Goal: Information Seeking & Learning: Learn about a topic

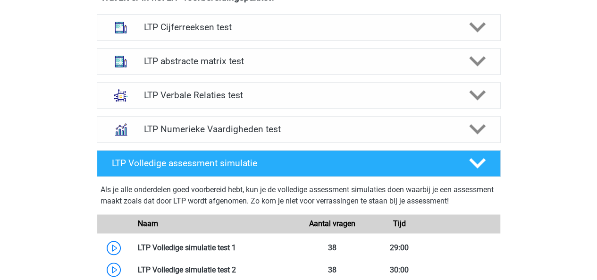
scroll to position [616, 0]
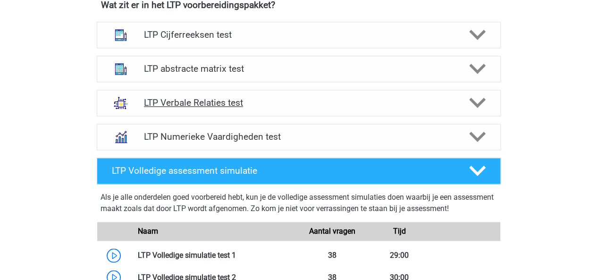
click at [476, 96] on icon at bounding box center [477, 102] width 17 height 17
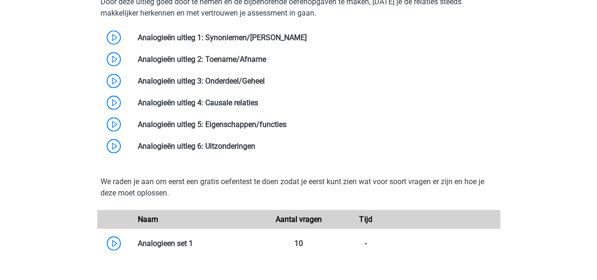
scroll to position [855, 0]
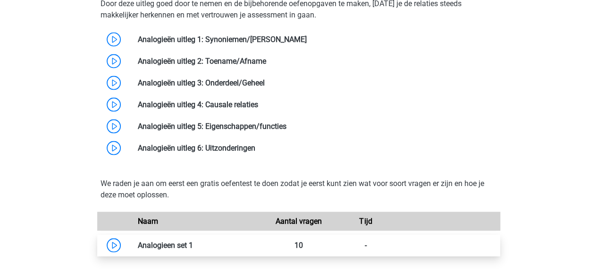
click at [193, 242] on link at bounding box center [193, 244] width 0 height 9
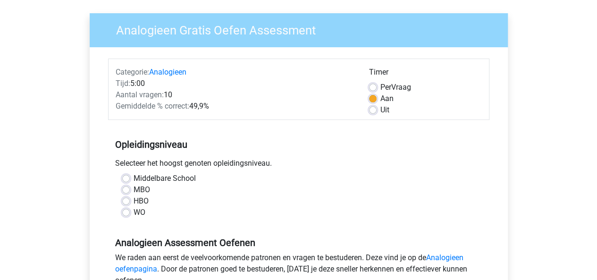
scroll to position [67, 0]
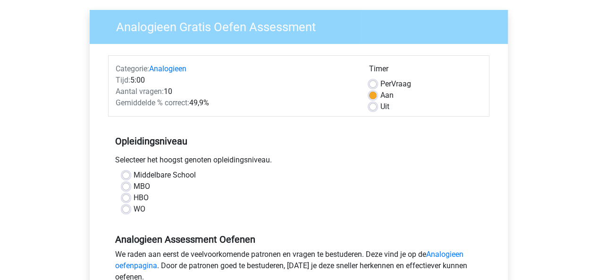
click at [134, 209] on label "WO" at bounding box center [140, 208] width 12 height 11
click at [125, 209] on input "WO" at bounding box center [126, 207] width 8 height 9
radio input "true"
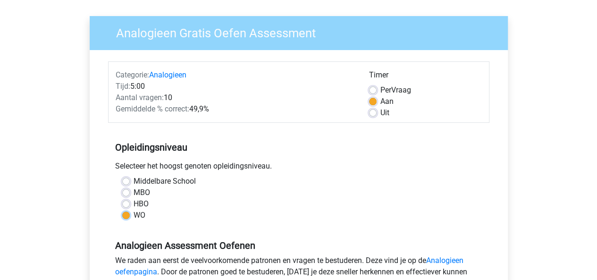
scroll to position [63, 0]
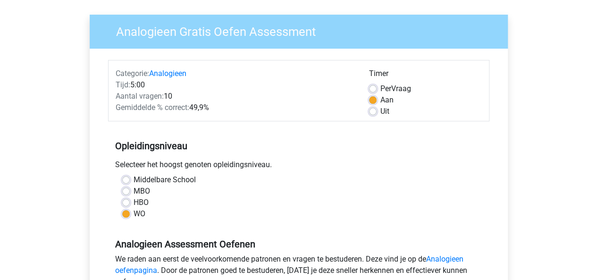
click at [380, 113] on label "Uit" at bounding box center [384, 111] width 9 height 11
click at [373, 113] on input "Uit" at bounding box center [373, 110] width 8 height 9
radio input "true"
click at [371, 106] on div "Uit" at bounding box center [425, 111] width 113 height 11
click at [380, 103] on label "Aan" at bounding box center [386, 99] width 13 height 11
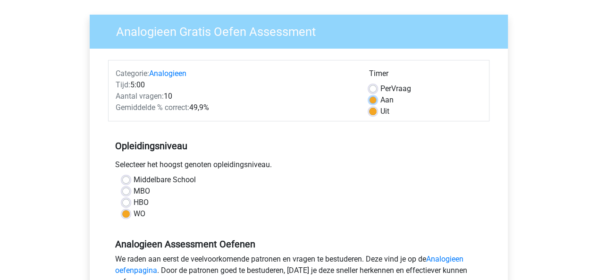
click at [371, 103] on input "Aan" at bounding box center [373, 98] width 8 height 9
radio input "true"
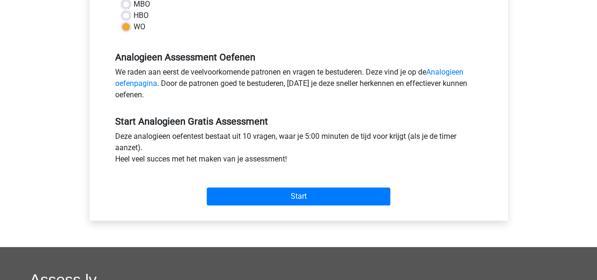
scroll to position [250, 0]
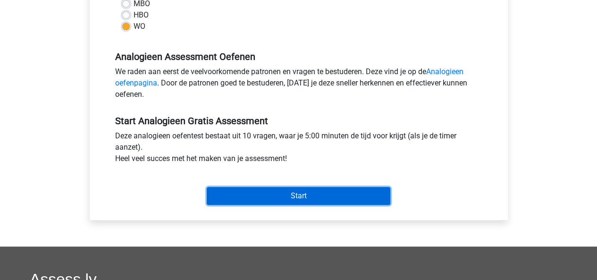
click at [313, 195] on input "Start" at bounding box center [299, 196] width 184 height 18
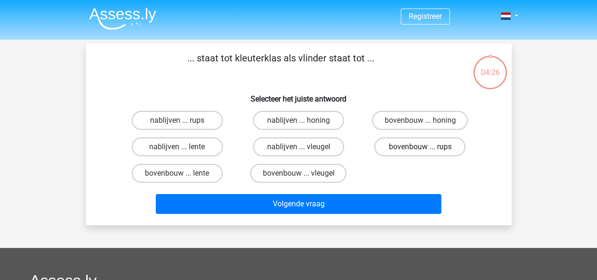
click at [417, 144] on label "bovenbouw ... rups" at bounding box center [419, 146] width 91 height 19
click at [420, 147] on input "bovenbouw ... rups" at bounding box center [423, 150] width 6 height 6
radio input "true"
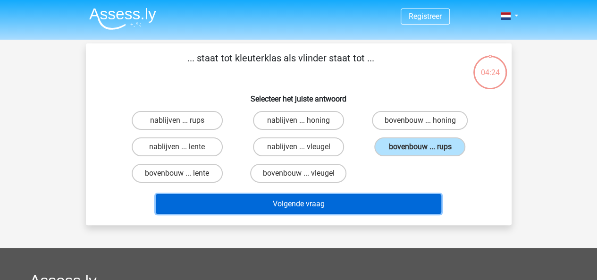
click at [364, 209] on button "Volgende vraag" at bounding box center [298, 204] width 285 height 20
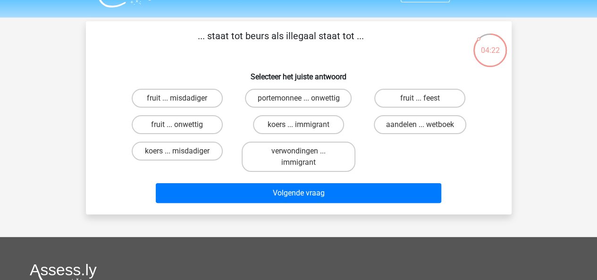
scroll to position [21, 0]
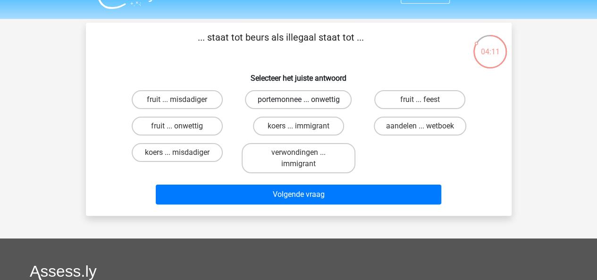
click at [328, 100] on label "portemonnee ... onwettig" at bounding box center [298, 99] width 107 height 19
click at [304, 100] on input "portemonnee ... onwettig" at bounding box center [301, 103] width 6 height 6
radio input "true"
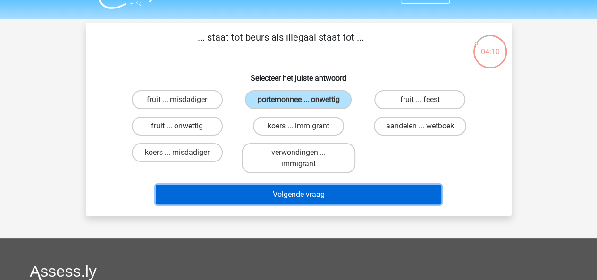
click at [399, 189] on button "Volgende vraag" at bounding box center [298, 194] width 285 height 20
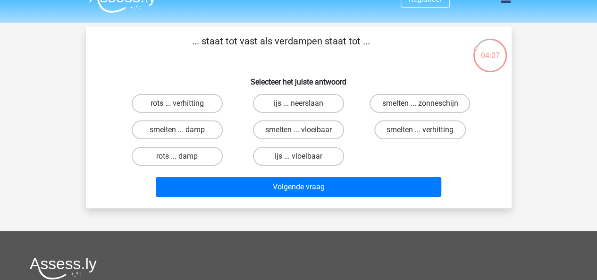
scroll to position [15, 0]
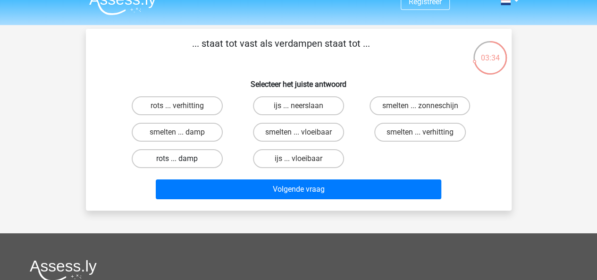
click at [169, 164] on label "rots ... damp" at bounding box center [177, 158] width 91 height 19
click at [177, 164] on input "rots ... damp" at bounding box center [180, 162] width 6 height 6
radio input "true"
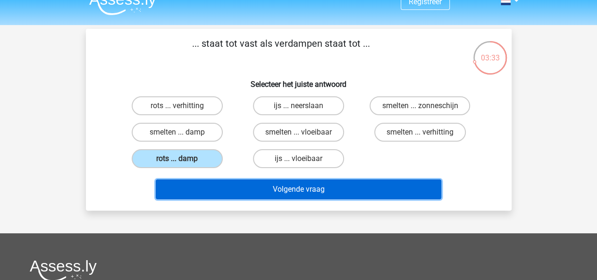
click at [290, 184] on button "Volgende vraag" at bounding box center [298, 189] width 285 height 20
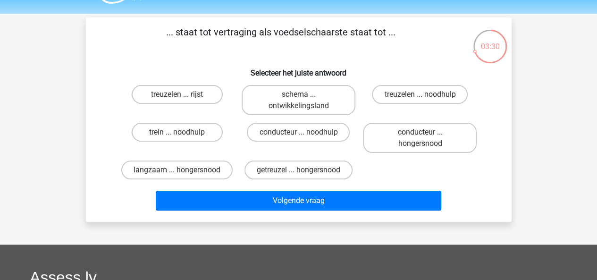
scroll to position [25, 0]
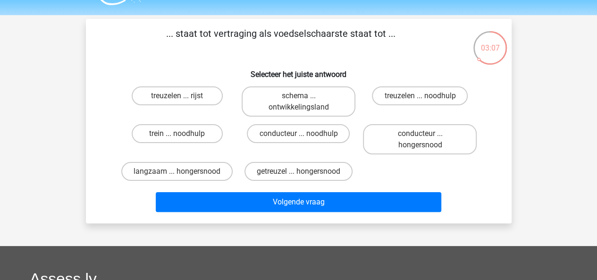
click at [301, 171] on input "getreuzel ... hongersnood" at bounding box center [301, 174] width 6 height 6
radio input "true"
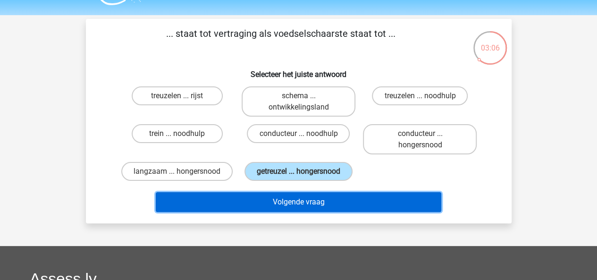
click at [333, 204] on button "Volgende vraag" at bounding box center [298, 202] width 285 height 20
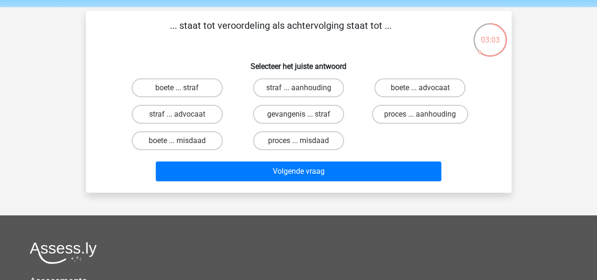
scroll to position [19, 0]
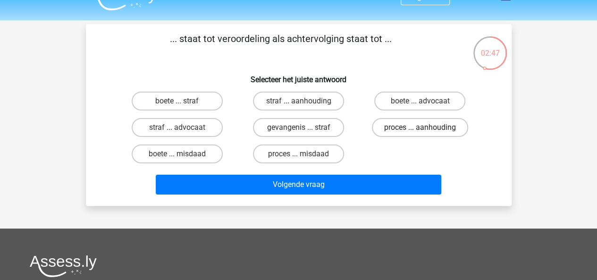
click at [437, 126] on label "proces ... aanhouding" at bounding box center [420, 127] width 96 height 19
click at [426, 127] on input "proces ... aanhouding" at bounding box center [423, 130] width 6 height 6
radio input "true"
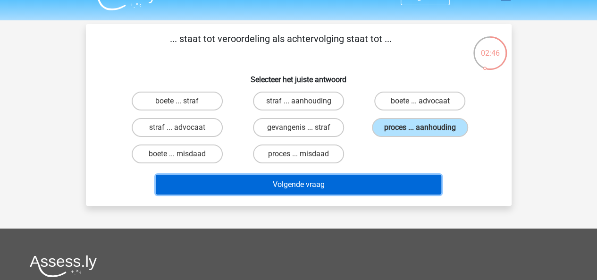
click at [368, 178] on button "Volgende vraag" at bounding box center [298, 185] width 285 height 20
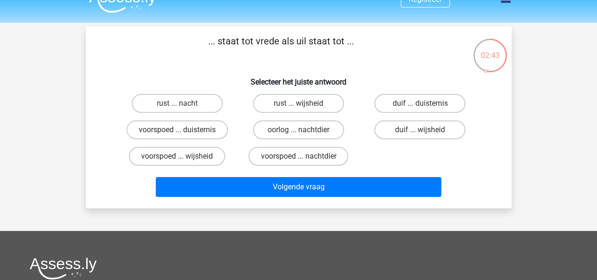
scroll to position [16, 0]
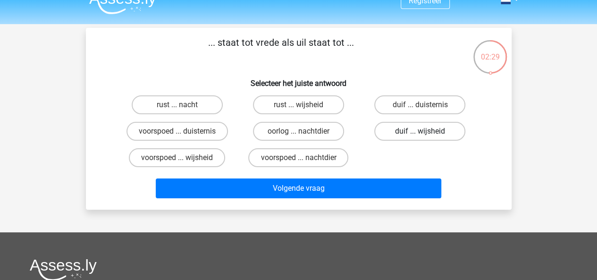
click at [432, 132] on label "duif ... wijsheid" at bounding box center [419, 131] width 91 height 19
click at [426, 132] on input "duif ... wijsheid" at bounding box center [423, 134] width 6 height 6
radio input "true"
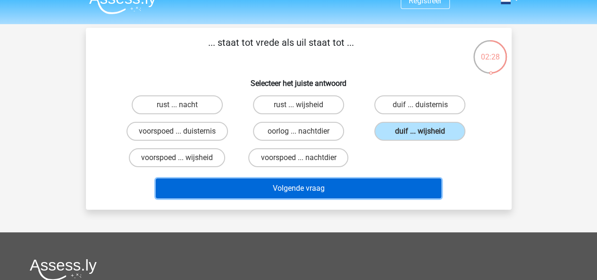
click at [359, 192] on button "Volgende vraag" at bounding box center [298, 188] width 285 height 20
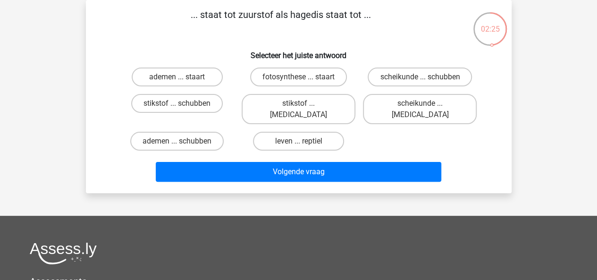
scroll to position [0, 0]
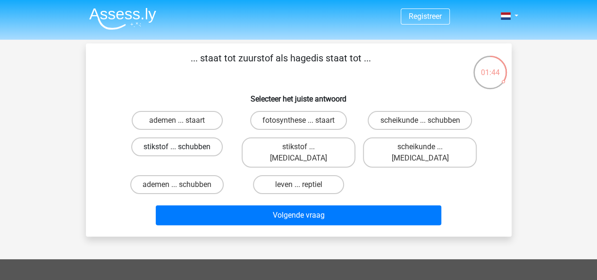
click at [184, 142] on label "stikstof ... schubben" at bounding box center [177, 146] width 92 height 19
click at [183, 147] on input "stikstof ... schubben" at bounding box center [180, 150] width 6 height 6
radio input "true"
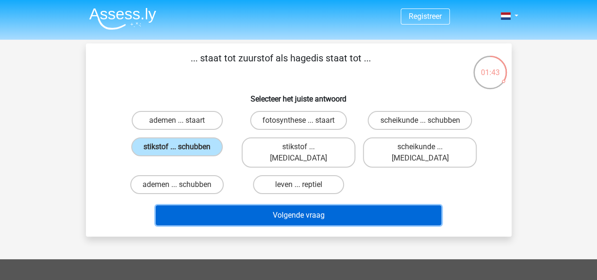
click at [307, 205] on button "Volgende vraag" at bounding box center [298, 215] width 285 height 20
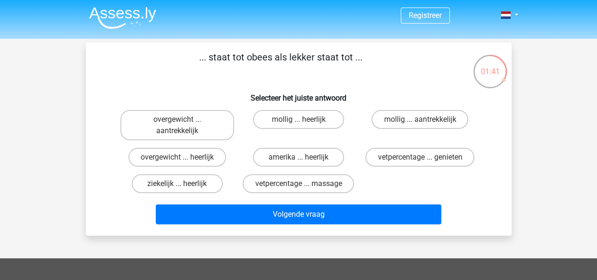
scroll to position [1, 0]
click at [324, 121] on label "mollig ... heerlijk" at bounding box center [298, 119] width 91 height 19
click at [304, 121] on input "mollig ... heerlijk" at bounding box center [301, 122] width 6 height 6
radio input "true"
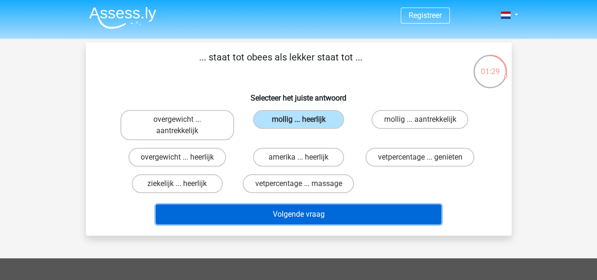
click at [326, 215] on button "Volgende vraag" at bounding box center [298, 214] width 285 height 20
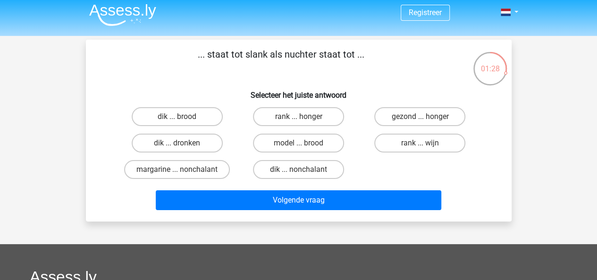
scroll to position [0, 0]
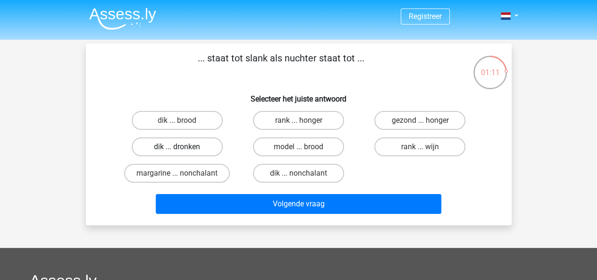
click at [170, 149] on label "dik ... dronken" at bounding box center [177, 146] width 91 height 19
click at [177, 149] on input "dik ... dronken" at bounding box center [180, 150] width 6 height 6
radio input "true"
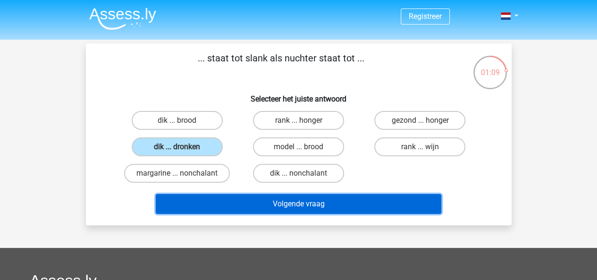
click at [312, 208] on button "Volgende vraag" at bounding box center [298, 204] width 285 height 20
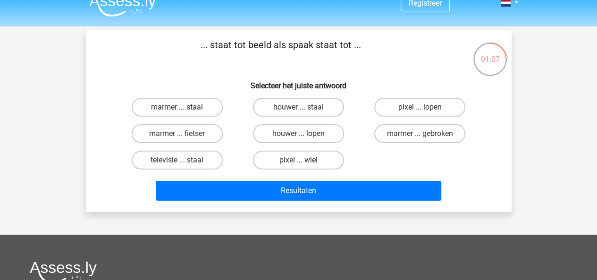
scroll to position [11, 0]
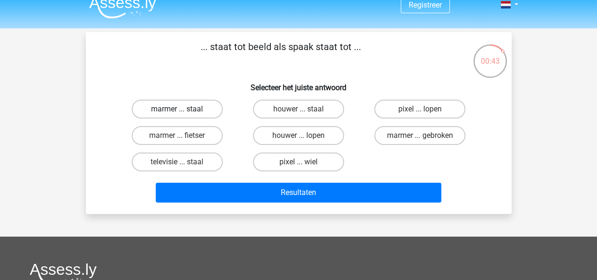
click at [171, 109] on label "marmer ... staal" at bounding box center [177, 109] width 91 height 19
click at [177, 109] on input "marmer ... staal" at bounding box center [180, 112] width 6 height 6
radio input "true"
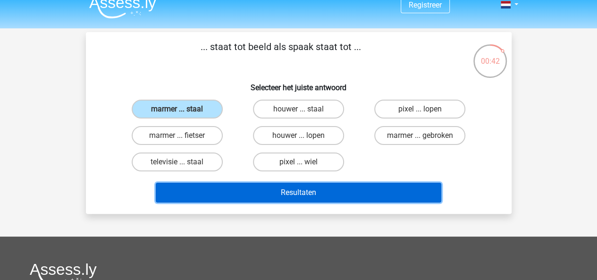
click at [282, 194] on button "Resultaten" at bounding box center [298, 193] width 285 height 20
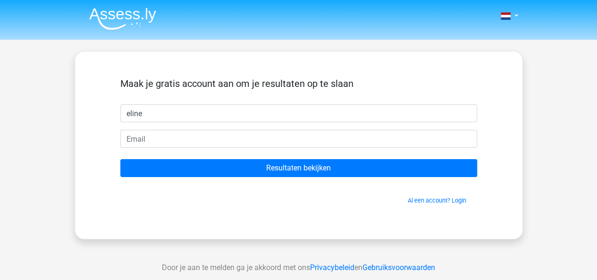
type input "eline"
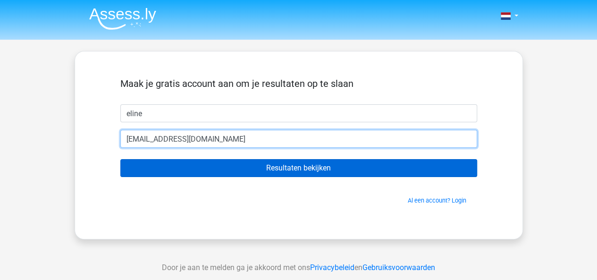
type input "eline.geven@hotmail.com"
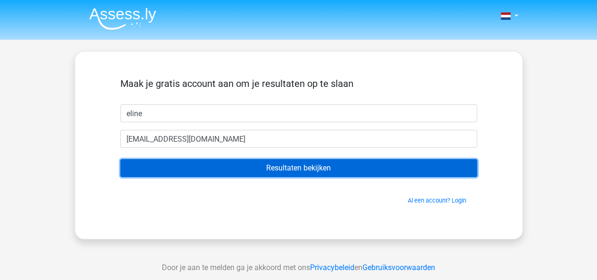
click at [349, 166] on input "Resultaten bekijken" at bounding box center [298, 168] width 357 height 18
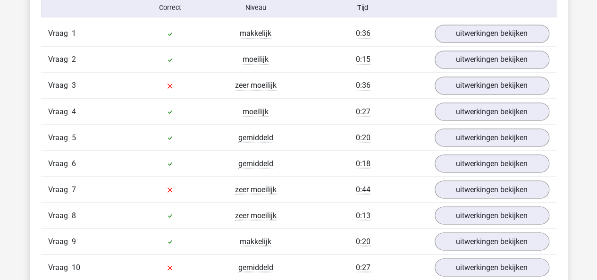
scroll to position [793, 0]
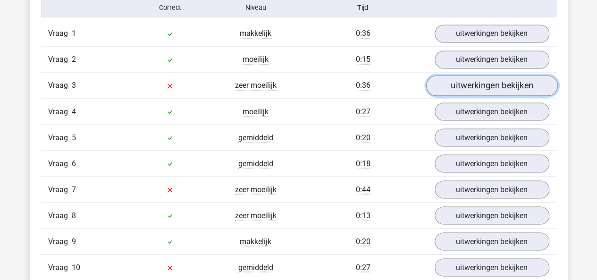
click at [497, 86] on link "uitwerkingen bekijken" at bounding box center [492, 85] width 132 height 21
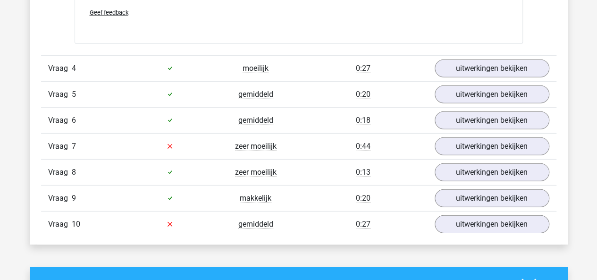
scroll to position [1336, 0]
click at [486, 141] on link "uitwerkingen bekijken" at bounding box center [492, 145] width 132 height 21
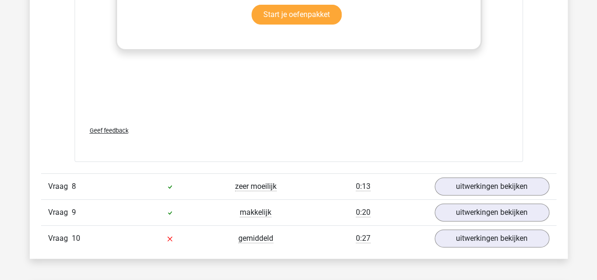
scroll to position [1850, 0]
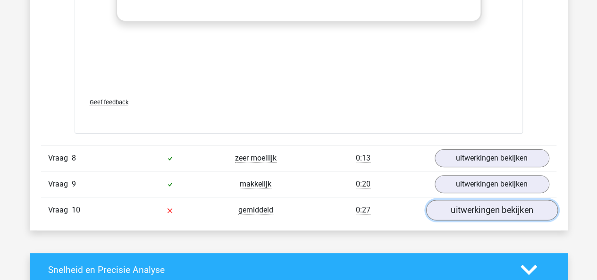
click at [458, 203] on link "uitwerkingen bekijken" at bounding box center [492, 210] width 132 height 21
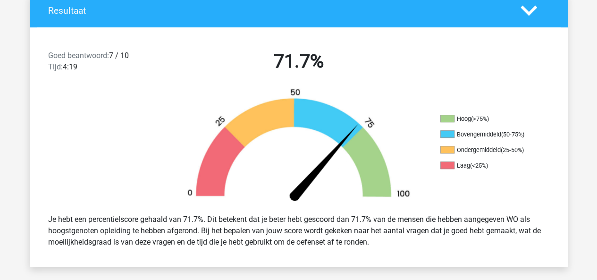
scroll to position [0, 0]
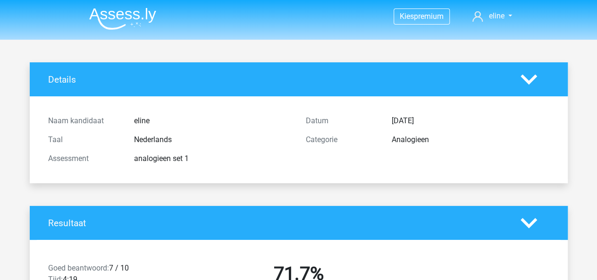
click at [128, 8] on img at bounding box center [122, 19] width 67 height 22
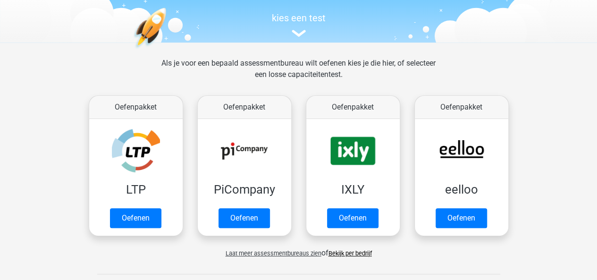
scroll to position [101, 0]
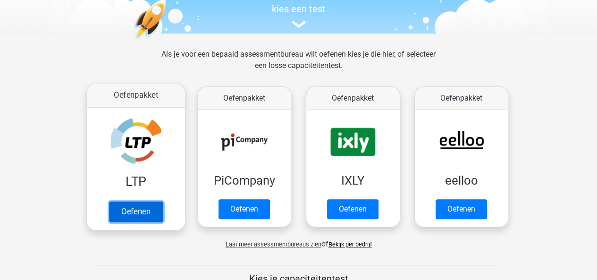
click at [138, 219] on link "Oefenen" at bounding box center [136, 211] width 54 height 21
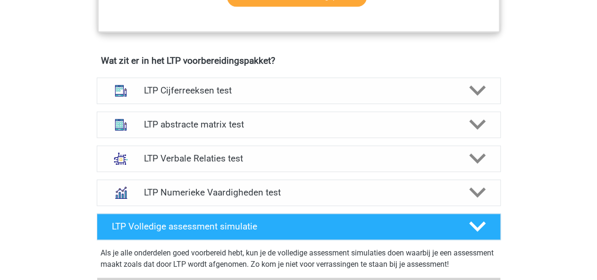
scroll to position [561, 0]
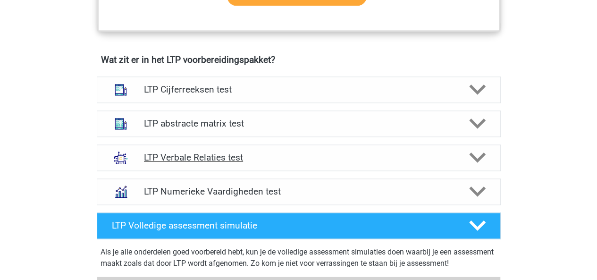
click at [468, 151] on div at bounding box center [476, 157] width 32 height 17
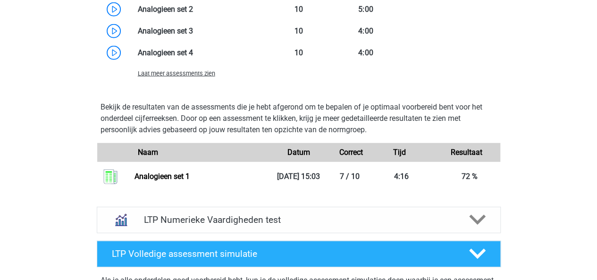
scroll to position [1193, 0]
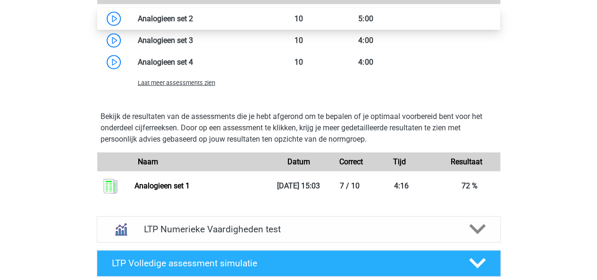
click at [193, 14] on link at bounding box center [193, 18] width 0 height 9
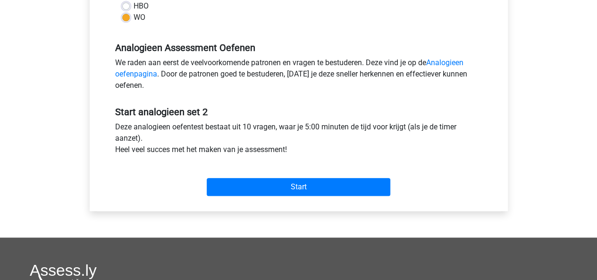
scroll to position [265, 0]
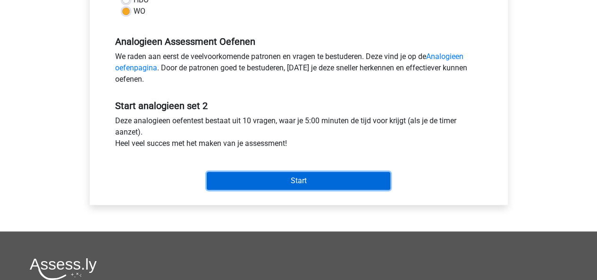
click at [354, 177] on input "Start" at bounding box center [299, 181] width 184 height 18
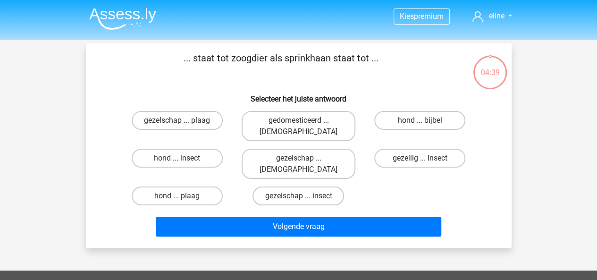
click at [181, 158] on input "hond ... insect" at bounding box center [180, 161] width 6 height 6
radio input "true"
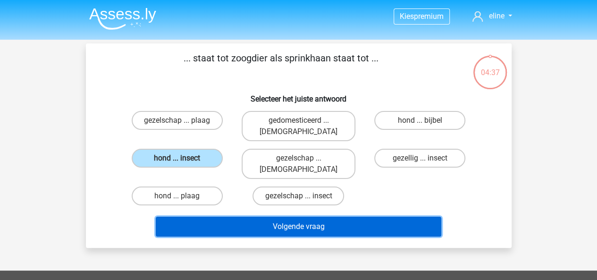
click at [343, 217] on button "Volgende vraag" at bounding box center [298, 227] width 285 height 20
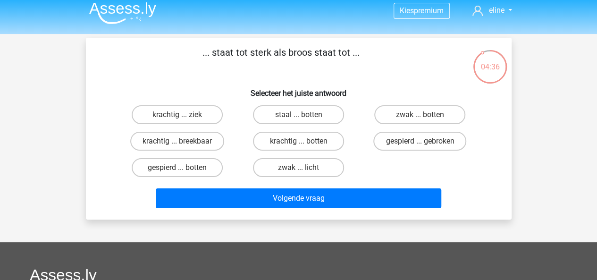
scroll to position [5, 0]
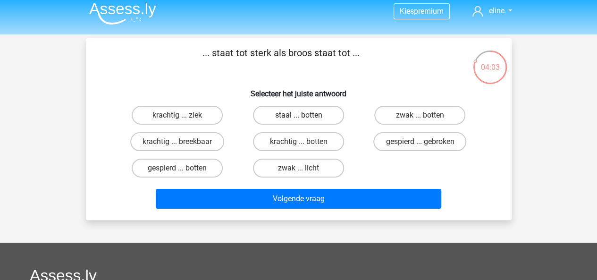
click at [317, 116] on label "staal ... botten" at bounding box center [298, 115] width 91 height 19
click at [304, 116] on input "staal ... botten" at bounding box center [301, 118] width 6 height 6
radio input "true"
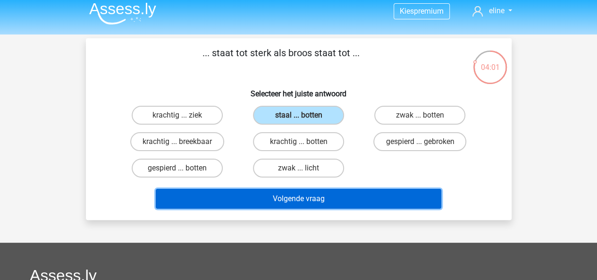
click at [339, 203] on button "Volgende vraag" at bounding box center [298, 199] width 285 height 20
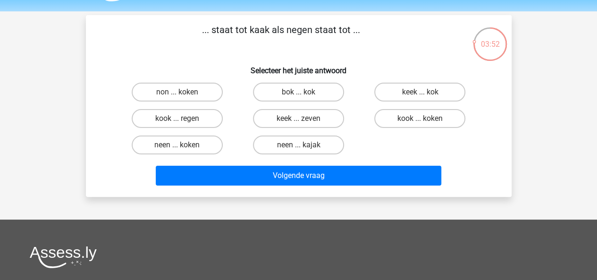
scroll to position [26, 0]
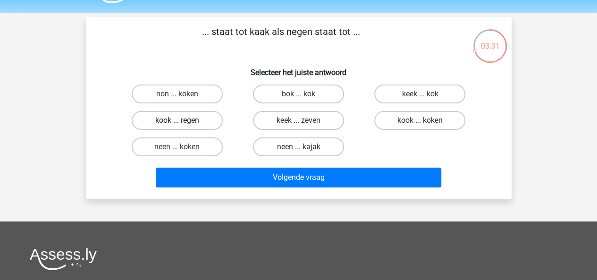
click at [200, 118] on label "kook ... regen" at bounding box center [177, 120] width 91 height 19
click at [183, 120] on input "kook ... regen" at bounding box center [180, 123] width 6 height 6
radio input "true"
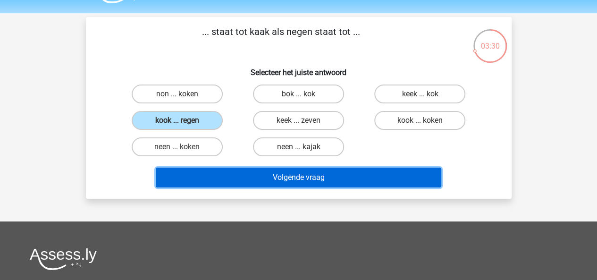
click at [323, 180] on button "Volgende vraag" at bounding box center [298, 177] width 285 height 20
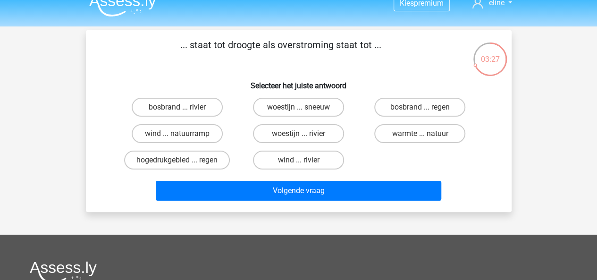
scroll to position [8, 0]
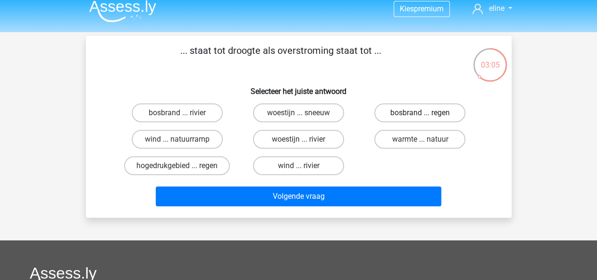
click at [439, 113] on label "bosbrand ... regen" at bounding box center [419, 112] width 91 height 19
click at [426, 113] on input "bosbrand ... regen" at bounding box center [423, 116] width 6 height 6
radio input "true"
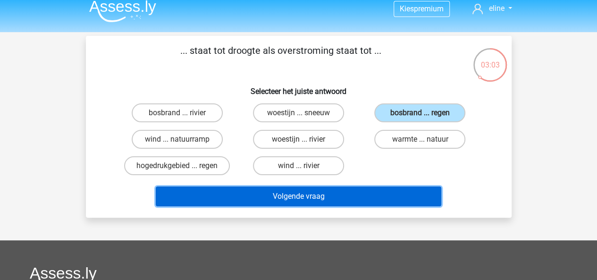
click at [375, 196] on button "Volgende vraag" at bounding box center [298, 196] width 285 height 20
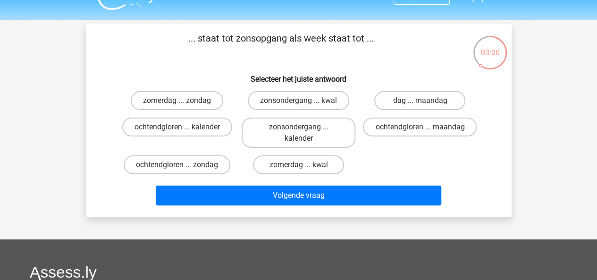
scroll to position [16, 0]
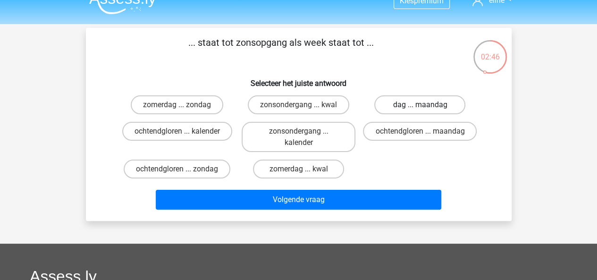
click at [426, 106] on label "dag ... maandag" at bounding box center [419, 104] width 91 height 19
click at [426, 106] on input "dag ... maandag" at bounding box center [423, 108] width 6 height 6
radio input "true"
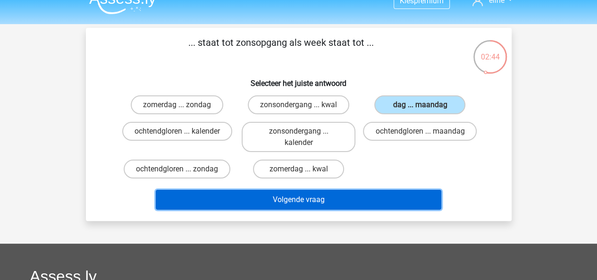
click at [356, 200] on button "Volgende vraag" at bounding box center [298, 200] width 285 height 20
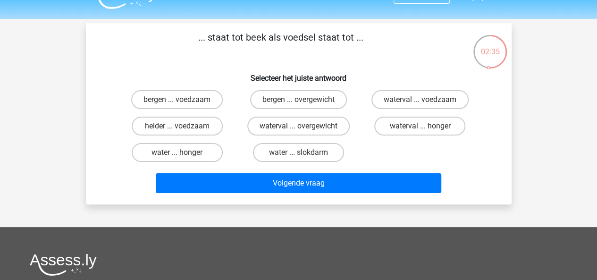
scroll to position [10, 0]
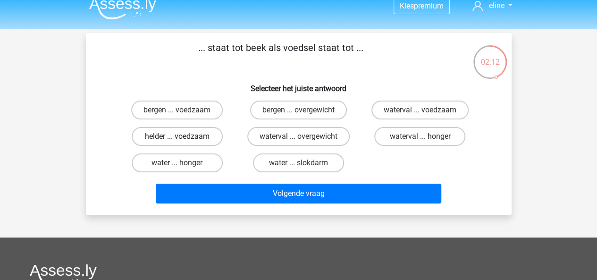
click at [185, 133] on label "helder ... voedzaam" at bounding box center [177, 136] width 91 height 19
click at [183, 136] on input "helder ... voedzaam" at bounding box center [180, 139] width 6 height 6
radio input "true"
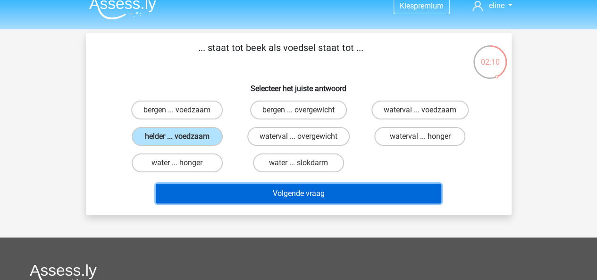
click at [270, 194] on button "Volgende vraag" at bounding box center [298, 194] width 285 height 20
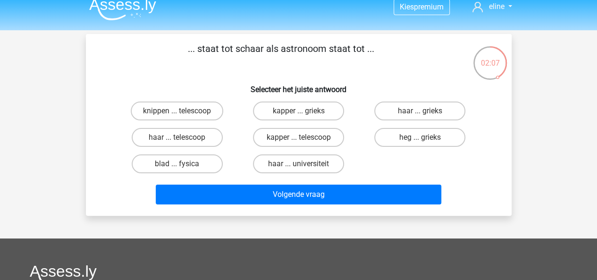
scroll to position [8, 0]
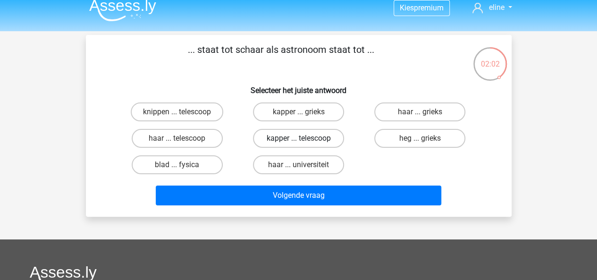
click at [291, 139] on label "kapper ... telescoop" at bounding box center [298, 138] width 91 height 19
click at [298, 139] on input "kapper ... telescoop" at bounding box center [301, 141] width 6 height 6
radio input "true"
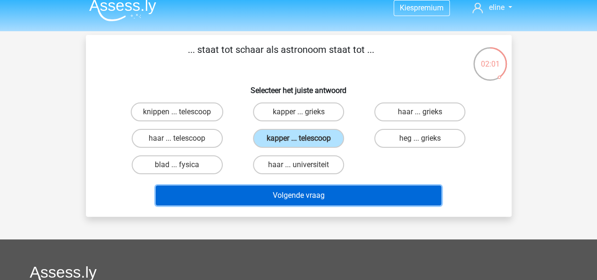
click at [316, 199] on button "Volgende vraag" at bounding box center [298, 195] width 285 height 20
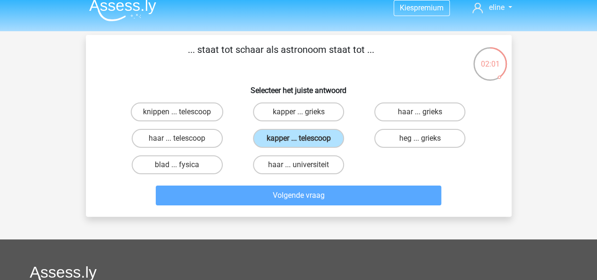
scroll to position [43, 0]
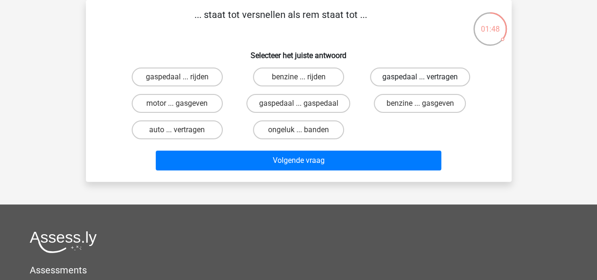
click at [427, 75] on label "gaspedaal ... vertragen" at bounding box center [420, 76] width 100 height 19
click at [426, 77] on input "gaspedaal ... vertragen" at bounding box center [423, 80] width 6 height 6
radio input "true"
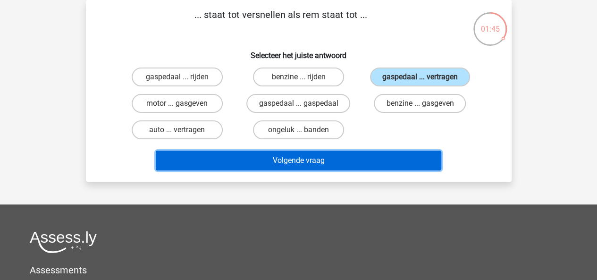
click at [349, 166] on button "Volgende vraag" at bounding box center [298, 160] width 285 height 20
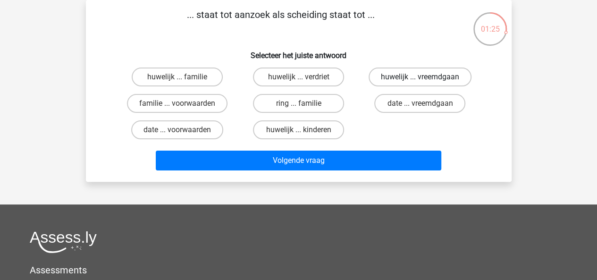
click at [426, 79] on label "huwelijk ... vreemdgaan" at bounding box center [419, 76] width 103 height 19
click at [426, 79] on input "huwelijk ... vreemdgaan" at bounding box center [423, 80] width 6 height 6
radio input "true"
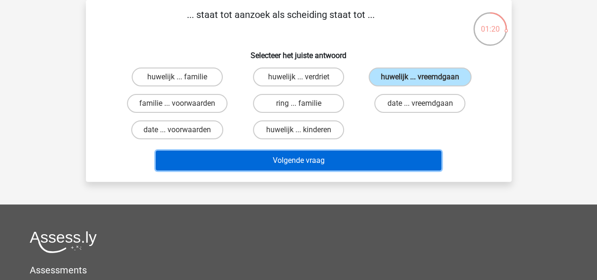
click at [309, 165] on button "Volgende vraag" at bounding box center [298, 160] width 285 height 20
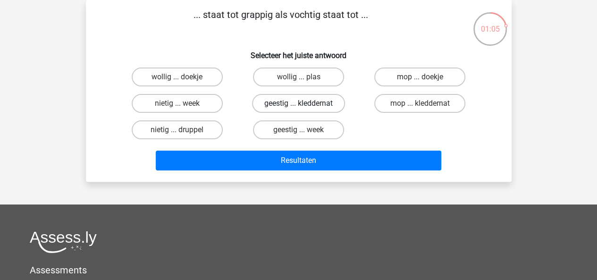
click at [310, 102] on label "geestig ... kleddernat" at bounding box center [298, 103] width 93 height 19
click at [304, 103] on input "geestig ... kleddernat" at bounding box center [301, 106] width 6 height 6
radio input "true"
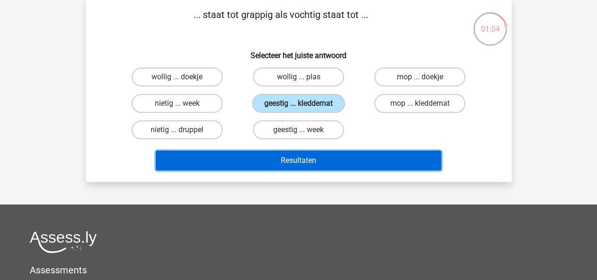
click at [361, 161] on button "Resultaten" at bounding box center [298, 160] width 285 height 20
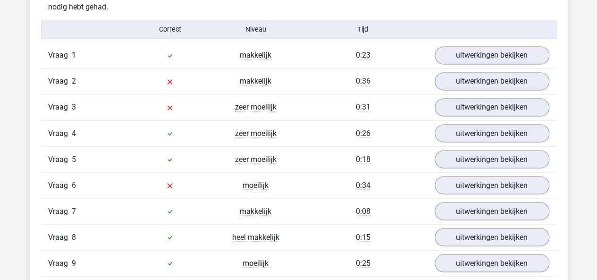
scroll to position [770, 0]
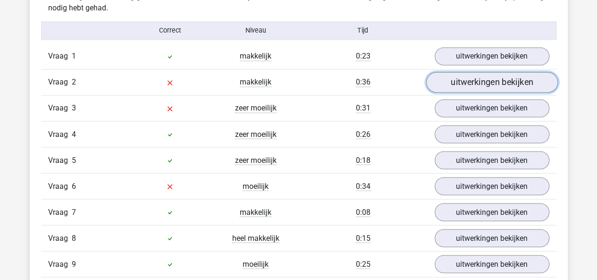
click at [501, 86] on link "uitwerkingen bekijken" at bounding box center [492, 82] width 132 height 21
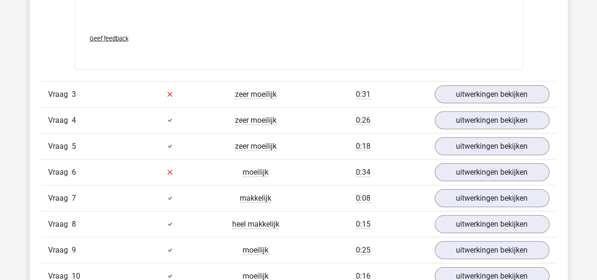
scroll to position [1286, 0]
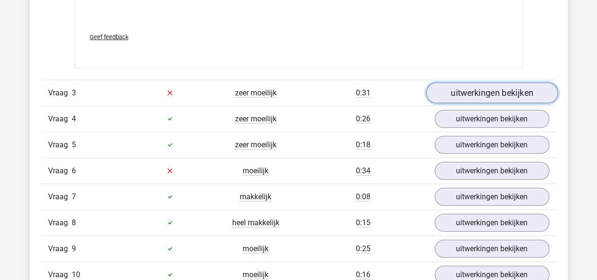
click at [476, 96] on link "uitwerkingen bekijken" at bounding box center [492, 93] width 132 height 21
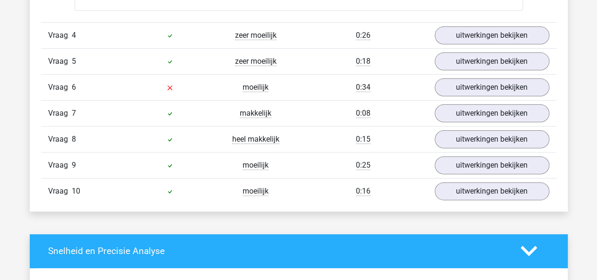
scroll to position [1872, 0]
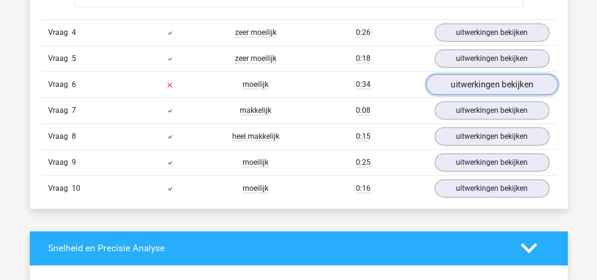
click at [498, 84] on link "uitwerkingen bekijken" at bounding box center [492, 84] width 132 height 21
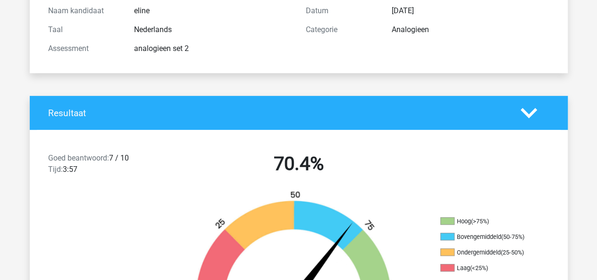
scroll to position [0, 0]
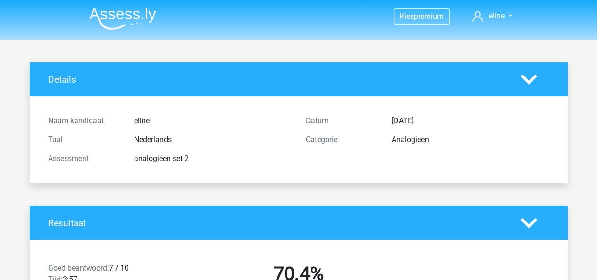
click at [125, 21] on img at bounding box center [122, 19] width 67 height 22
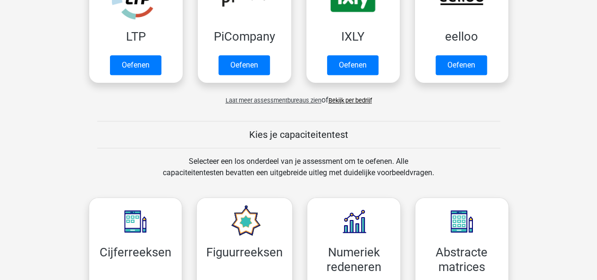
scroll to position [255, 0]
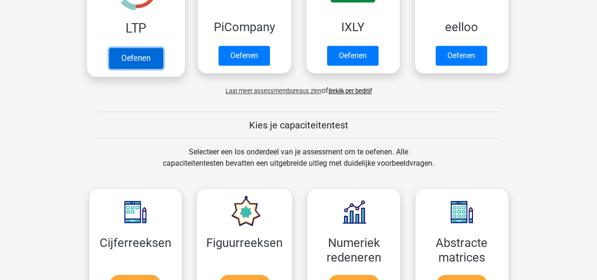
click at [133, 53] on link "Oefenen" at bounding box center [136, 58] width 54 height 21
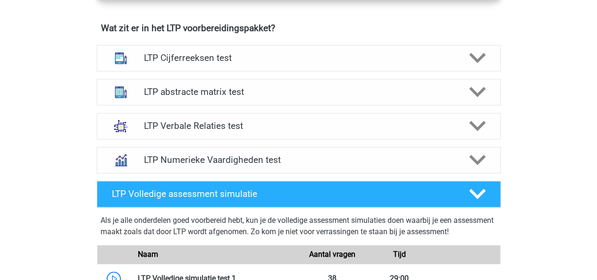
scroll to position [585, 0]
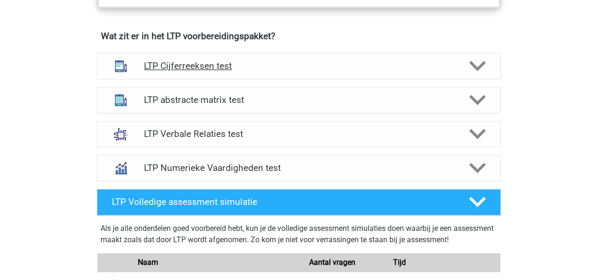
click at [483, 69] on icon at bounding box center [477, 66] width 17 height 17
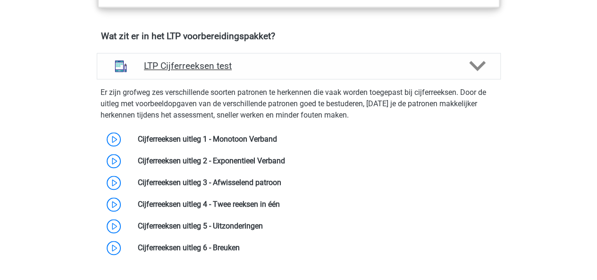
click at [483, 69] on icon at bounding box center [477, 66] width 17 height 17
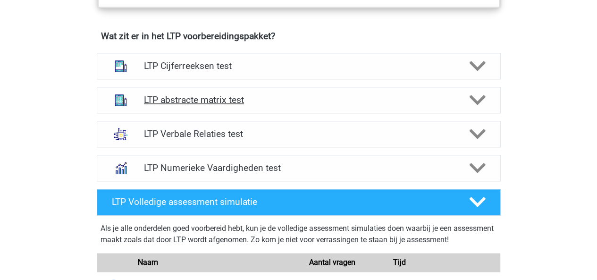
click at [472, 103] on icon at bounding box center [477, 100] width 17 height 17
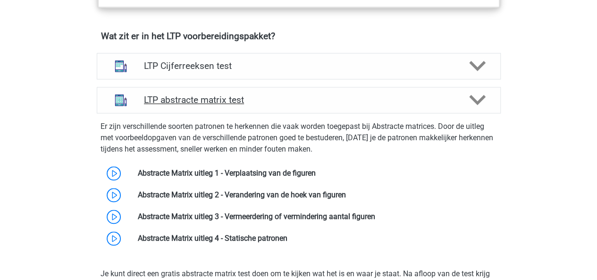
click at [472, 103] on icon at bounding box center [477, 100] width 17 height 17
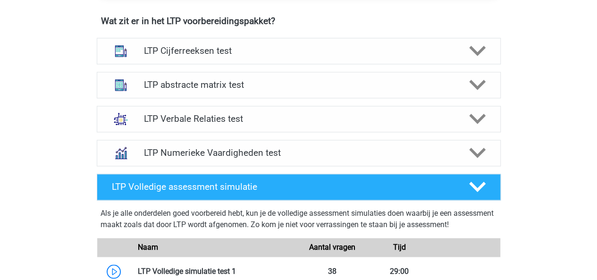
scroll to position [601, 0]
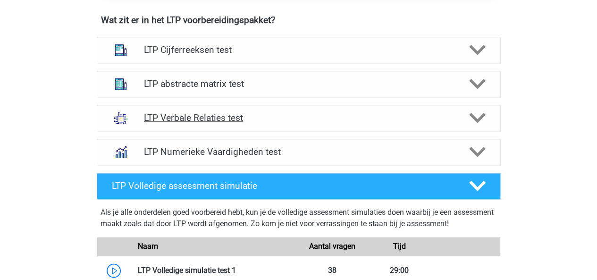
click at [465, 113] on div at bounding box center [476, 117] width 32 height 17
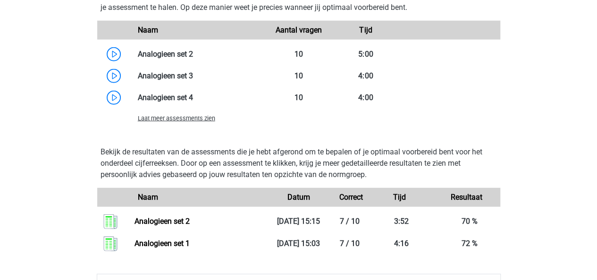
scroll to position [1157, 0]
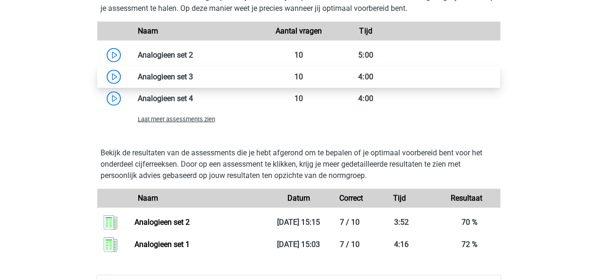
click at [193, 76] on link at bounding box center [193, 76] width 0 height 9
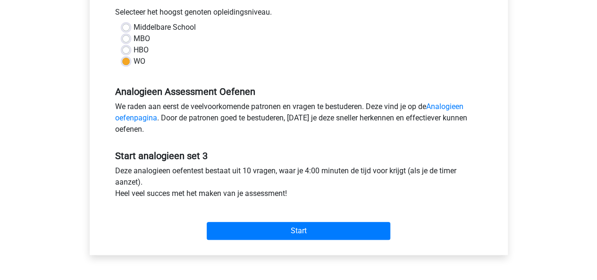
scroll to position [217, 0]
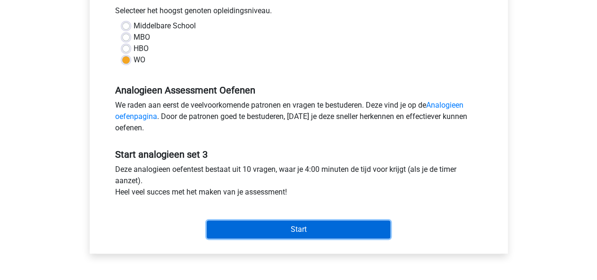
click at [301, 232] on input "Start" at bounding box center [299, 229] width 184 height 18
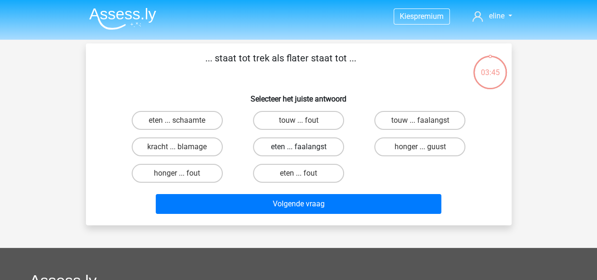
click at [312, 150] on label "eten ... faalangst" at bounding box center [298, 146] width 91 height 19
click at [304, 150] on input "eten ... faalangst" at bounding box center [301, 150] width 6 height 6
radio input "true"
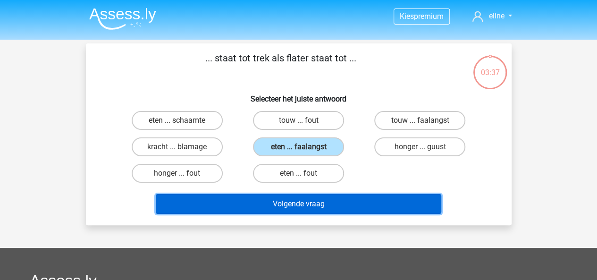
click at [334, 198] on button "Volgende vraag" at bounding box center [298, 204] width 285 height 20
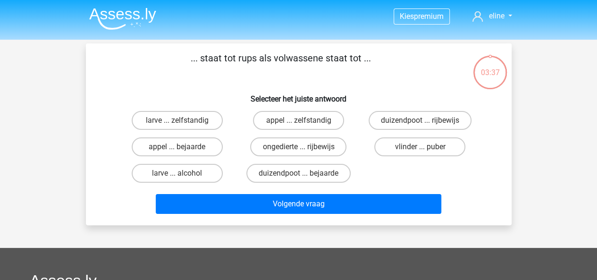
scroll to position [43, 0]
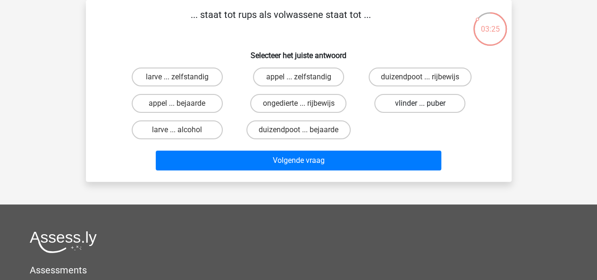
click at [426, 103] on label "vlinder ... puber" at bounding box center [419, 103] width 91 height 19
click at [426, 103] on input "vlinder ... puber" at bounding box center [423, 106] width 6 height 6
radio input "true"
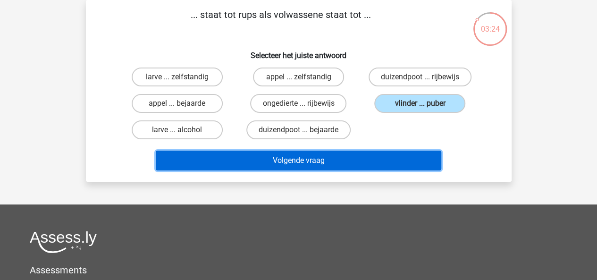
click at [376, 154] on button "Volgende vraag" at bounding box center [298, 160] width 285 height 20
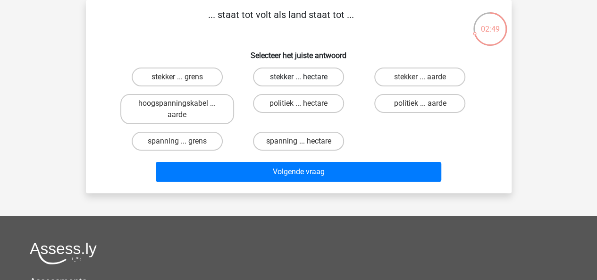
click at [293, 79] on label "stekker ... hectare" at bounding box center [298, 76] width 91 height 19
click at [298, 79] on input "stekker ... hectare" at bounding box center [301, 80] width 6 height 6
radio input "true"
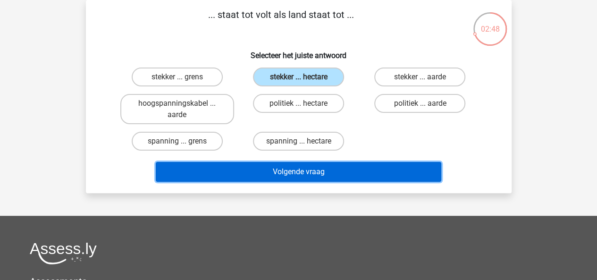
click at [291, 170] on button "Volgende vraag" at bounding box center [298, 172] width 285 height 20
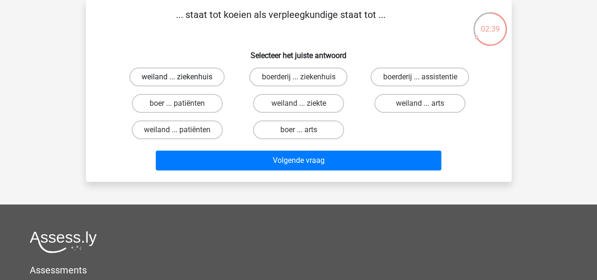
click at [174, 76] on label "weiland ... ziekenhuis" at bounding box center [176, 76] width 95 height 19
click at [177, 77] on input "weiland ... ziekenhuis" at bounding box center [180, 80] width 6 height 6
radio input "true"
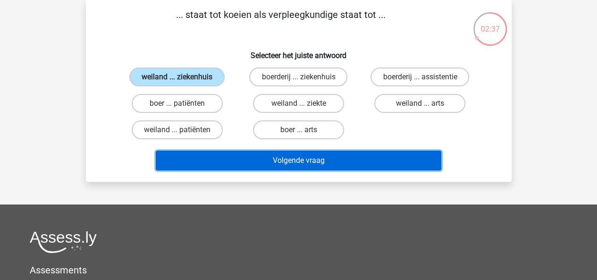
click at [371, 162] on button "Volgende vraag" at bounding box center [298, 160] width 285 height 20
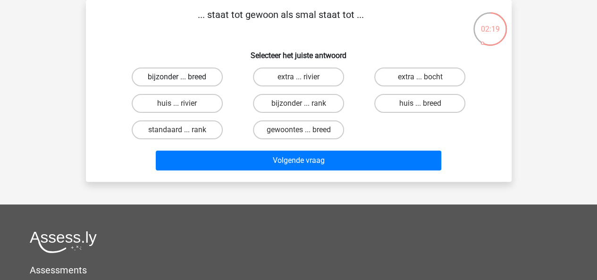
click at [188, 73] on label "bijzonder ... breed" at bounding box center [177, 76] width 91 height 19
click at [183, 77] on input "bijzonder ... breed" at bounding box center [180, 80] width 6 height 6
radio input "true"
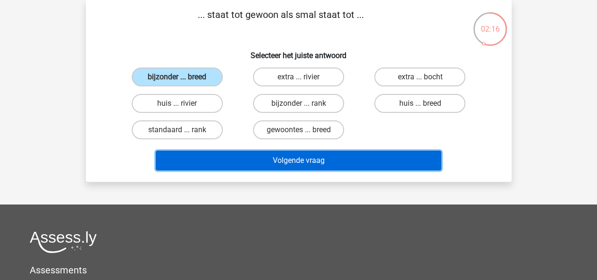
click at [326, 159] on button "Volgende vraag" at bounding box center [298, 160] width 285 height 20
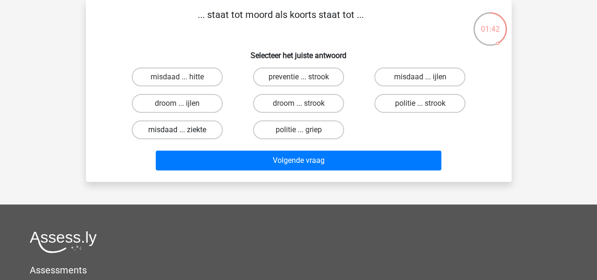
click at [162, 137] on label "misdaad ... ziekte" at bounding box center [177, 129] width 91 height 19
click at [177, 136] on input "misdaad ... ziekte" at bounding box center [180, 133] width 6 height 6
radio input "true"
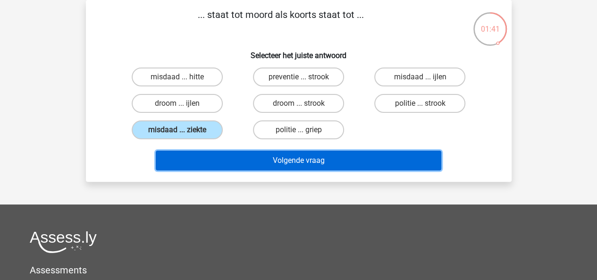
click at [272, 155] on button "Volgende vraag" at bounding box center [298, 160] width 285 height 20
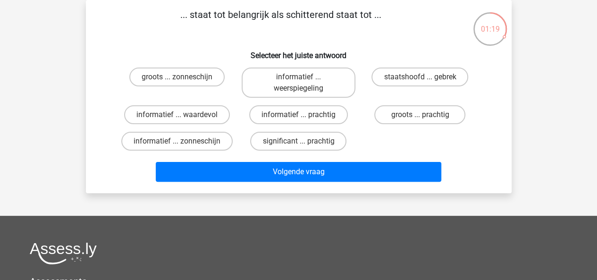
click at [289, 28] on p "... staat tot belangrijk als schitterend staat tot ..." at bounding box center [281, 22] width 360 height 28
click at [294, 142] on label "significant ... prachtig" at bounding box center [298, 141] width 96 height 19
click at [298, 142] on input "significant ... prachtig" at bounding box center [301, 144] width 6 height 6
radio input "true"
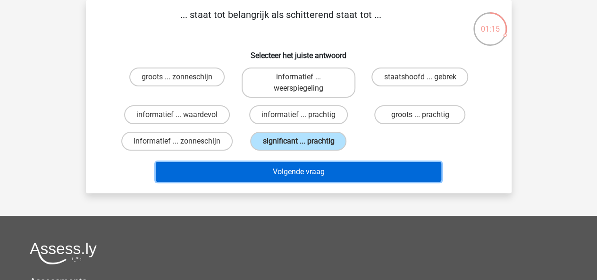
click at [329, 172] on button "Volgende vraag" at bounding box center [298, 172] width 285 height 20
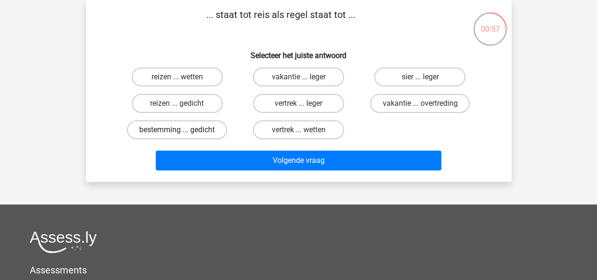
click at [180, 128] on label "bestemming ... gedicht" at bounding box center [177, 129] width 100 height 19
click at [180, 130] on input "bestemming ... gedicht" at bounding box center [180, 133] width 6 height 6
radio input "true"
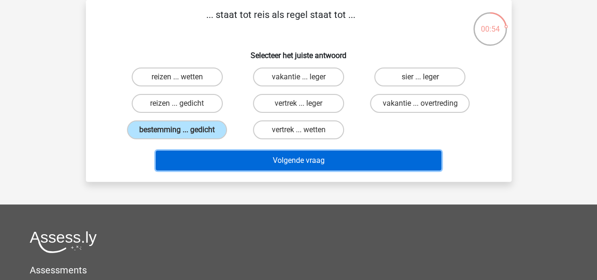
click at [286, 157] on button "Volgende vraag" at bounding box center [298, 160] width 285 height 20
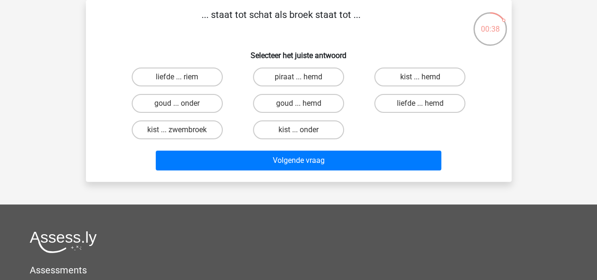
click at [424, 79] on input "kist ... hemd" at bounding box center [423, 80] width 6 height 6
radio input "true"
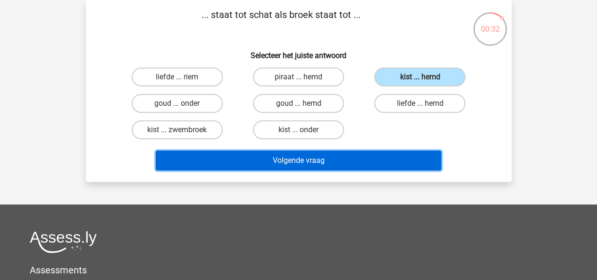
click at [350, 163] on button "Volgende vraag" at bounding box center [298, 160] width 285 height 20
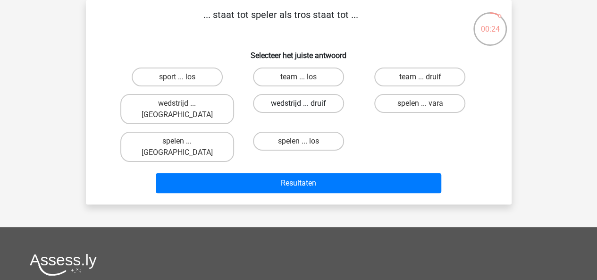
click at [314, 102] on label "wedstrijd ... druif" at bounding box center [298, 103] width 91 height 19
click at [304, 103] on input "wedstrijd ... druif" at bounding box center [301, 106] width 6 height 6
radio input "true"
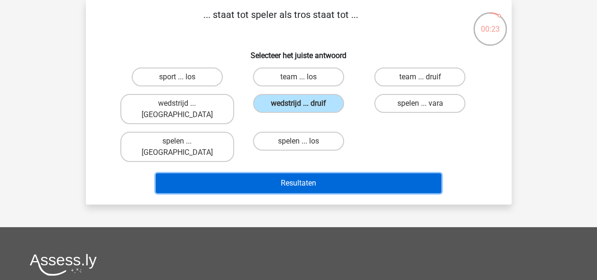
click at [360, 173] on button "Resultaten" at bounding box center [298, 183] width 285 height 20
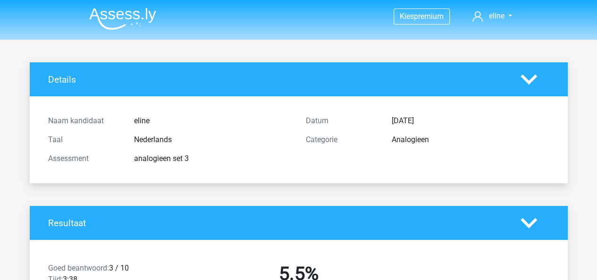
click at [129, 25] on img at bounding box center [122, 19] width 67 height 22
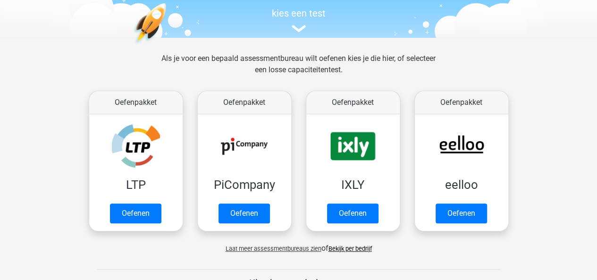
scroll to position [74, 0]
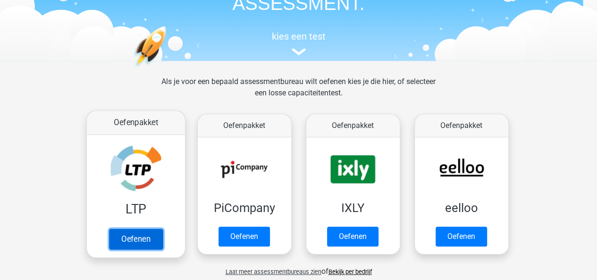
click at [131, 228] on link "Oefenen" at bounding box center [136, 238] width 54 height 21
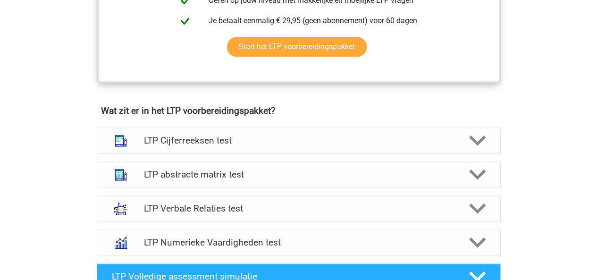
scroll to position [632, 0]
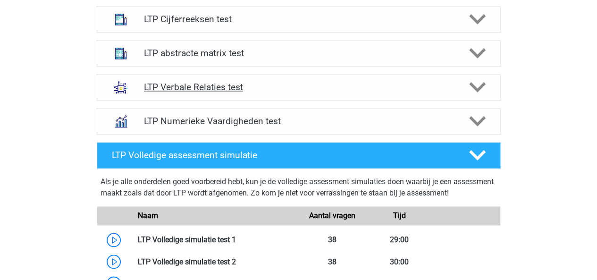
click at [365, 93] on div "LTP Verbale Relaties test" at bounding box center [299, 87] width 404 height 26
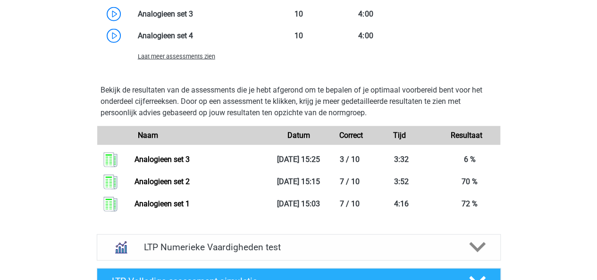
scroll to position [1192, 0]
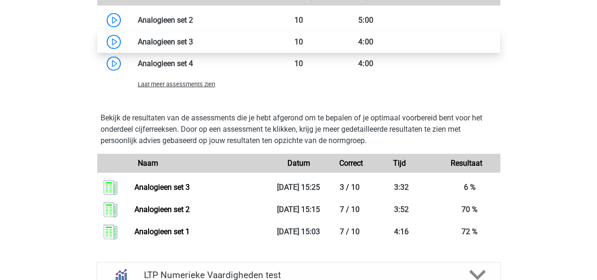
click at [193, 39] on link at bounding box center [193, 41] width 0 height 9
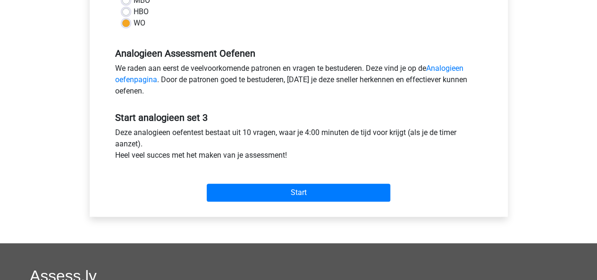
scroll to position [254, 0]
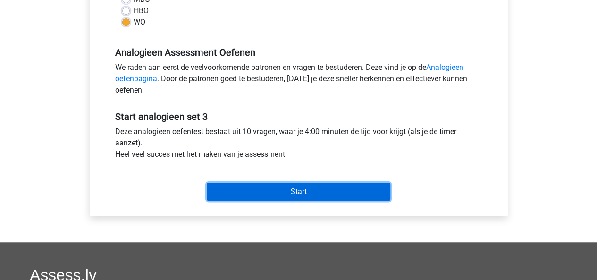
click at [329, 186] on input "Start" at bounding box center [299, 192] width 184 height 18
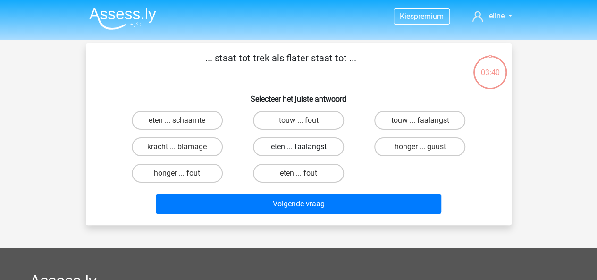
click at [287, 150] on label "eten ... faalangst" at bounding box center [298, 146] width 91 height 19
click at [298, 150] on input "eten ... faalangst" at bounding box center [301, 150] width 6 height 6
radio input "true"
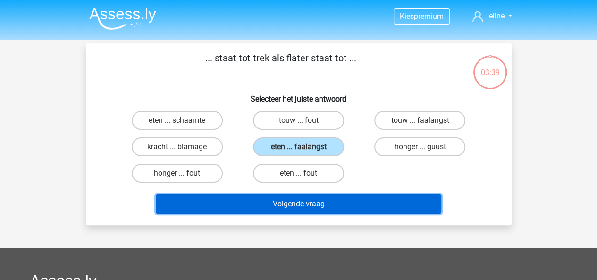
click at [328, 206] on button "Volgende vraag" at bounding box center [298, 204] width 285 height 20
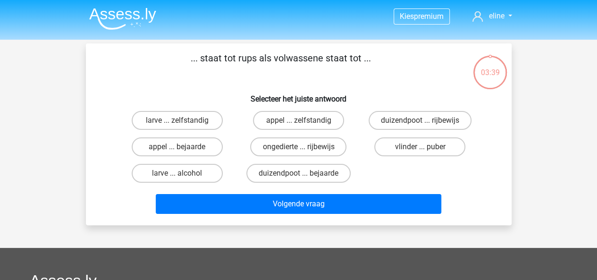
scroll to position [43, 0]
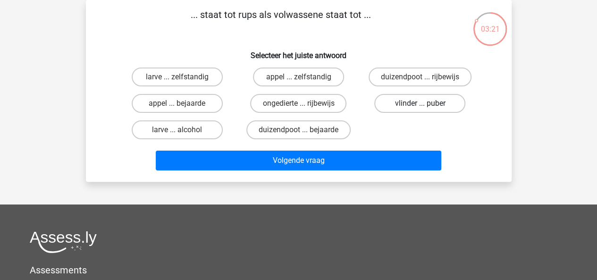
click at [428, 106] on label "vlinder ... puber" at bounding box center [419, 103] width 91 height 19
click at [426, 106] on input "vlinder ... puber" at bounding box center [423, 106] width 6 height 6
radio input "true"
click at [370, 171] on div "Volgende vraag" at bounding box center [299, 162] width 364 height 24
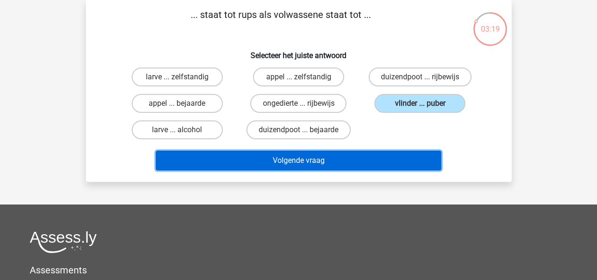
click at [329, 156] on button "Volgende vraag" at bounding box center [298, 160] width 285 height 20
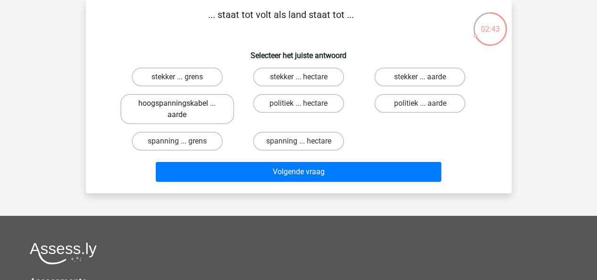
click at [163, 110] on label "hoogspanningskabel ... aarde" at bounding box center [177, 109] width 114 height 30
click at [177, 109] on input "hoogspanningskabel ... aarde" at bounding box center [180, 106] width 6 height 6
radio input "true"
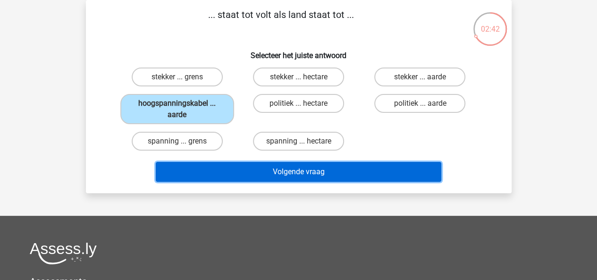
click at [254, 173] on button "Volgende vraag" at bounding box center [298, 172] width 285 height 20
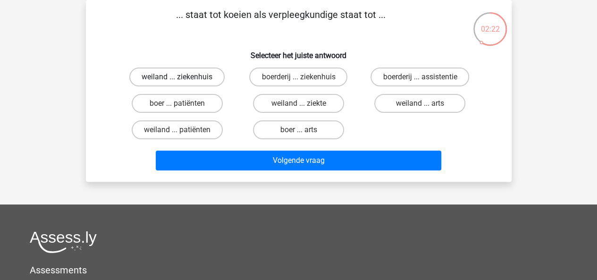
click at [185, 75] on label "weiland ... ziekenhuis" at bounding box center [176, 76] width 95 height 19
click at [183, 77] on input "weiland ... ziekenhuis" at bounding box center [180, 80] width 6 height 6
radio input "true"
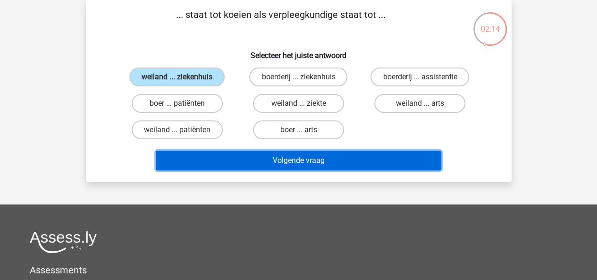
click at [330, 161] on button "Volgende vraag" at bounding box center [298, 160] width 285 height 20
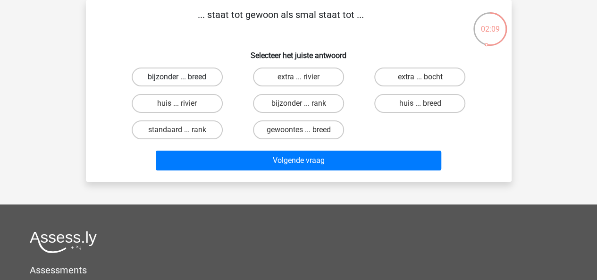
click at [184, 68] on label "bijzonder ... breed" at bounding box center [177, 76] width 91 height 19
click at [183, 77] on input "bijzonder ... breed" at bounding box center [180, 80] width 6 height 6
radio input "true"
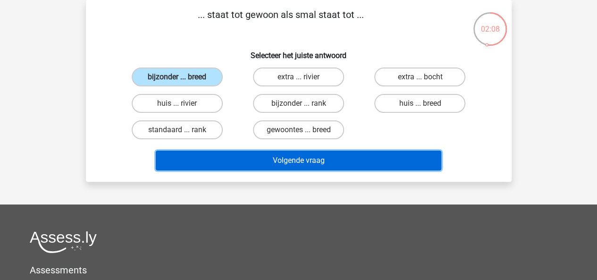
click at [268, 161] on button "Volgende vraag" at bounding box center [298, 160] width 285 height 20
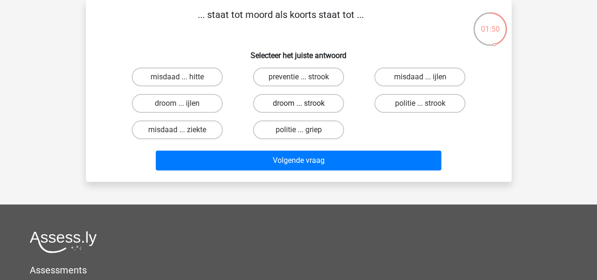
click at [298, 99] on label "droom ... strook" at bounding box center [298, 103] width 91 height 19
click at [298, 103] on input "droom ... strook" at bounding box center [301, 106] width 6 height 6
radio input "true"
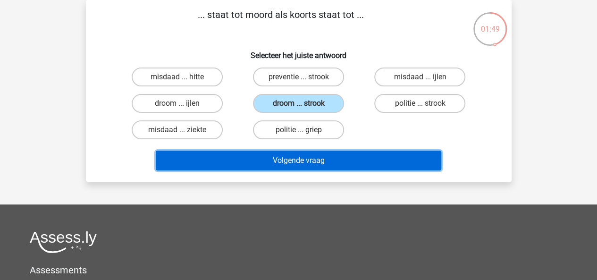
click at [343, 161] on button "Volgende vraag" at bounding box center [298, 160] width 285 height 20
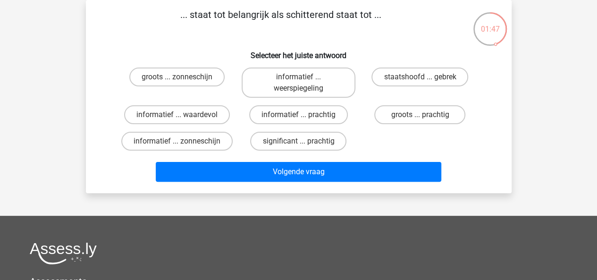
scroll to position [39, 0]
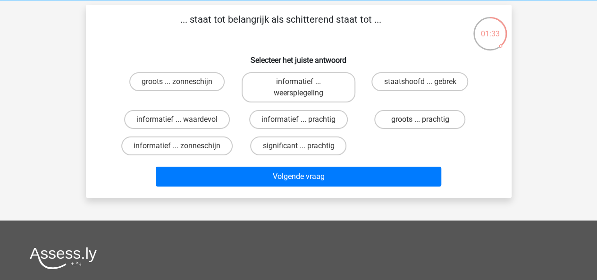
click at [301, 147] on input "significant ... prachtig" at bounding box center [301, 149] width 6 height 6
radio input "true"
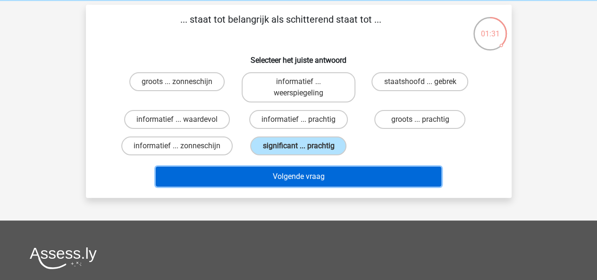
click at [325, 175] on button "Volgende vraag" at bounding box center [298, 177] width 285 height 20
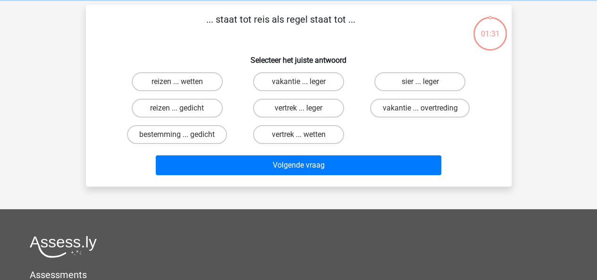
scroll to position [43, 0]
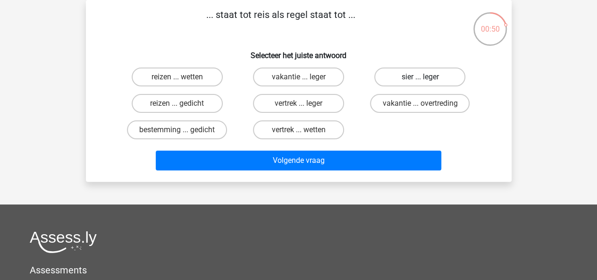
click at [405, 70] on label "sier ... leger" at bounding box center [419, 76] width 91 height 19
click at [420, 77] on input "sier ... leger" at bounding box center [423, 80] width 6 height 6
radio input "true"
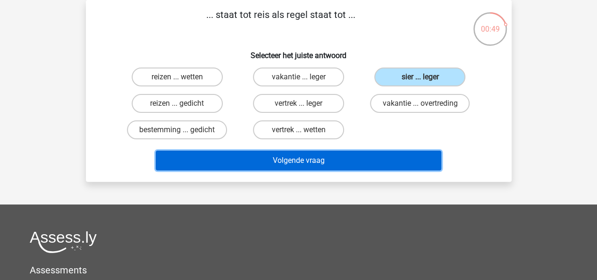
click at [338, 159] on button "Volgende vraag" at bounding box center [298, 160] width 285 height 20
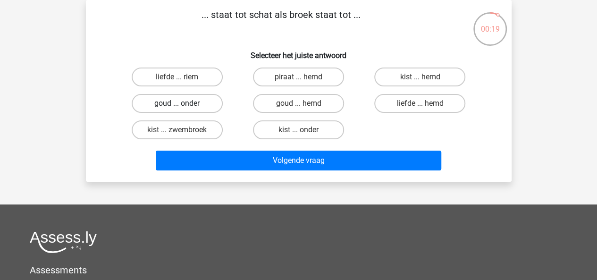
click at [187, 102] on label "goud ... onder" at bounding box center [177, 103] width 91 height 19
click at [183, 103] on input "goud ... onder" at bounding box center [180, 106] width 6 height 6
radio input "true"
click at [187, 102] on label "goud ... onder" at bounding box center [177, 103] width 91 height 19
click at [183, 103] on input "goud ... onder" at bounding box center [180, 106] width 6 height 6
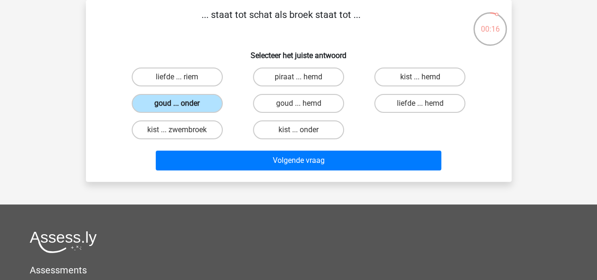
click at [186, 107] on label "goud ... onder" at bounding box center [177, 103] width 91 height 19
click at [183, 107] on input "goud ... onder" at bounding box center [180, 106] width 6 height 6
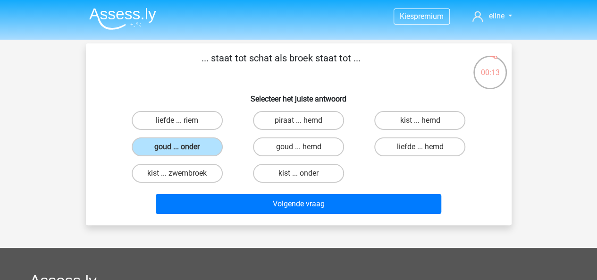
click at [199, 99] on h6 "Selecteer het juiste antwoord" at bounding box center [298, 95] width 395 height 17
click at [272, 169] on label "kist ... onder" at bounding box center [298, 173] width 91 height 19
click at [298, 173] on input "kist ... onder" at bounding box center [301, 176] width 6 height 6
radio input "true"
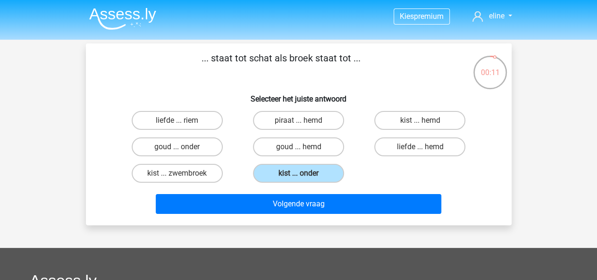
click at [166, 104] on div "... staat tot schat als broek staat tot ... Selecteer het juiste antwoord liefd…" at bounding box center [299, 134] width 418 height 167
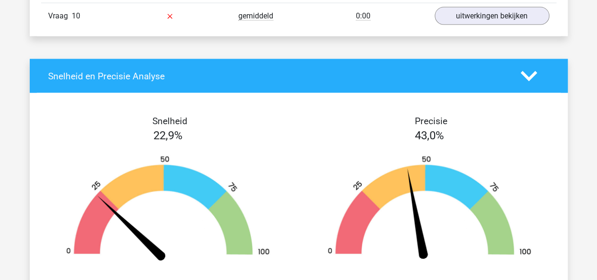
scroll to position [1049, 0]
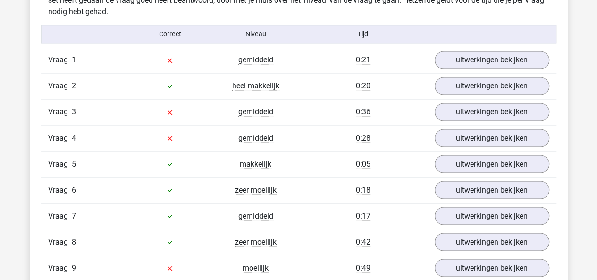
scroll to position [765, 0]
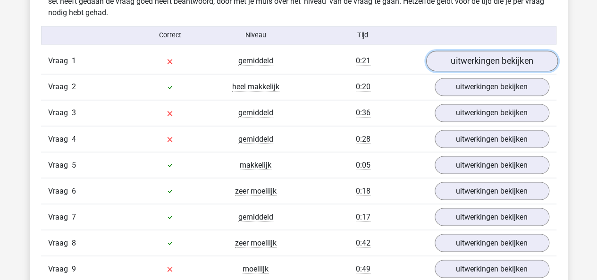
click at [476, 65] on link "uitwerkingen bekijken" at bounding box center [492, 61] width 132 height 21
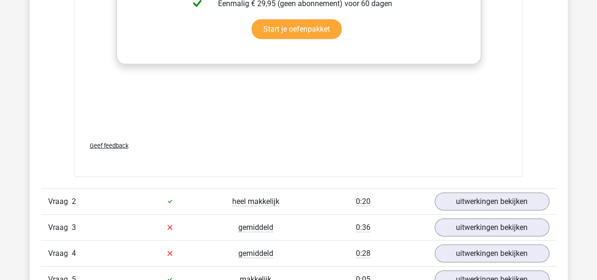
scroll to position [1250, 0]
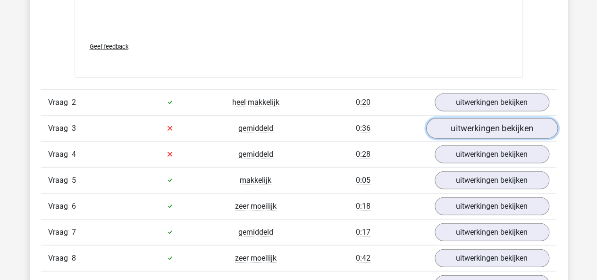
click at [505, 127] on link "uitwerkingen bekijken" at bounding box center [492, 128] width 132 height 21
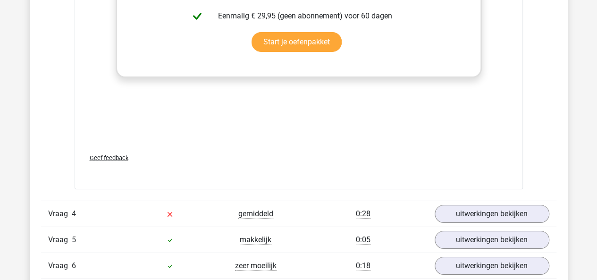
scroll to position [1831, 0]
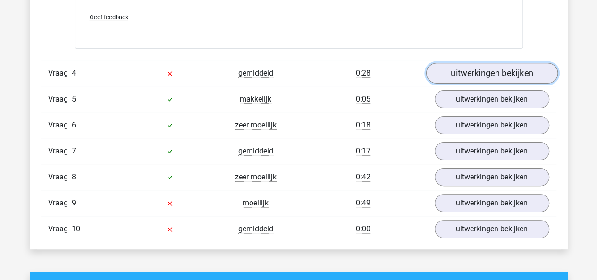
click at [479, 70] on link "uitwerkingen bekijken" at bounding box center [492, 73] width 132 height 21
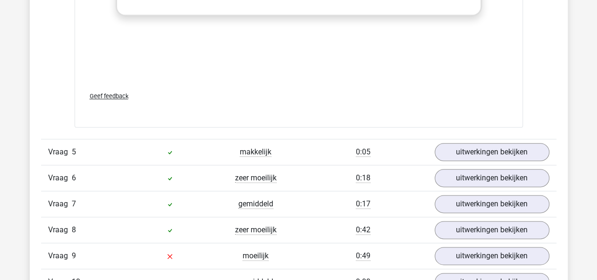
scroll to position [2295, 0]
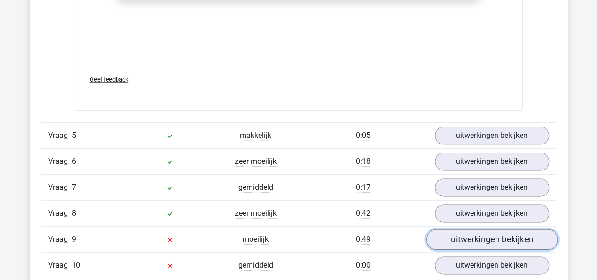
click at [486, 234] on link "uitwerkingen bekijken" at bounding box center [492, 239] width 132 height 21
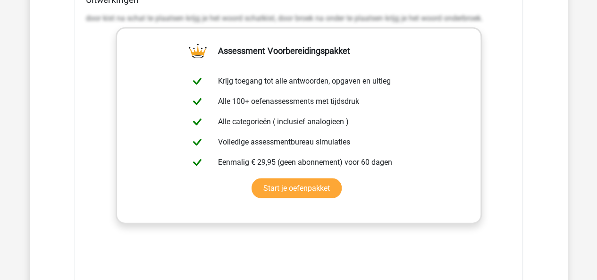
scroll to position [2894, 0]
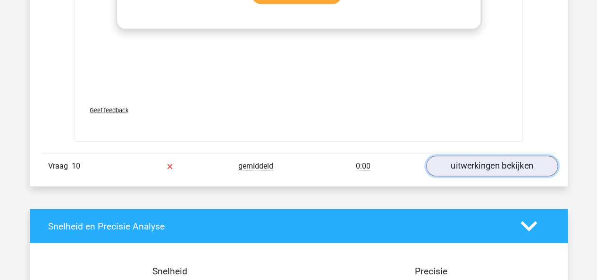
click at [483, 166] on link "uitwerkingen bekijken" at bounding box center [492, 166] width 132 height 21
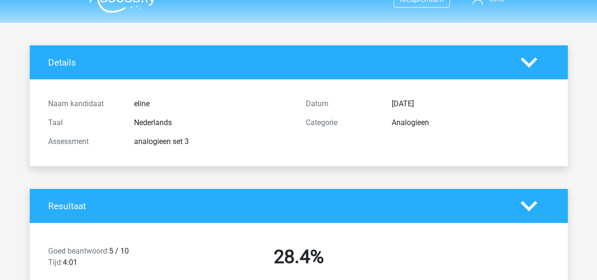
scroll to position [0, 0]
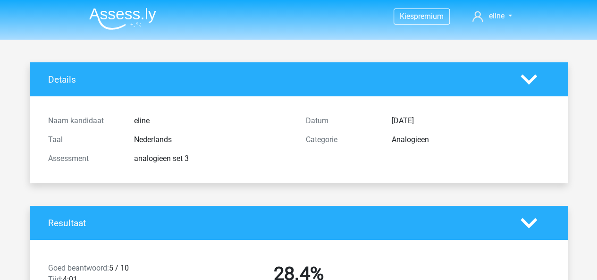
click at [115, 6] on li at bounding box center [119, 17] width 75 height 26
click at [118, 14] on img at bounding box center [122, 19] width 67 height 22
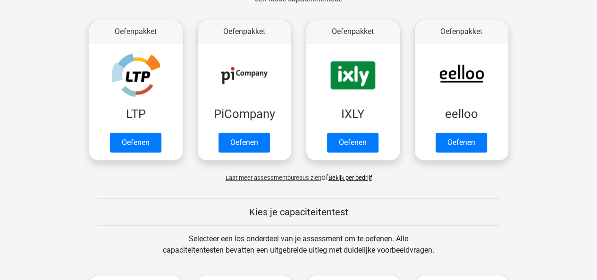
scroll to position [159, 0]
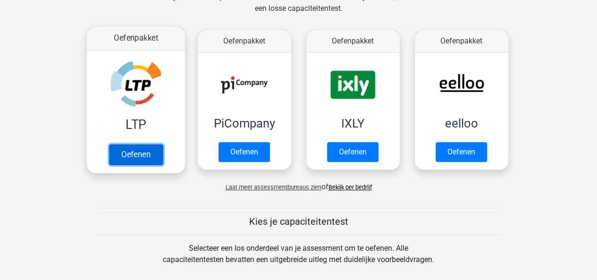
click at [126, 144] on link "Oefenen" at bounding box center [136, 154] width 54 height 21
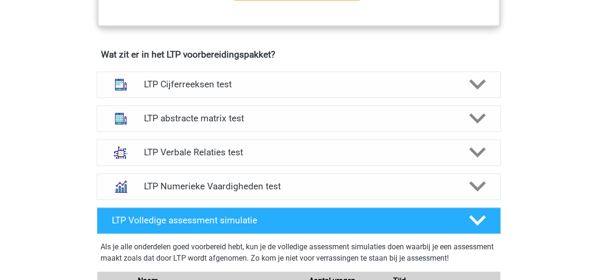
scroll to position [558, 0]
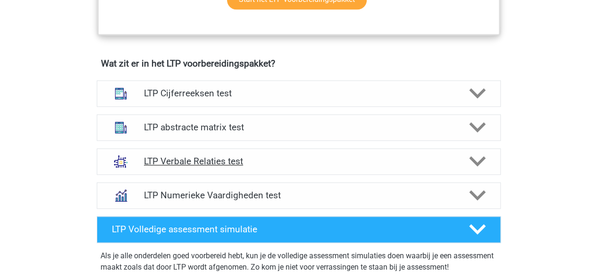
click at [449, 159] on h4 "LTP Verbale Relaties test" at bounding box center [298, 161] width 309 height 11
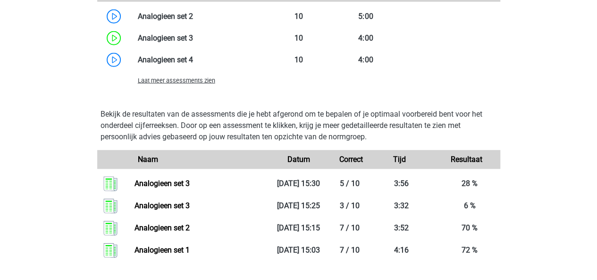
scroll to position [1165, 0]
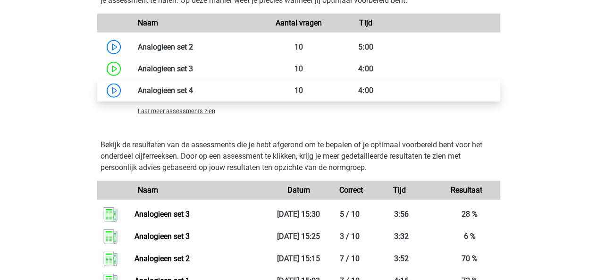
click at [193, 88] on link at bounding box center [193, 90] width 0 height 9
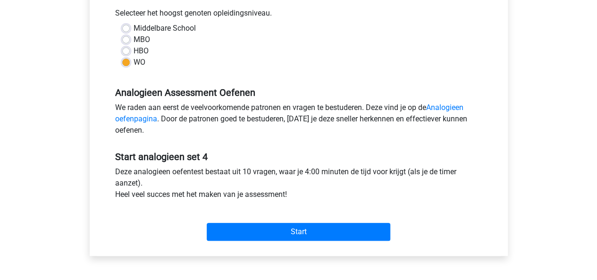
scroll to position [245, 0]
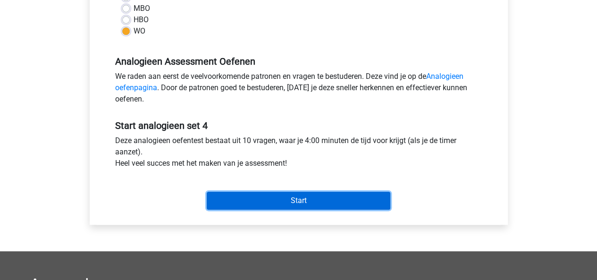
click at [293, 201] on input "Start" at bounding box center [299, 201] width 184 height 18
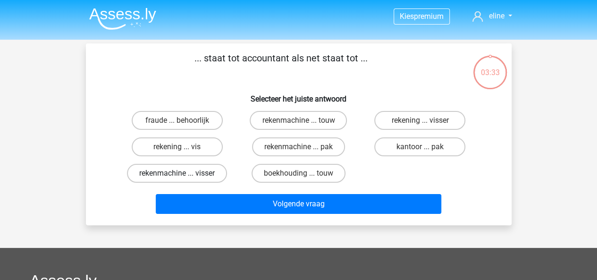
click at [170, 176] on label "rekenmachine ... visser" at bounding box center [177, 173] width 100 height 19
click at [177, 176] on input "rekenmachine ... visser" at bounding box center [180, 176] width 6 height 6
radio input "true"
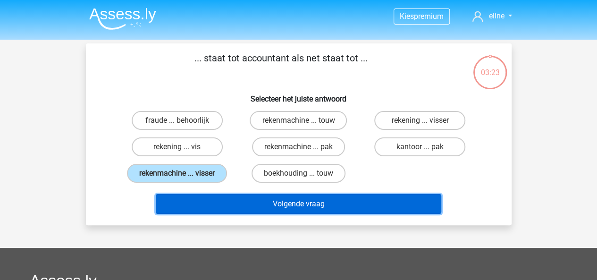
click at [349, 201] on button "Volgende vraag" at bounding box center [298, 204] width 285 height 20
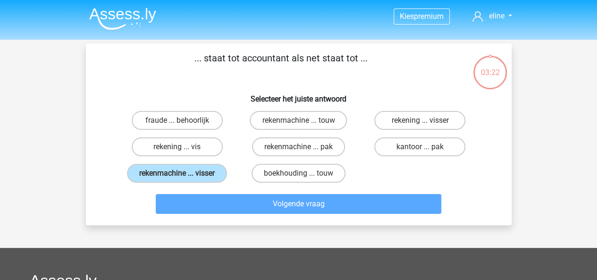
scroll to position [43, 0]
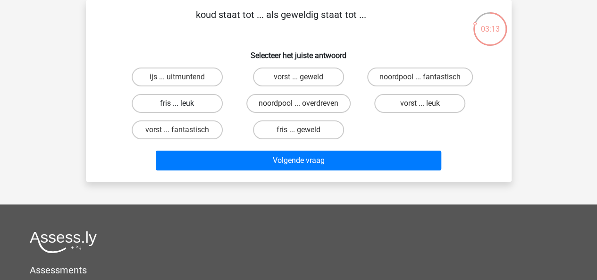
click at [189, 105] on label "fris ... leuk" at bounding box center [177, 103] width 91 height 19
click at [183, 105] on input "fris ... leuk" at bounding box center [180, 106] width 6 height 6
radio input "true"
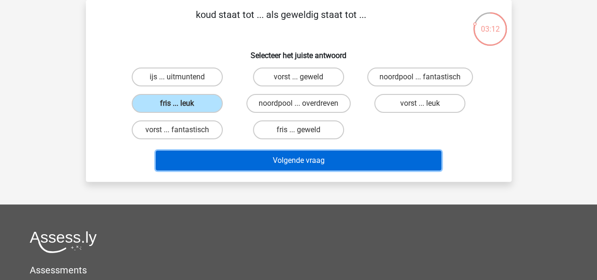
click at [272, 165] on button "Volgende vraag" at bounding box center [298, 160] width 285 height 20
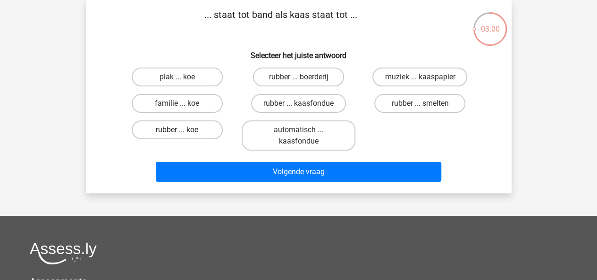
click at [174, 133] on label "rubber ... koe" at bounding box center [177, 129] width 91 height 19
click at [177, 133] on input "rubber ... koe" at bounding box center [180, 133] width 6 height 6
radio input "true"
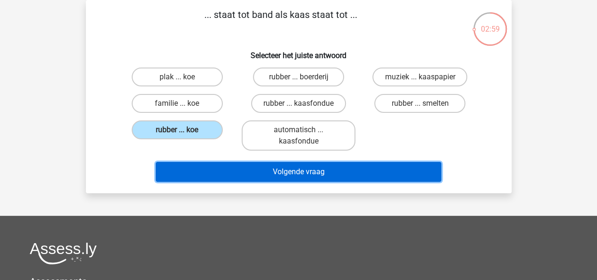
click at [252, 173] on button "Volgende vraag" at bounding box center [298, 172] width 285 height 20
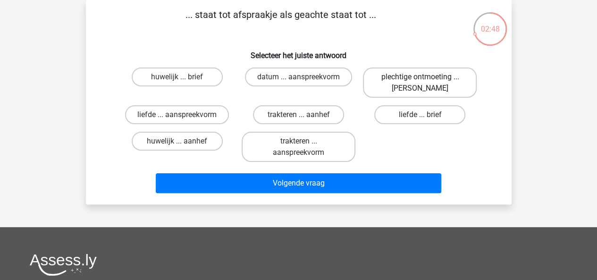
click at [428, 82] on label "plechtige ontmoeting ... hoi" at bounding box center [420, 82] width 114 height 30
click at [426, 82] on input "plechtige ontmoeting ... hoi" at bounding box center [423, 80] width 6 height 6
radio input "true"
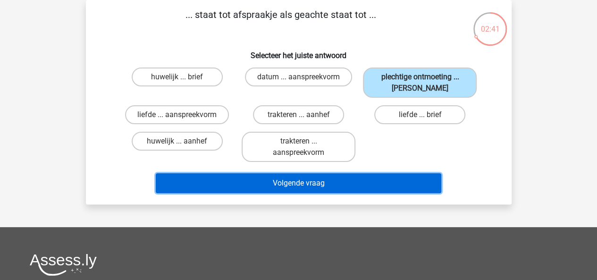
click at [346, 182] on button "Volgende vraag" at bounding box center [298, 183] width 285 height 20
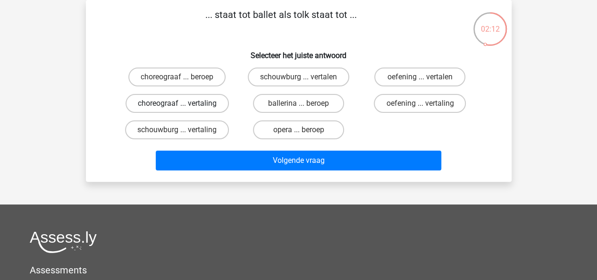
click at [147, 101] on label "choreograaf ... vertaling" at bounding box center [176, 103] width 103 height 19
click at [177, 103] on input "choreograaf ... vertaling" at bounding box center [180, 106] width 6 height 6
radio input "true"
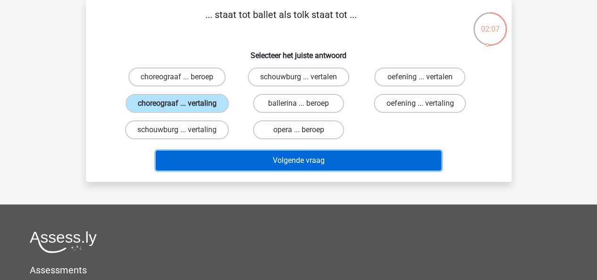
click at [312, 165] on button "Volgende vraag" at bounding box center [298, 160] width 285 height 20
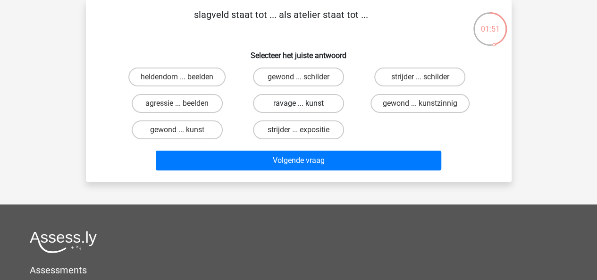
click at [314, 108] on label "ravage ... kunst" at bounding box center [298, 103] width 91 height 19
click at [304, 108] on input "ravage ... kunst" at bounding box center [301, 106] width 6 height 6
radio input "true"
click at [315, 98] on label "ravage ... kunst" at bounding box center [298, 103] width 91 height 19
click at [304, 103] on input "ravage ... kunst" at bounding box center [301, 106] width 6 height 6
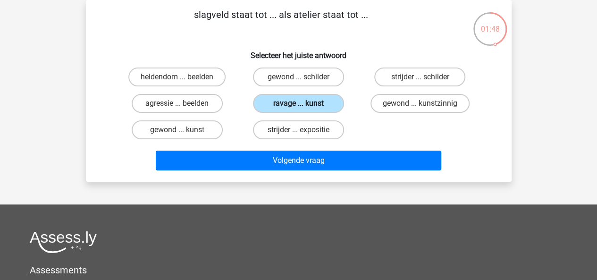
click at [315, 98] on label "ravage ... kunst" at bounding box center [298, 103] width 91 height 19
click at [304, 103] on input "ravage ... kunst" at bounding box center [301, 106] width 6 height 6
click at [298, 106] on input "ravage ... kunst" at bounding box center [301, 106] width 6 height 6
click at [307, 106] on label "ravage ... kunst" at bounding box center [298, 103] width 91 height 19
click at [304, 106] on input "ravage ... kunst" at bounding box center [301, 106] width 6 height 6
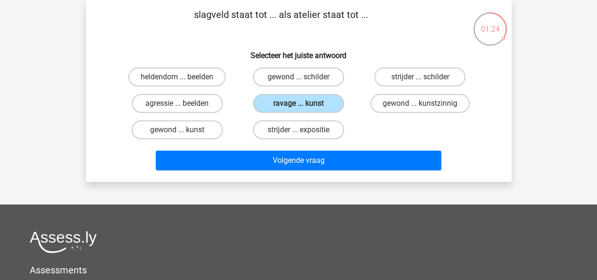
scroll to position [0, 0]
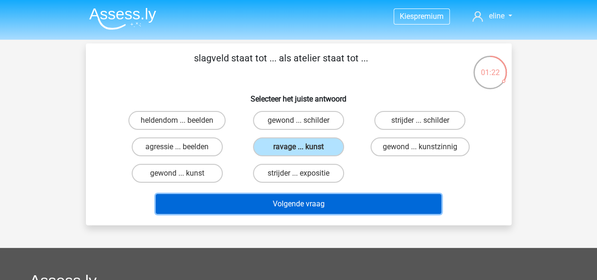
click at [356, 199] on button "Volgende vraag" at bounding box center [298, 204] width 285 height 20
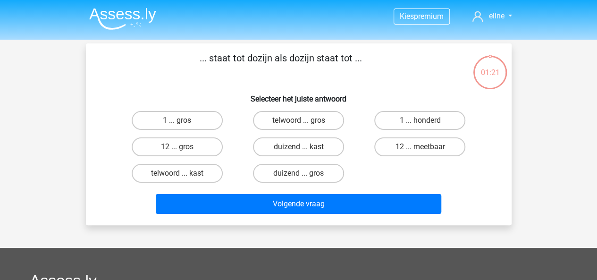
scroll to position [43, 0]
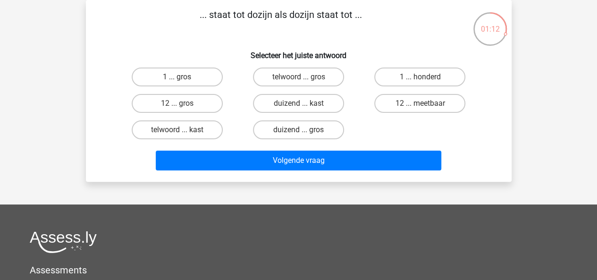
click at [177, 105] on input "12 ... gros" at bounding box center [180, 106] width 6 height 6
radio input "true"
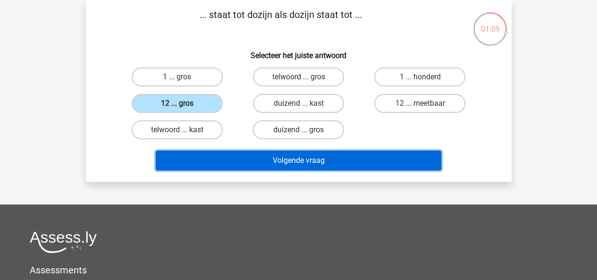
click at [330, 163] on button "Volgende vraag" at bounding box center [298, 160] width 285 height 20
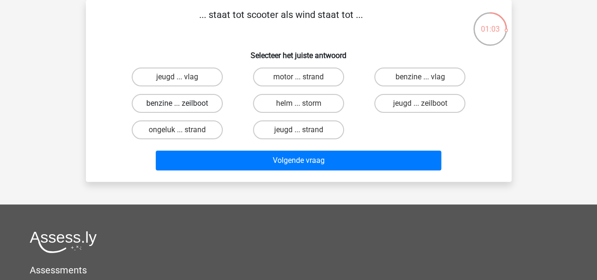
click at [172, 104] on label "benzine ... zeilboot" at bounding box center [177, 103] width 91 height 19
click at [177, 104] on input "benzine ... zeilboot" at bounding box center [180, 106] width 6 height 6
radio input "true"
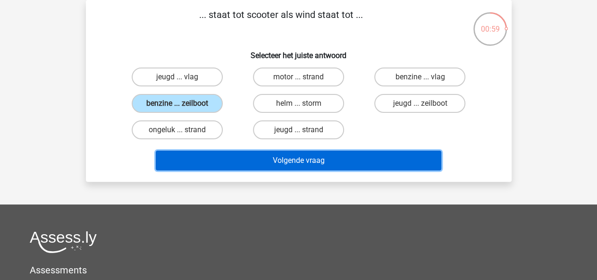
click at [339, 155] on button "Volgende vraag" at bounding box center [298, 160] width 285 height 20
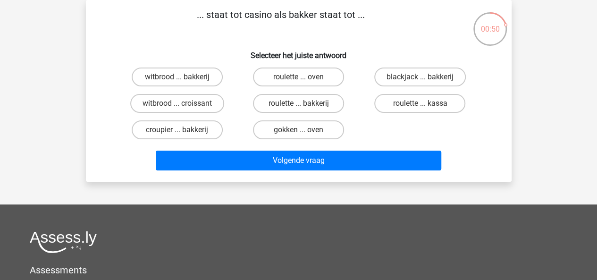
click at [302, 79] on input "roulette ... oven" at bounding box center [301, 80] width 6 height 6
radio input "true"
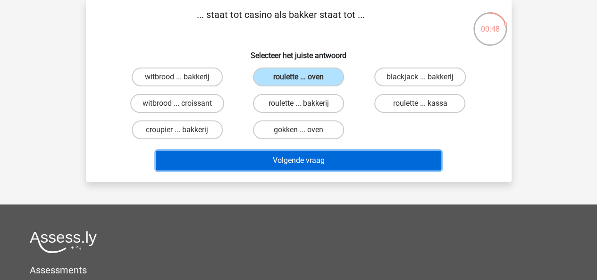
click at [360, 157] on button "Volgende vraag" at bounding box center [298, 160] width 285 height 20
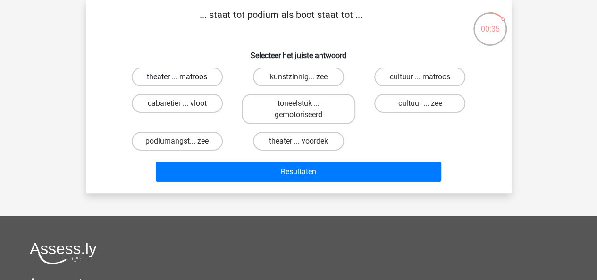
click at [186, 78] on label "theater ... matroos" at bounding box center [177, 76] width 91 height 19
click at [183, 78] on input "theater ... matroos" at bounding box center [180, 80] width 6 height 6
radio input "true"
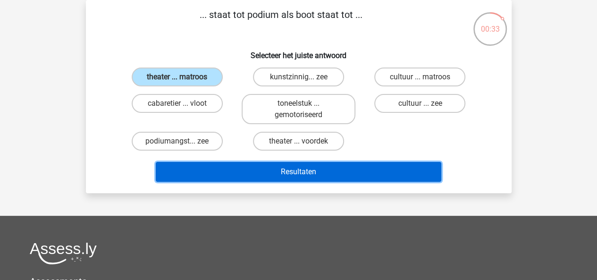
click at [353, 167] on button "Resultaten" at bounding box center [298, 172] width 285 height 20
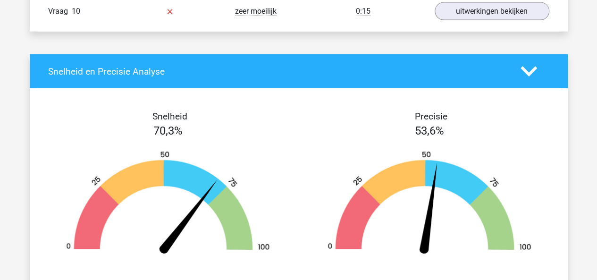
scroll to position [1061, 0]
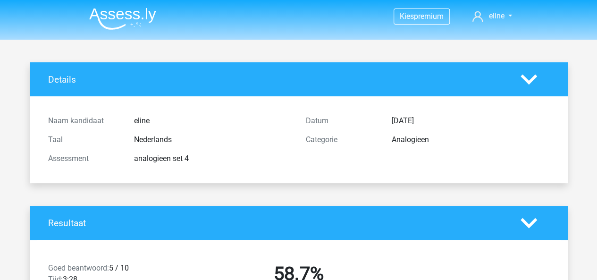
click at [119, 17] on img at bounding box center [122, 19] width 67 height 22
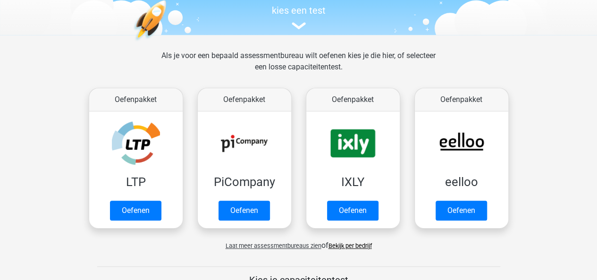
scroll to position [117, 0]
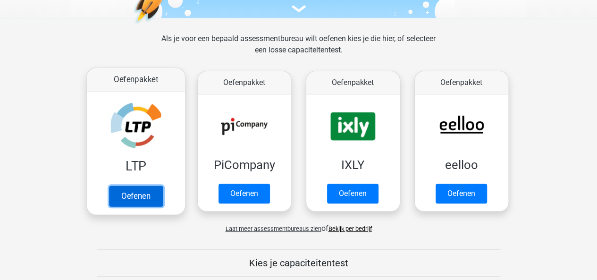
click at [156, 185] on link "Oefenen" at bounding box center [136, 195] width 54 height 21
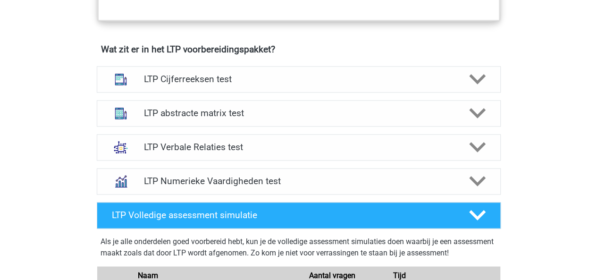
scroll to position [572, 0]
click at [481, 115] on icon at bounding box center [477, 113] width 17 height 17
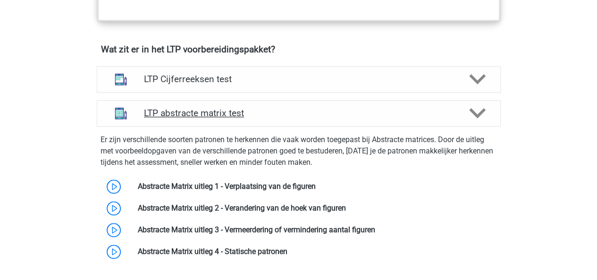
click at [481, 115] on icon at bounding box center [477, 113] width 17 height 17
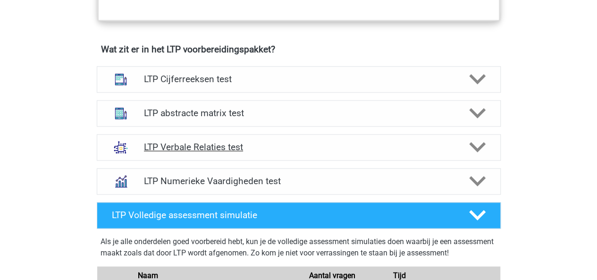
click at [481, 143] on polygon at bounding box center [477, 147] width 17 height 10
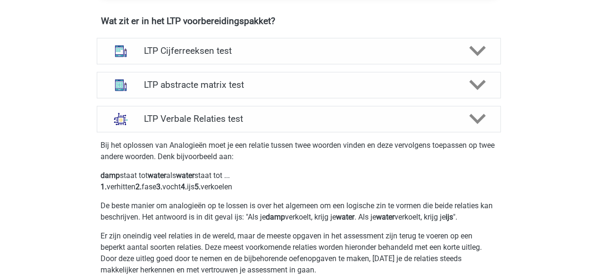
scroll to position [541, 0]
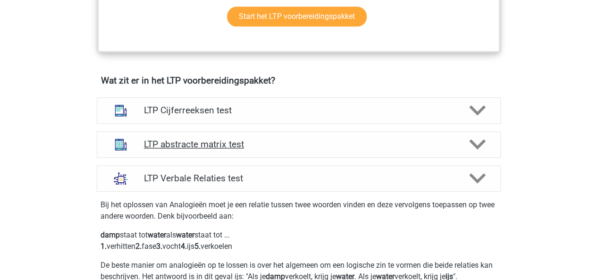
click at [474, 146] on icon at bounding box center [477, 144] width 17 height 17
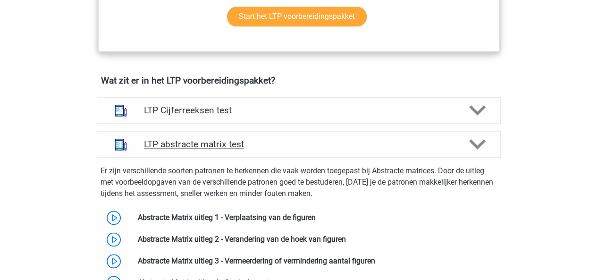
click at [474, 146] on icon at bounding box center [477, 144] width 17 height 17
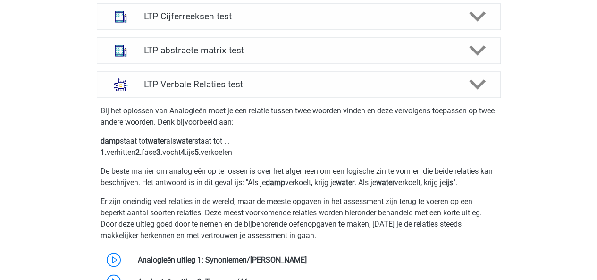
scroll to position [593, 0]
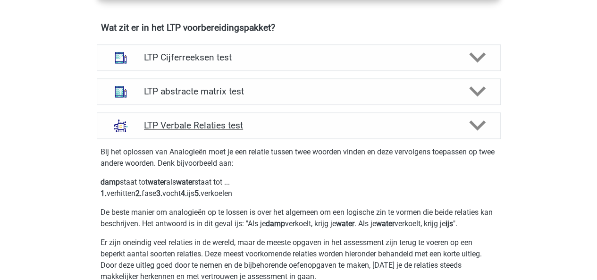
click at [476, 125] on polygon at bounding box center [477, 125] width 17 height 10
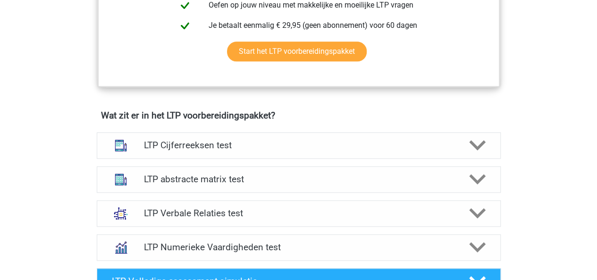
scroll to position [588, 0]
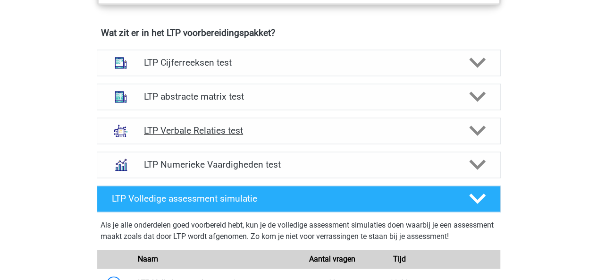
click at [481, 130] on polygon at bounding box center [477, 130] width 17 height 10
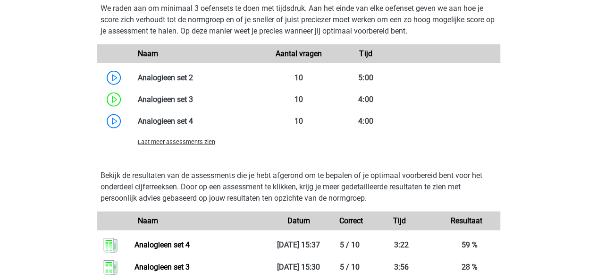
scroll to position [1153, 0]
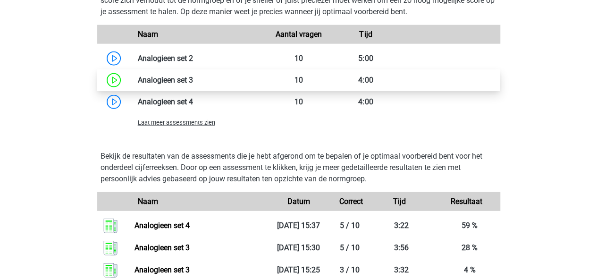
click at [193, 80] on link at bounding box center [193, 79] width 0 height 9
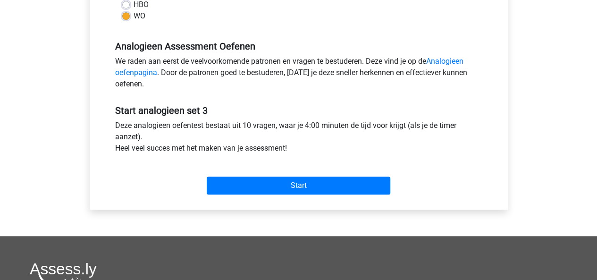
scroll to position [261, 0]
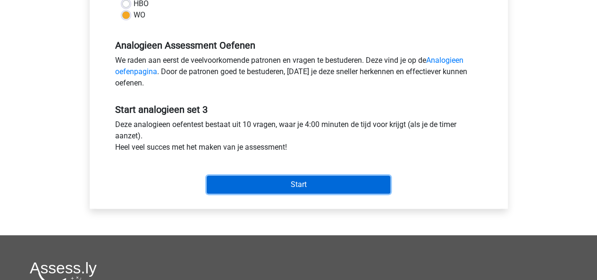
click at [293, 181] on input "Start" at bounding box center [299, 184] width 184 height 18
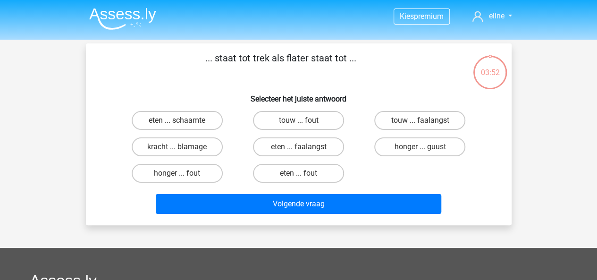
click at [177, 175] on input "honger ... fout" at bounding box center [180, 176] width 6 height 6
radio input "true"
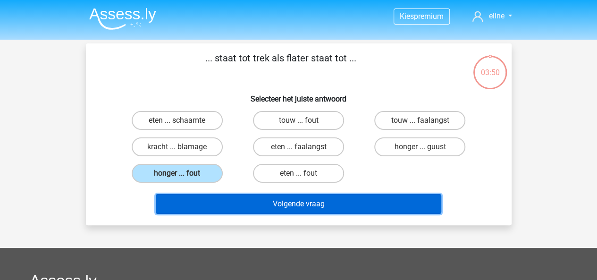
click at [267, 199] on button "Volgende vraag" at bounding box center [298, 204] width 285 height 20
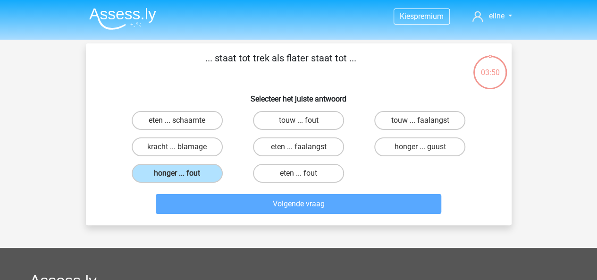
scroll to position [43, 0]
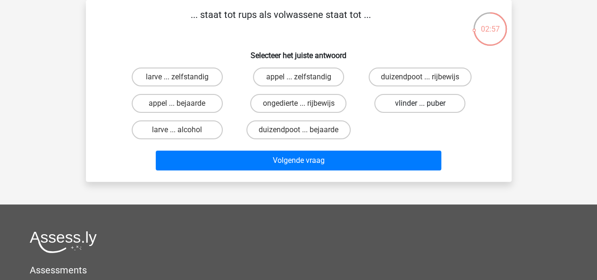
click at [438, 103] on label "vlinder ... puber" at bounding box center [419, 103] width 91 height 19
click at [426, 103] on input "vlinder ... puber" at bounding box center [423, 106] width 6 height 6
radio input "true"
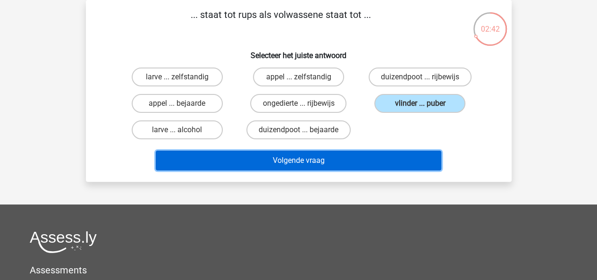
click at [379, 158] on button "Volgende vraag" at bounding box center [298, 160] width 285 height 20
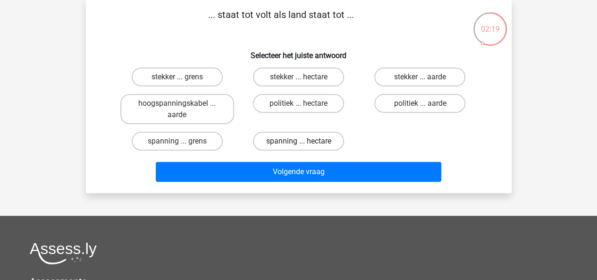
click at [307, 138] on label "spanning ... hectare" at bounding box center [298, 141] width 91 height 19
click at [304, 141] on input "spanning ... hectare" at bounding box center [301, 144] width 6 height 6
radio input "true"
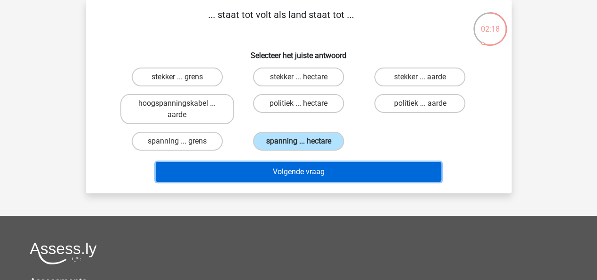
click at [348, 172] on button "Volgende vraag" at bounding box center [298, 172] width 285 height 20
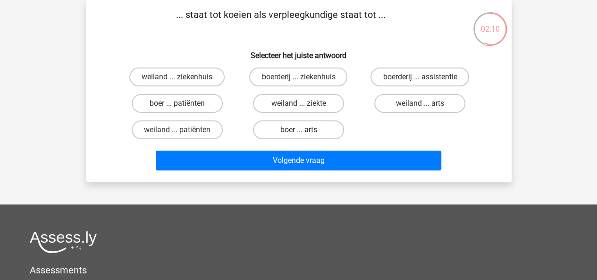
click at [324, 125] on label "boer ... arts" at bounding box center [298, 129] width 91 height 19
click at [304, 130] on input "boer ... arts" at bounding box center [301, 133] width 6 height 6
radio input "true"
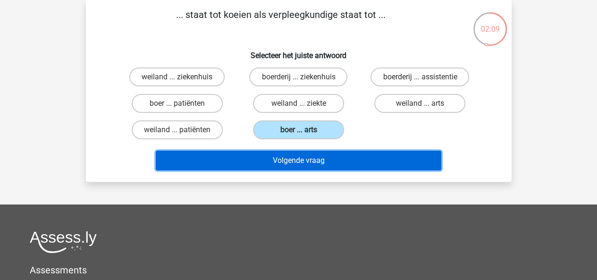
click at [365, 165] on button "Volgende vraag" at bounding box center [298, 160] width 285 height 20
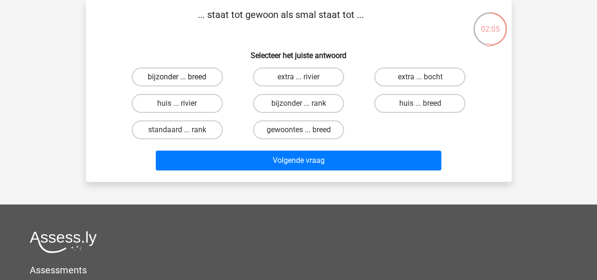
click at [202, 75] on label "bijzonder ... breed" at bounding box center [177, 76] width 91 height 19
click at [183, 77] on input "bijzonder ... breed" at bounding box center [180, 80] width 6 height 6
radio input "true"
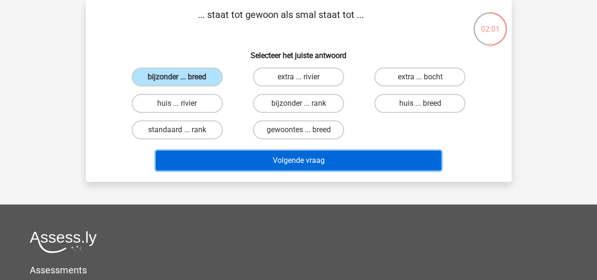
click at [362, 166] on button "Volgende vraag" at bounding box center [298, 160] width 285 height 20
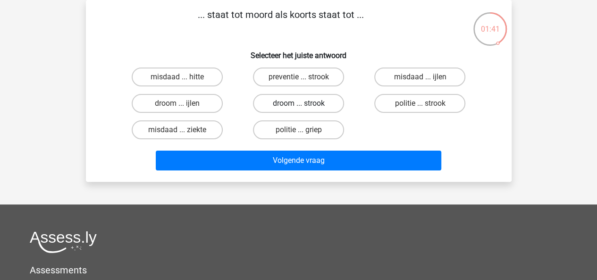
click at [313, 99] on label "droom ... strook" at bounding box center [298, 103] width 91 height 19
click at [304, 103] on input "droom ... strook" at bounding box center [301, 106] width 6 height 6
radio input "true"
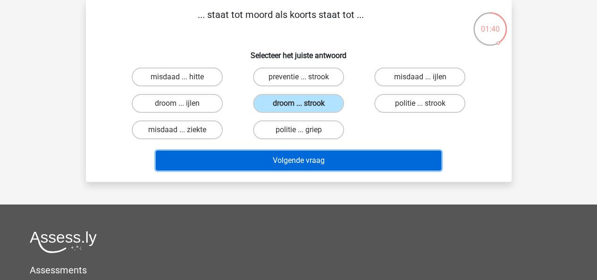
click at [344, 155] on button "Volgende vraag" at bounding box center [298, 160] width 285 height 20
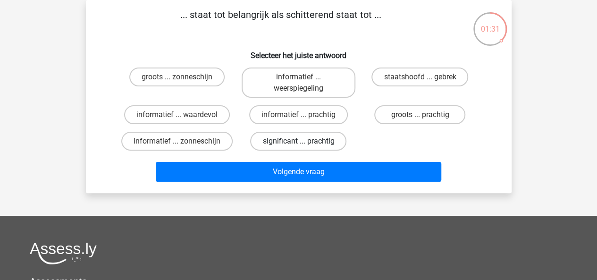
click at [309, 144] on label "significant ... prachtig" at bounding box center [298, 141] width 96 height 19
click at [304, 144] on input "significant ... prachtig" at bounding box center [301, 144] width 6 height 6
radio input "true"
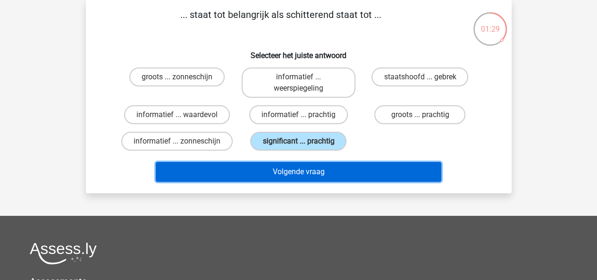
click at [369, 174] on button "Volgende vraag" at bounding box center [298, 172] width 285 height 20
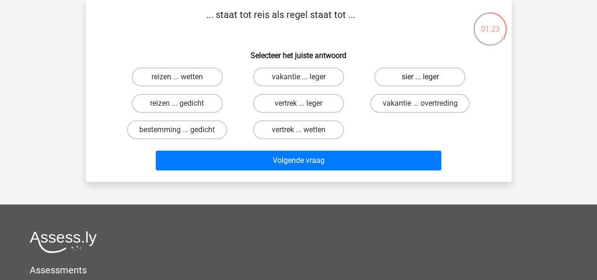
click at [429, 75] on label "sier ... leger" at bounding box center [419, 76] width 91 height 19
click at [426, 77] on input "sier ... leger" at bounding box center [423, 80] width 6 height 6
radio input "true"
click at [411, 78] on label "sier ... leger" at bounding box center [419, 76] width 91 height 19
click at [420, 78] on input "sier ... leger" at bounding box center [423, 80] width 6 height 6
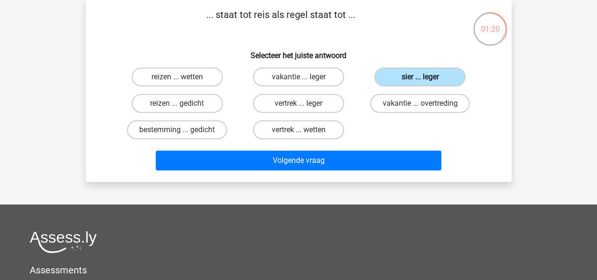
scroll to position [0, 0]
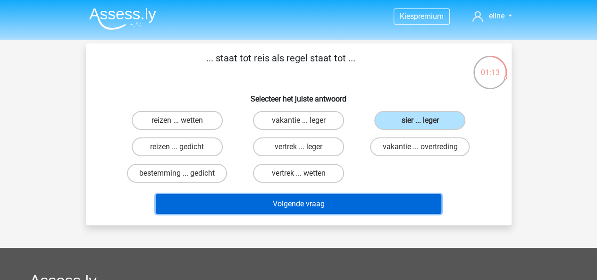
click at [333, 210] on button "Volgende vraag" at bounding box center [298, 204] width 285 height 20
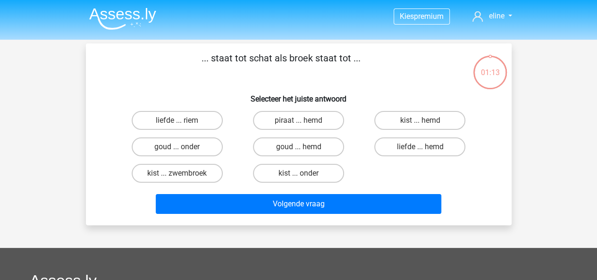
scroll to position [43, 0]
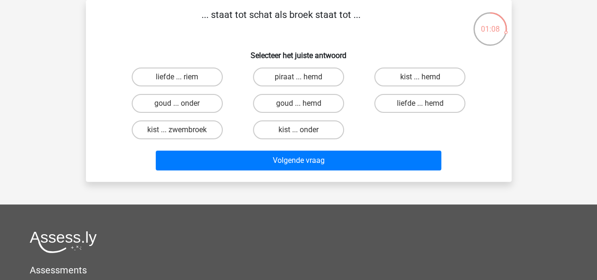
click at [302, 132] on input "kist ... onder" at bounding box center [301, 133] width 6 height 6
radio input "true"
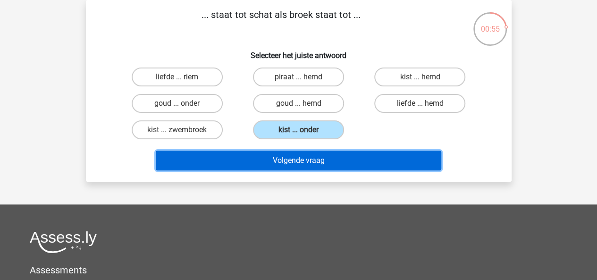
click at [356, 159] on button "Volgende vraag" at bounding box center [298, 160] width 285 height 20
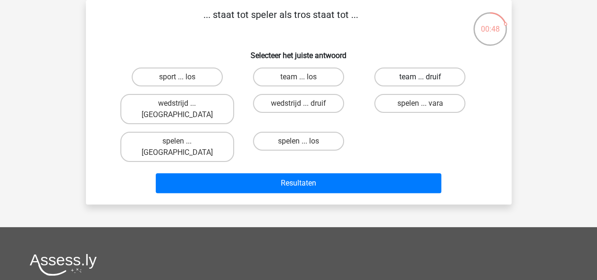
click at [414, 77] on label "team ... druif" at bounding box center [419, 76] width 91 height 19
click at [420, 77] on input "team ... druif" at bounding box center [423, 80] width 6 height 6
radio input "true"
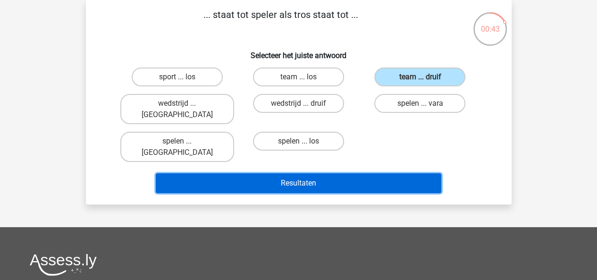
click at [334, 173] on button "Resultaten" at bounding box center [298, 183] width 285 height 20
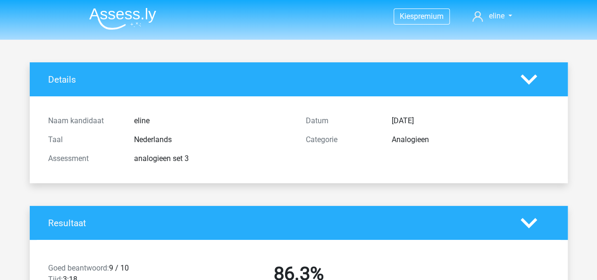
click at [135, 14] on img at bounding box center [122, 19] width 67 height 22
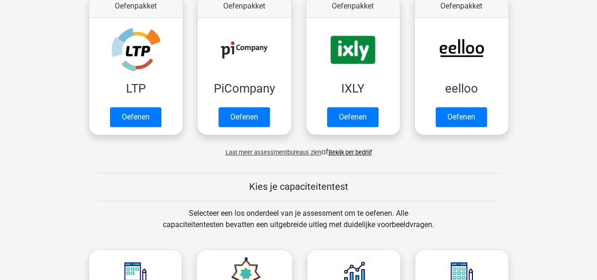
scroll to position [192, 0]
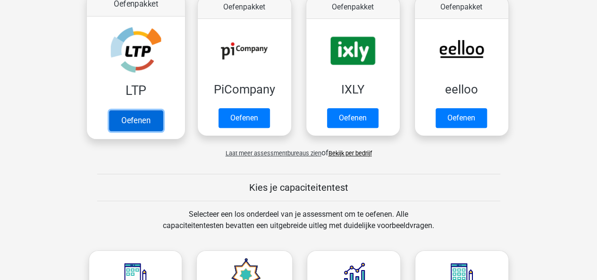
click at [145, 120] on link "Oefenen" at bounding box center [136, 120] width 54 height 21
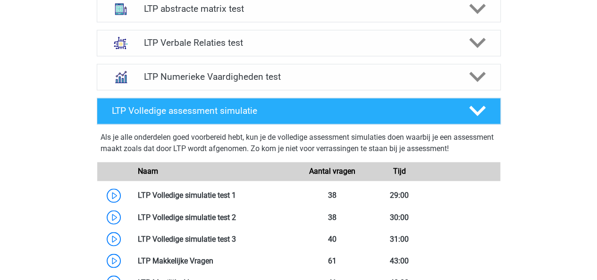
scroll to position [660, 0]
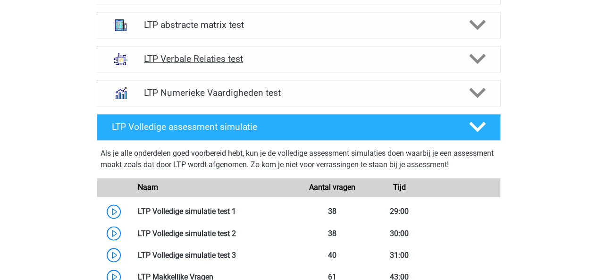
click at [415, 50] on div "LTP Verbale Relaties test" at bounding box center [299, 59] width 404 height 26
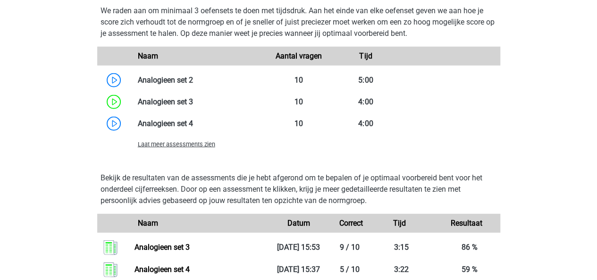
scroll to position [1098, 0]
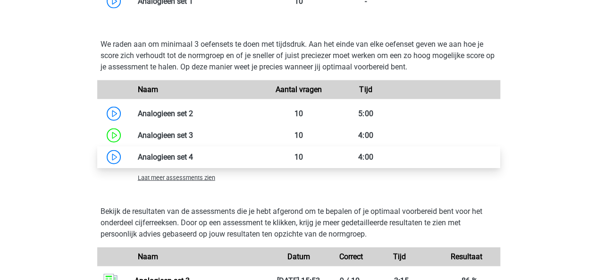
click at [193, 154] on link at bounding box center [193, 156] width 0 height 9
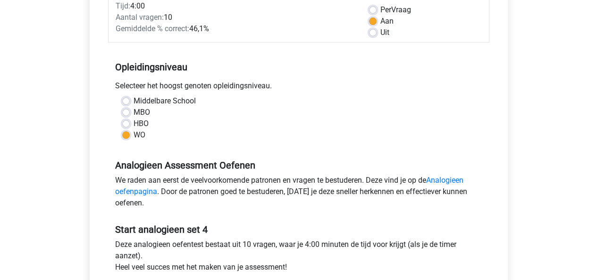
scroll to position [272, 0]
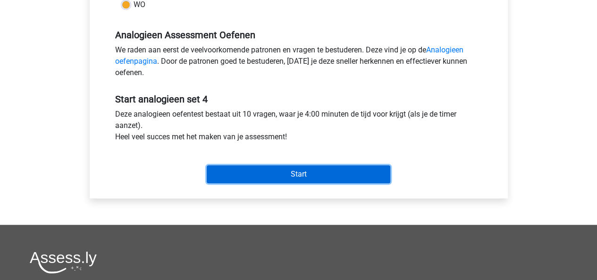
click at [331, 169] on input "Start" at bounding box center [299, 174] width 184 height 18
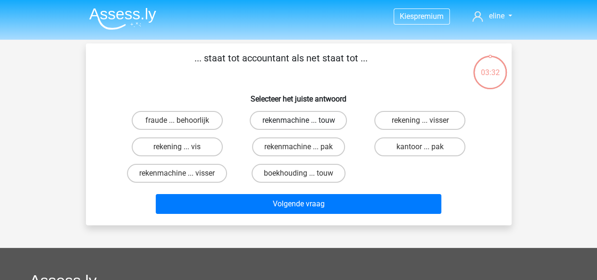
click at [314, 120] on label "rekenmachine ... touw" at bounding box center [298, 120] width 97 height 19
click at [304, 120] on input "rekenmachine ... touw" at bounding box center [301, 123] width 6 height 6
radio input "true"
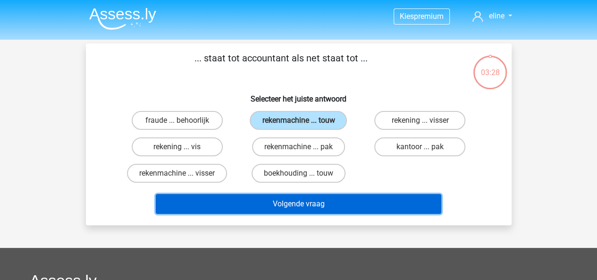
click at [370, 205] on button "Volgende vraag" at bounding box center [298, 204] width 285 height 20
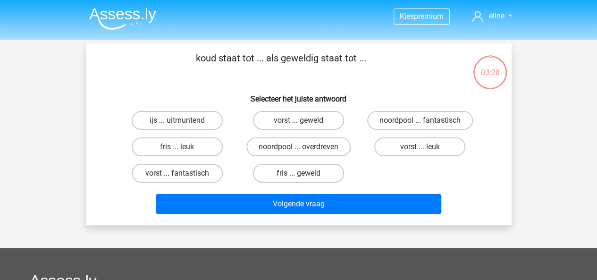
scroll to position [43, 0]
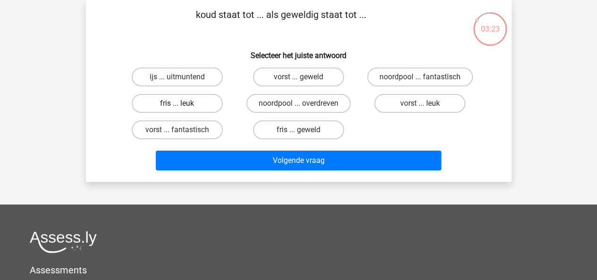
click at [175, 105] on label "fris ... leuk" at bounding box center [177, 103] width 91 height 19
click at [177, 105] on input "fris ... leuk" at bounding box center [180, 106] width 6 height 6
radio input "true"
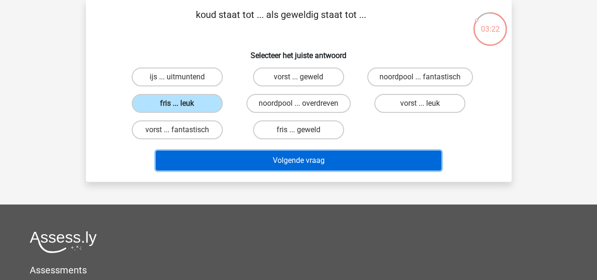
click at [288, 159] on button "Volgende vraag" at bounding box center [298, 160] width 285 height 20
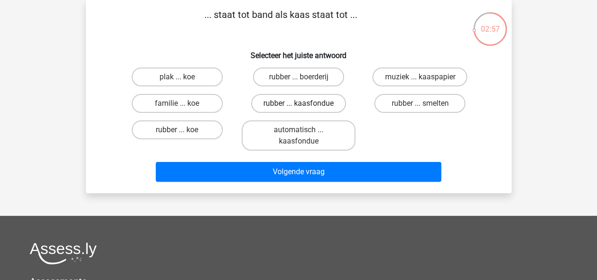
click at [320, 102] on label "rubber ... kaasfondue" at bounding box center [298, 103] width 95 height 19
click at [304, 103] on input "rubber ... kaasfondue" at bounding box center [301, 106] width 6 height 6
radio input "true"
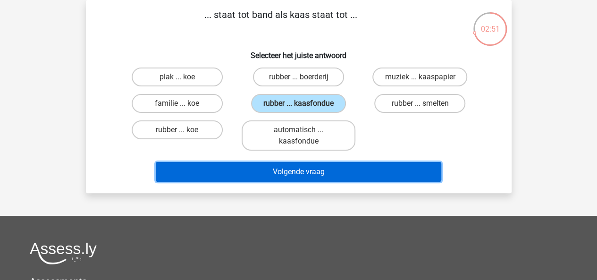
click at [324, 175] on button "Volgende vraag" at bounding box center [298, 172] width 285 height 20
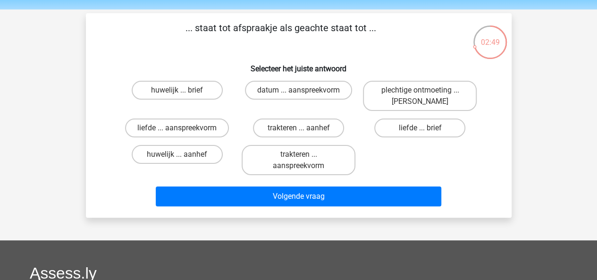
scroll to position [29, 0]
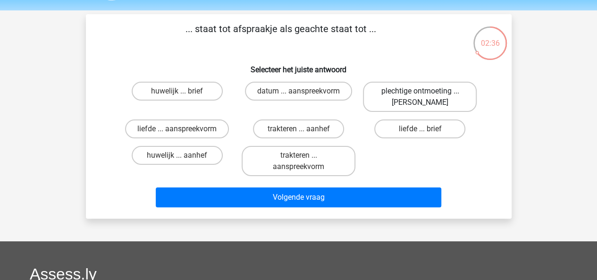
click at [432, 97] on label "plechtige ontmoeting ... hoi" at bounding box center [420, 97] width 114 height 30
click at [426, 97] on input "plechtige ontmoeting ... hoi" at bounding box center [423, 94] width 6 height 6
radio input "true"
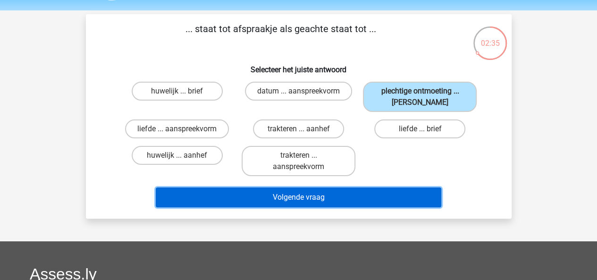
click at [368, 188] on button "Volgende vraag" at bounding box center [298, 197] width 285 height 20
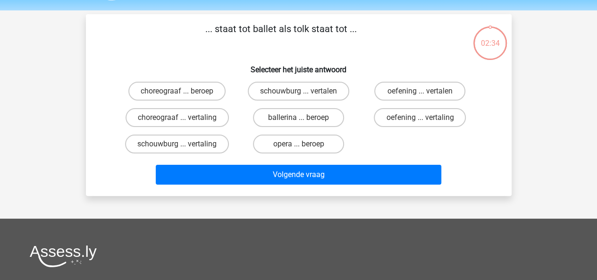
scroll to position [43, 0]
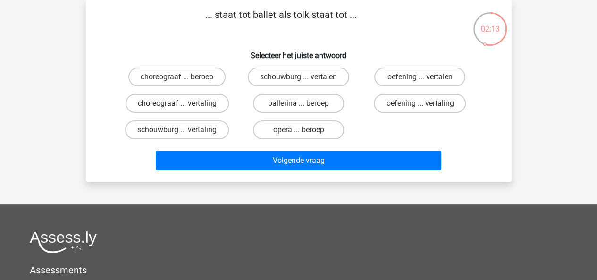
click at [206, 102] on label "choreograaf ... vertaling" at bounding box center [176, 103] width 103 height 19
click at [183, 103] on input "choreograaf ... vertaling" at bounding box center [180, 106] width 6 height 6
radio input "true"
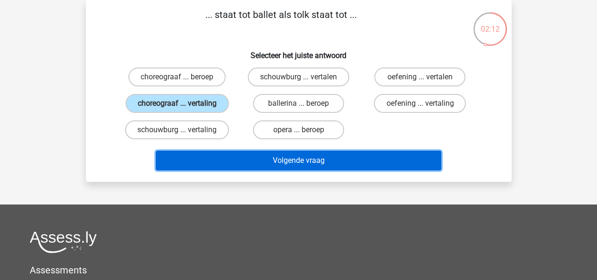
click at [323, 161] on button "Volgende vraag" at bounding box center [298, 160] width 285 height 20
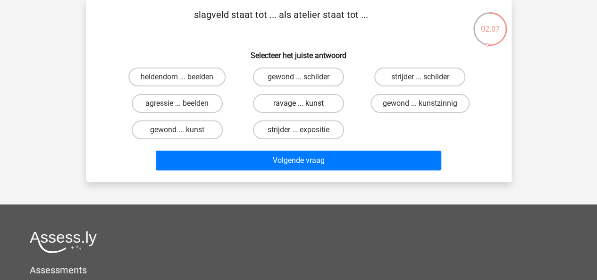
click at [327, 103] on label "ravage ... kunst" at bounding box center [298, 103] width 91 height 19
click at [304, 103] on input "ravage ... kunst" at bounding box center [301, 106] width 6 height 6
radio input "true"
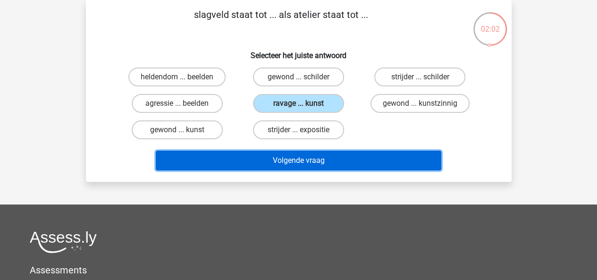
click at [388, 161] on button "Volgende vraag" at bounding box center [298, 160] width 285 height 20
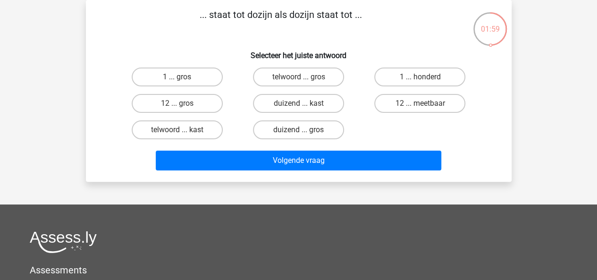
scroll to position [0, 0]
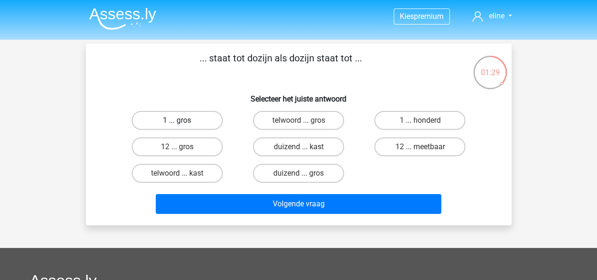
click at [184, 117] on label "1 ... gros" at bounding box center [177, 120] width 91 height 19
click at [183, 120] on input "1 ... gros" at bounding box center [180, 123] width 6 height 6
radio input "true"
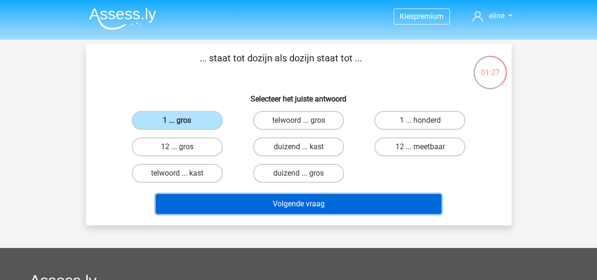
click at [284, 210] on button "Volgende vraag" at bounding box center [298, 204] width 285 height 20
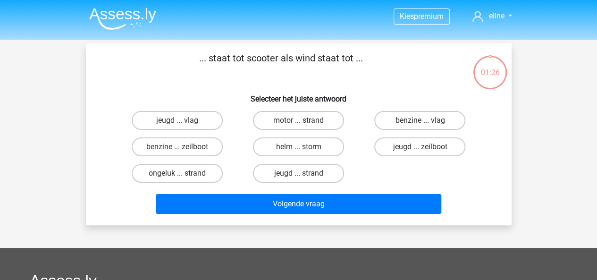
scroll to position [43, 0]
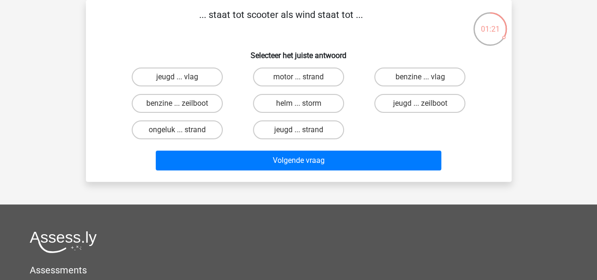
click at [179, 104] on input "benzine ... zeilboot" at bounding box center [180, 106] width 6 height 6
radio input "true"
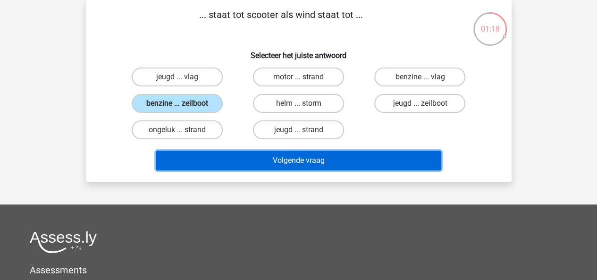
click at [336, 162] on button "Volgende vraag" at bounding box center [298, 160] width 285 height 20
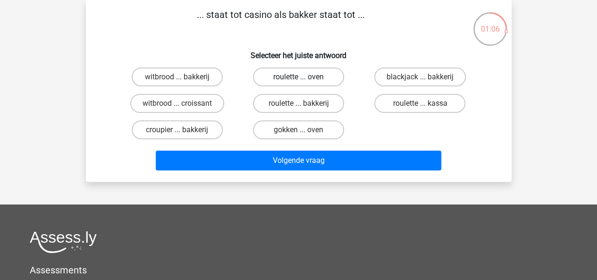
click at [314, 73] on label "roulette ... oven" at bounding box center [298, 76] width 91 height 19
click at [304, 77] on input "roulette ... oven" at bounding box center [301, 80] width 6 height 6
radio input "true"
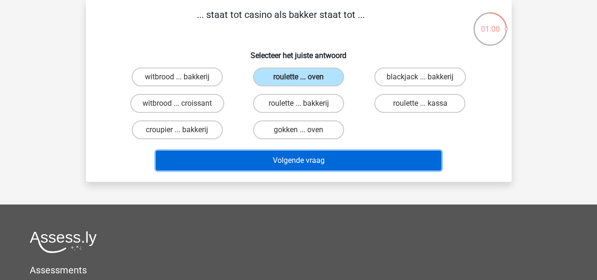
click at [384, 162] on button "Volgende vraag" at bounding box center [298, 160] width 285 height 20
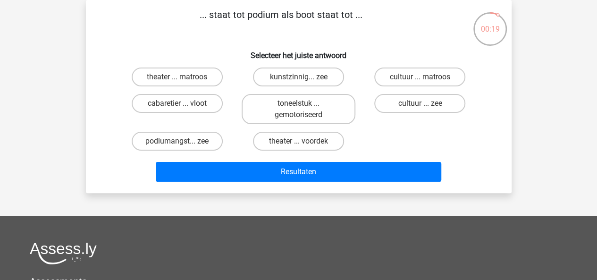
click at [299, 149] on label "theater ... voordek" at bounding box center [298, 141] width 91 height 19
click at [299, 147] on input "theater ... voordek" at bounding box center [301, 144] width 6 height 6
radio input "true"
click at [321, 138] on label "theater ... voordek" at bounding box center [298, 141] width 91 height 19
click at [304, 141] on input "theater ... voordek" at bounding box center [301, 144] width 6 height 6
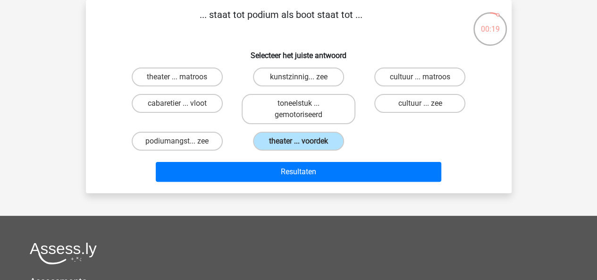
click at [321, 138] on label "theater ... voordek" at bounding box center [298, 141] width 91 height 19
click at [304, 141] on input "theater ... voordek" at bounding box center [301, 144] width 6 height 6
click at [316, 145] on label "theater ... voordek" at bounding box center [298, 141] width 91 height 19
click at [304, 145] on input "theater ... voordek" at bounding box center [301, 144] width 6 height 6
click at [316, 145] on label "theater ... voordek" at bounding box center [298, 141] width 91 height 19
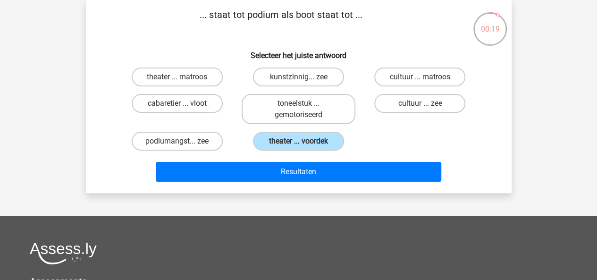
click at [304, 145] on input "theater ... voordek" at bounding box center [301, 144] width 6 height 6
click at [316, 142] on label "theater ... voordek" at bounding box center [298, 141] width 91 height 19
click at [304, 142] on input "theater ... voordek" at bounding box center [301, 144] width 6 height 6
click at [313, 124] on label "toneelstuk ... gemotoriseerd" at bounding box center [299, 109] width 114 height 30
click at [304, 109] on input "toneelstuk ... gemotoriseerd" at bounding box center [301, 106] width 6 height 6
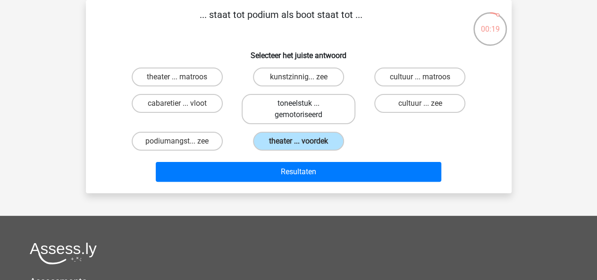
radio input "true"
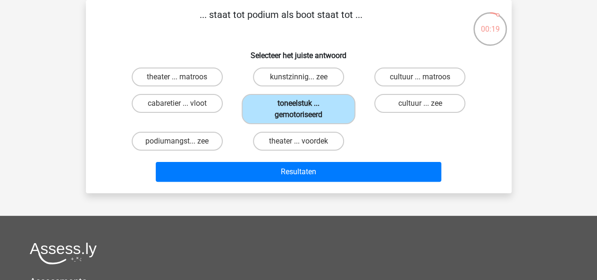
scroll to position [0, 0]
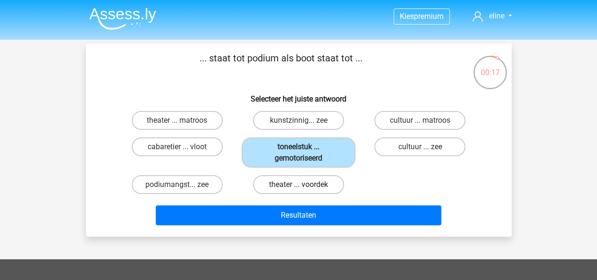
click at [315, 186] on label "theater ... voordek" at bounding box center [298, 184] width 91 height 19
click at [304, 186] on input "theater ... voordek" at bounding box center [301, 187] width 6 height 6
radio input "true"
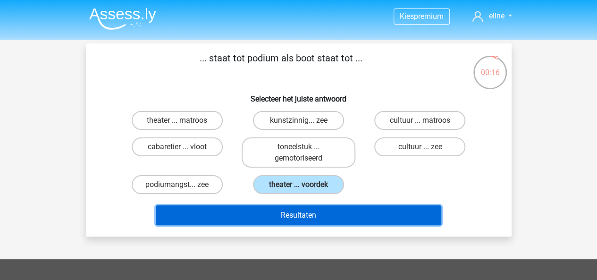
click at [345, 214] on button "Resultaten" at bounding box center [298, 215] width 285 height 20
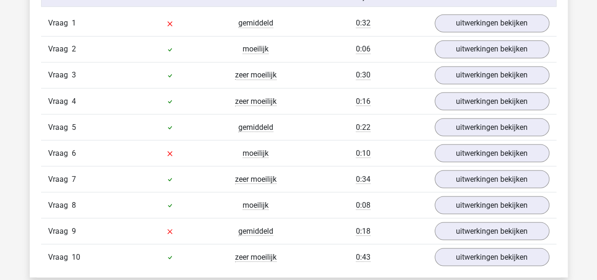
scroll to position [789, 0]
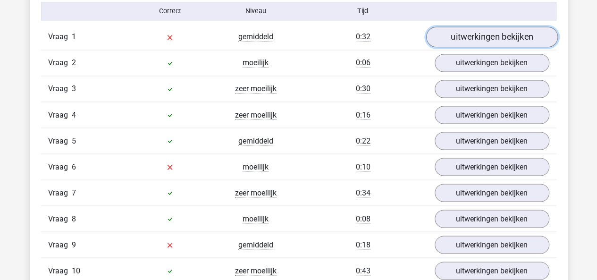
click at [458, 33] on link "uitwerkingen bekijken" at bounding box center [492, 37] width 132 height 21
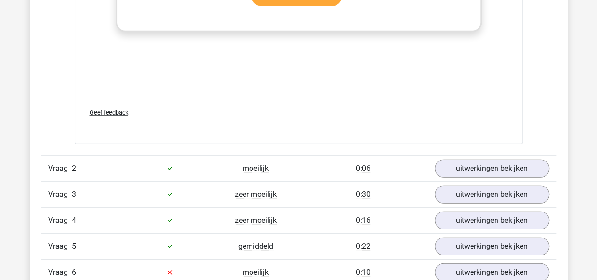
scroll to position [1262, 0]
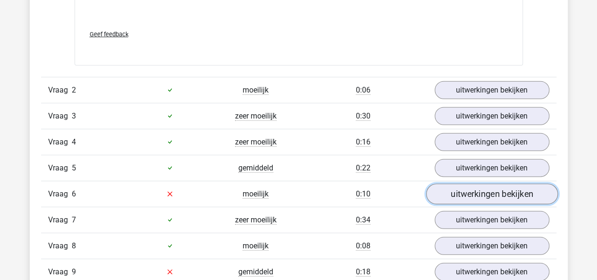
click at [481, 190] on link "uitwerkingen bekijken" at bounding box center [492, 194] width 132 height 21
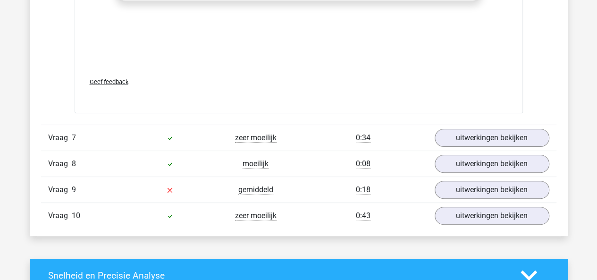
scroll to position [1951, 0]
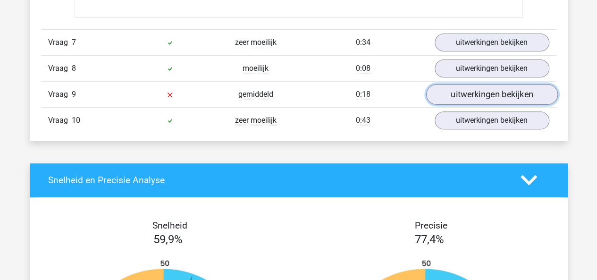
click at [449, 91] on link "uitwerkingen bekijken" at bounding box center [492, 94] width 132 height 21
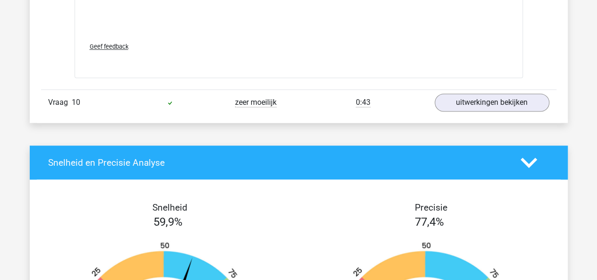
scroll to position [2469, 0]
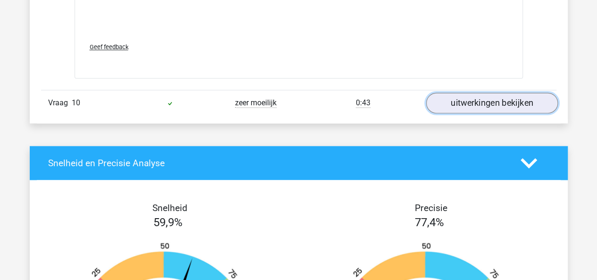
click at [484, 97] on link "uitwerkingen bekijken" at bounding box center [492, 102] width 132 height 21
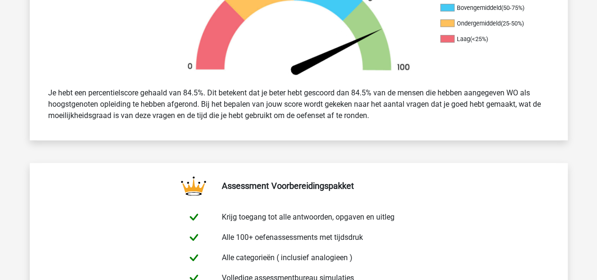
scroll to position [0, 0]
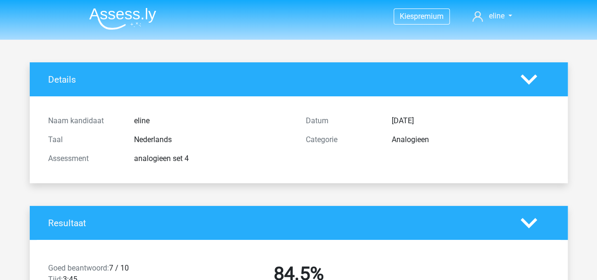
click at [113, 14] on img at bounding box center [122, 19] width 67 height 22
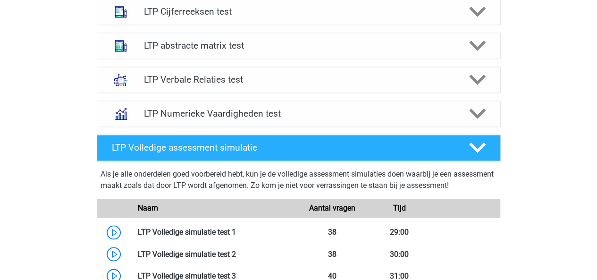
scroll to position [624, 0]
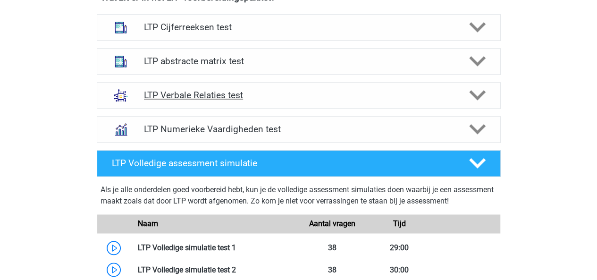
click at [483, 94] on icon at bounding box center [477, 95] width 17 height 17
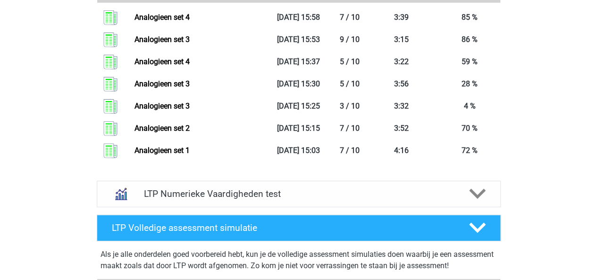
scroll to position [1358, 0]
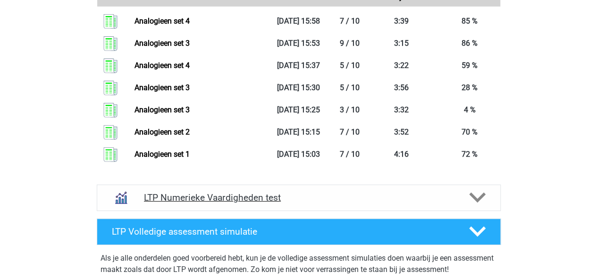
click at [480, 191] on icon at bounding box center [477, 197] width 17 height 17
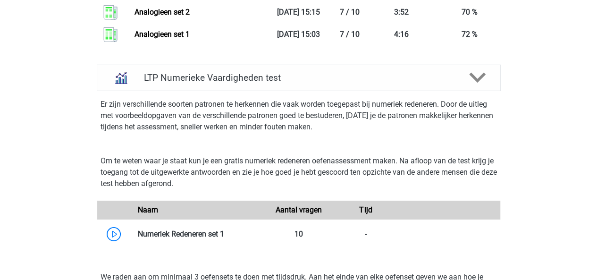
scroll to position [1478, 0]
click at [481, 75] on polygon at bounding box center [477, 77] width 17 height 10
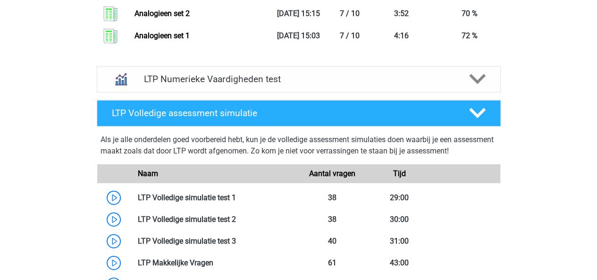
scroll to position [1526, 0]
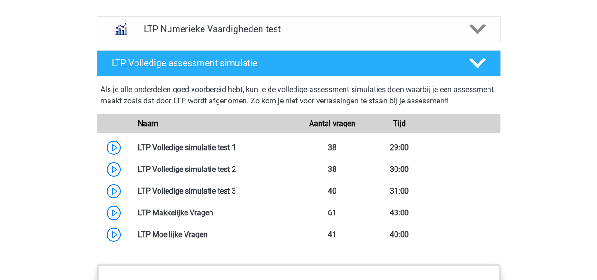
click at [479, 65] on icon at bounding box center [477, 63] width 17 height 17
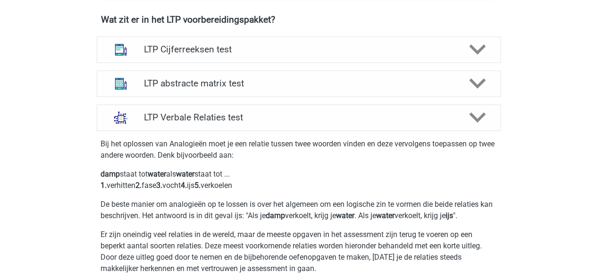
scroll to position [601, 0]
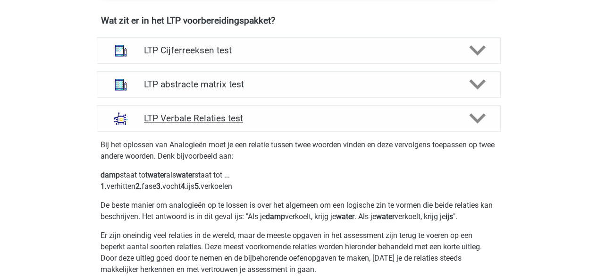
click at [467, 127] on div "LTP Verbale Relaties test" at bounding box center [299, 118] width 404 height 26
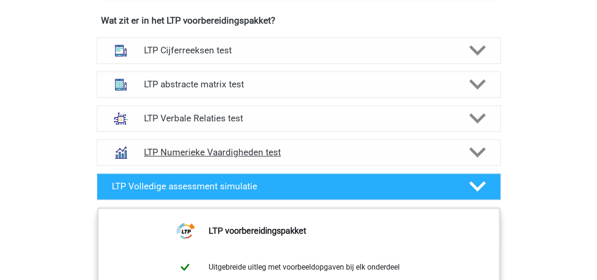
click at [447, 148] on h4 "LTP Numerieke Vaardigheden test" at bounding box center [298, 152] width 309 height 11
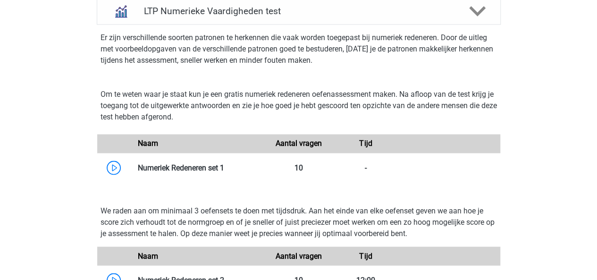
scroll to position [800, 0]
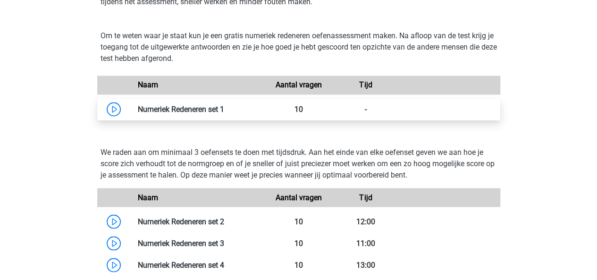
click at [224, 104] on link at bounding box center [224, 108] width 0 height 9
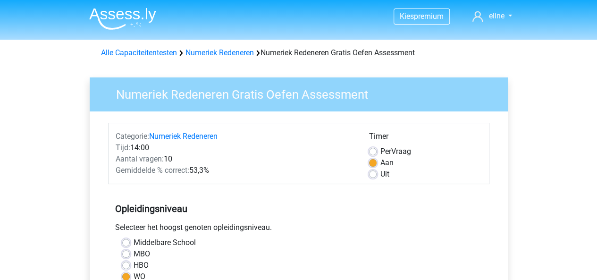
click at [380, 173] on label "Uit" at bounding box center [384, 173] width 9 height 11
click at [375, 173] on input "Uit" at bounding box center [373, 172] width 8 height 9
radio input "true"
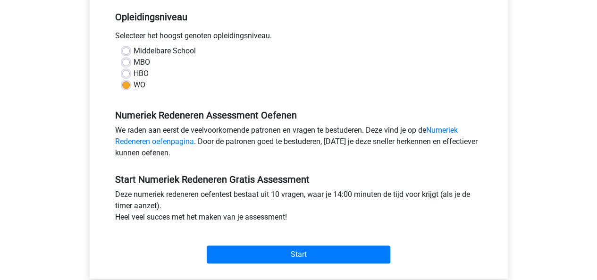
scroll to position [200, 0]
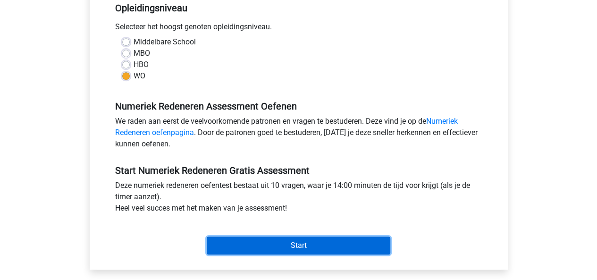
click at [342, 243] on input "Start" at bounding box center [299, 245] width 184 height 18
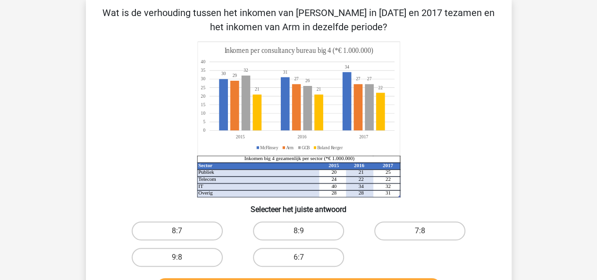
scroll to position [41, 0]
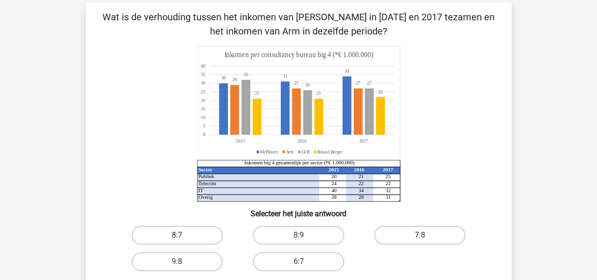
click at [156, 237] on label "8:7" at bounding box center [177, 234] width 91 height 19
click at [177, 237] on input "8:7" at bounding box center [180, 238] width 6 height 6
radio input "true"
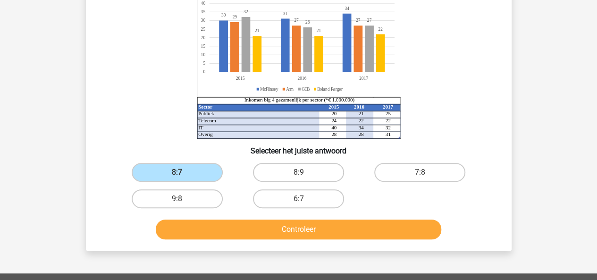
scroll to position [104, 0]
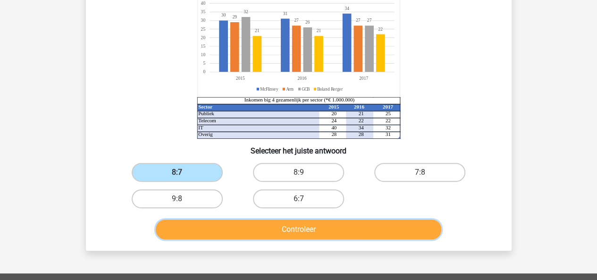
click at [320, 227] on button "Controleer" at bounding box center [298, 229] width 285 height 20
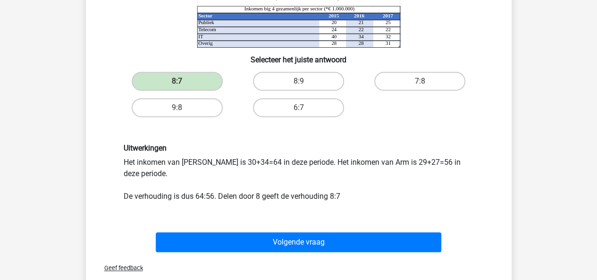
scroll to position [196, 0]
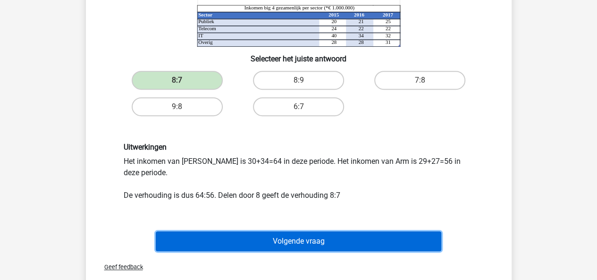
click at [344, 237] on button "Volgende vraag" at bounding box center [298, 241] width 285 height 20
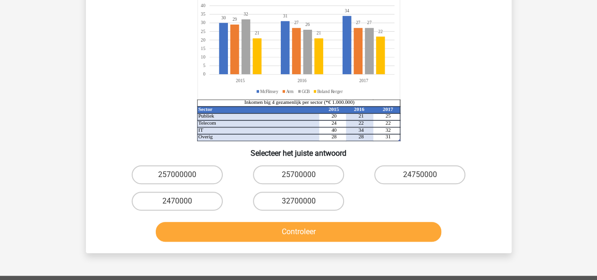
scroll to position [131, 0]
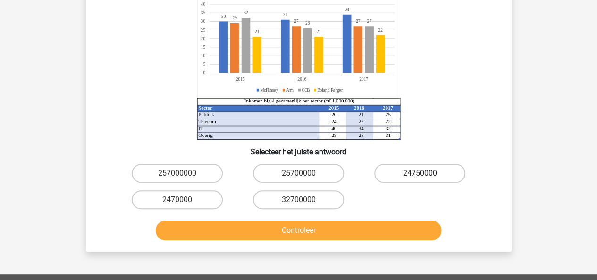
click at [441, 175] on label "24750000" at bounding box center [419, 173] width 91 height 19
click at [426, 175] on input "24750000" at bounding box center [423, 176] width 6 height 6
radio input "true"
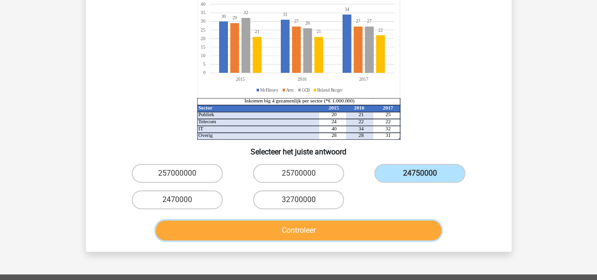
click at [384, 226] on button "Controleer" at bounding box center [298, 230] width 285 height 20
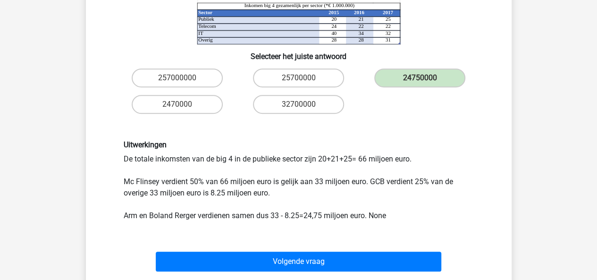
scroll to position [239, 0]
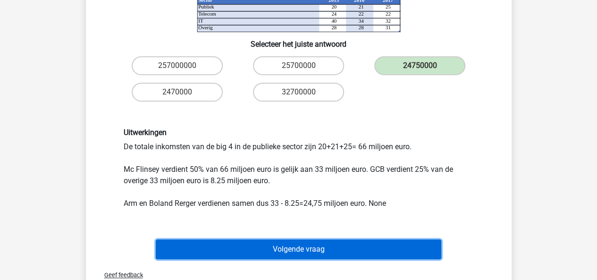
click at [349, 242] on button "Volgende vraag" at bounding box center [298, 249] width 285 height 20
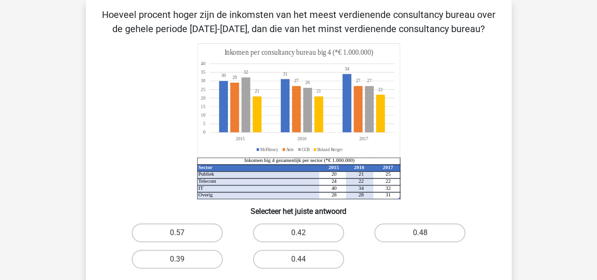
scroll to position [44, 0]
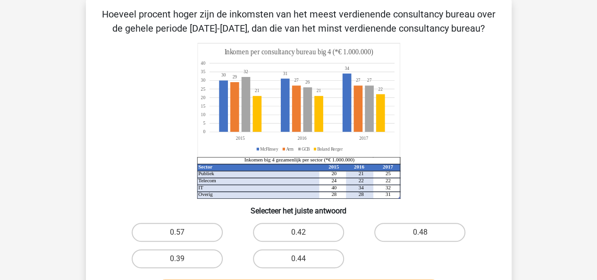
click at [420, 234] on input "0.48" at bounding box center [423, 235] width 6 height 6
radio input "true"
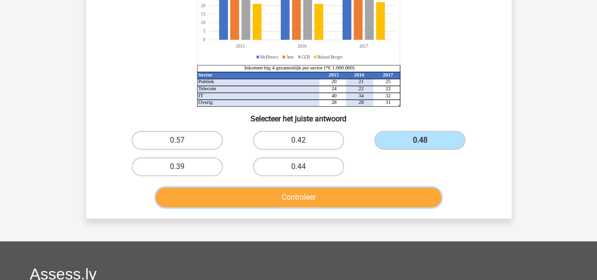
click at [346, 192] on button "Controleer" at bounding box center [298, 197] width 285 height 20
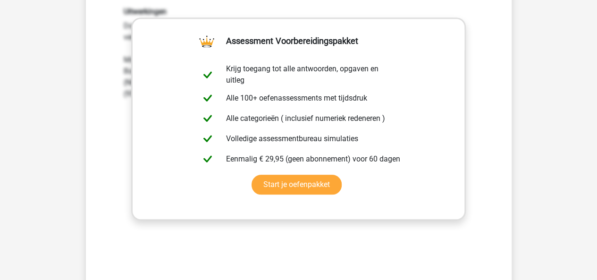
scroll to position [470, 0]
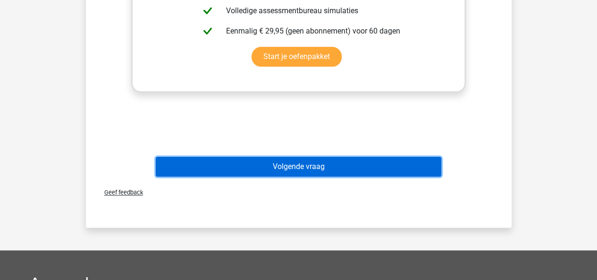
click at [347, 175] on button "Volgende vraag" at bounding box center [298, 167] width 285 height 20
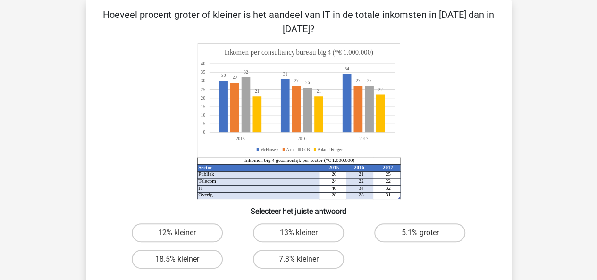
scroll to position [58, 0]
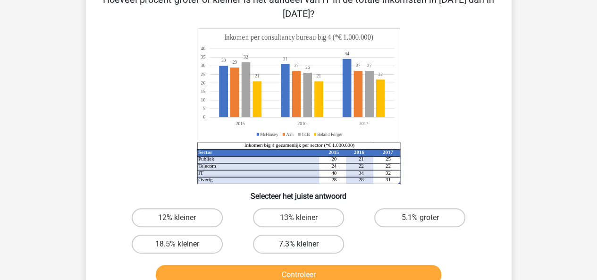
click at [299, 243] on label "7.3% kleiner" at bounding box center [298, 243] width 91 height 19
click at [299, 244] on input "7.3% kleiner" at bounding box center [301, 247] width 6 height 6
radio input "true"
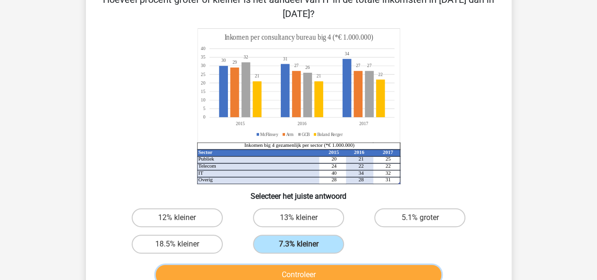
click at [327, 272] on button "Controleer" at bounding box center [298, 275] width 285 height 20
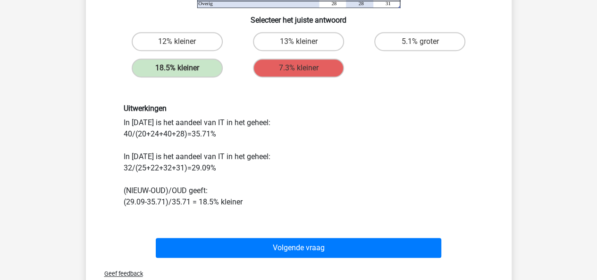
scroll to position [235, 0]
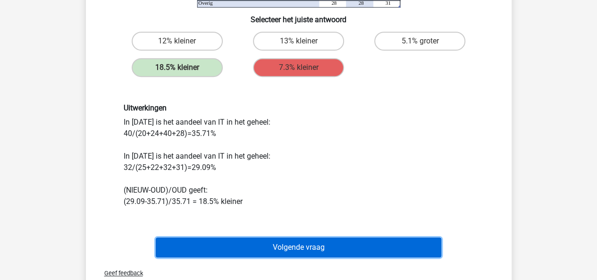
click at [393, 244] on button "Volgende vraag" at bounding box center [298, 247] width 285 height 20
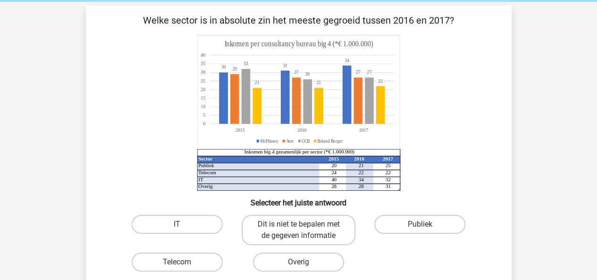
scroll to position [43, 0]
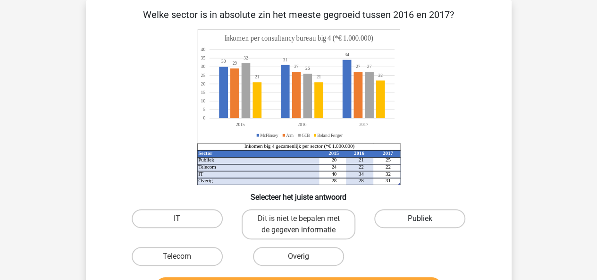
click at [440, 218] on label "Publiek" at bounding box center [419, 218] width 91 height 19
click at [426, 218] on input "Publiek" at bounding box center [423, 221] width 6 height 6
radio input "true"
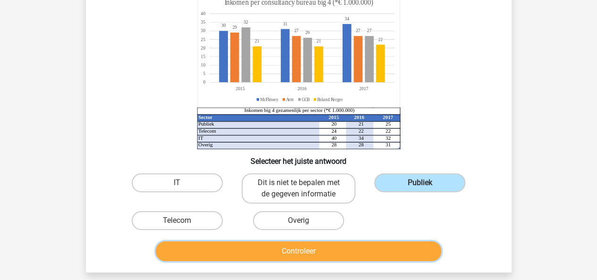
click at [361, 249] on button "Controleer" at bounding box center [298, 251] width 285 height 20
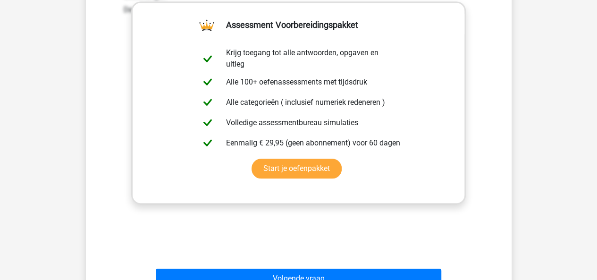
scroll to position [432, 0]
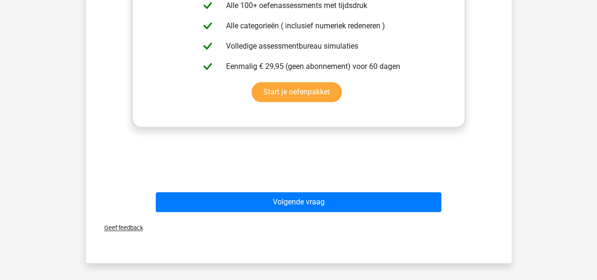
click at [357, 214] on div "Volgende vraag" at bounding box center [299, 204] width 364 height 24
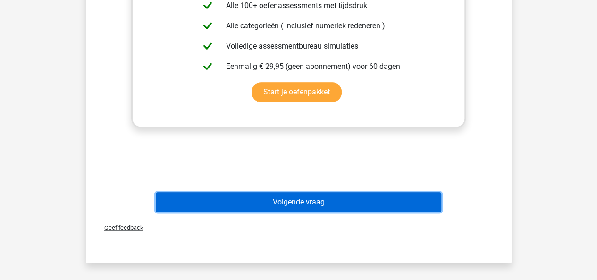
click at [348, 206] on button "Volgende vraag" at bounding box center [298, 202] width 285 height 20
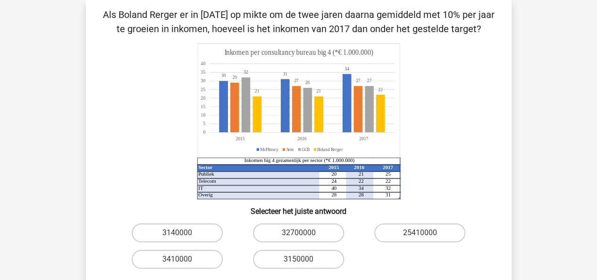
scroll to position [76, 0]
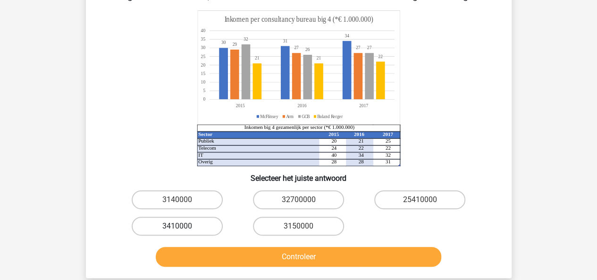
click at [211, 228] on label "3410000" at bounding box center [177, 226] width 91 height 19
click at [183, 228] on input "3410000" at bounding box center [180, 229] width 6 height 6
radio input "true"
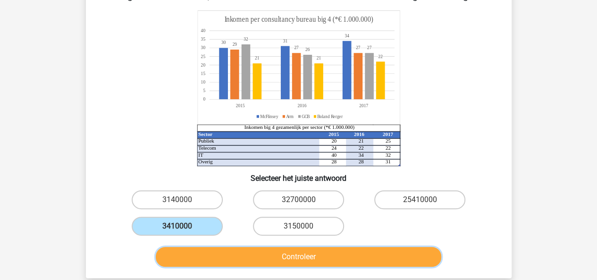
click at [294, 262] on button "Controleer" at bounding box center [298, 257] width 285 height 20
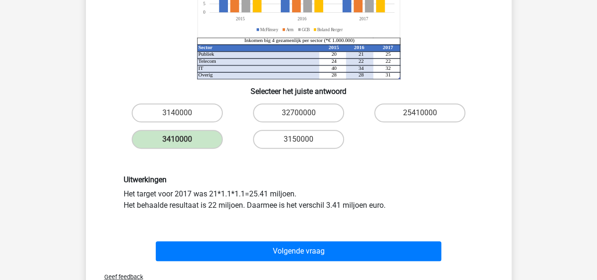
scroll to position [164, 0]
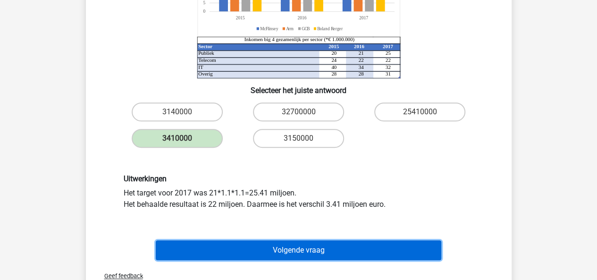
click at [379, 254] on button "Volgende vraag" at bounding box center [298, 250] width 285 height 20
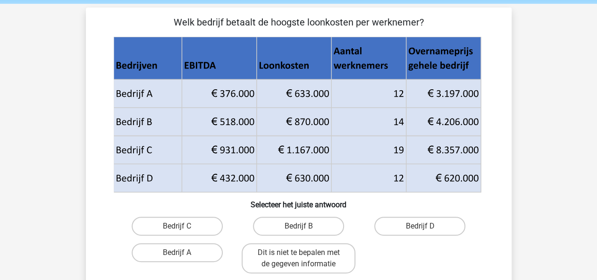
scroll to position [40, 0]
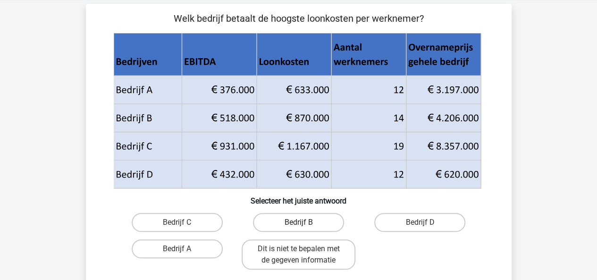
click at [284, 228] on label "Bedrijf B" at bounding box center [298, 222] width 91 height 19
click at [298, 228] on input "Bedrijf B" at bounding box center [301, 225] width 6 height 6
radio input "true"
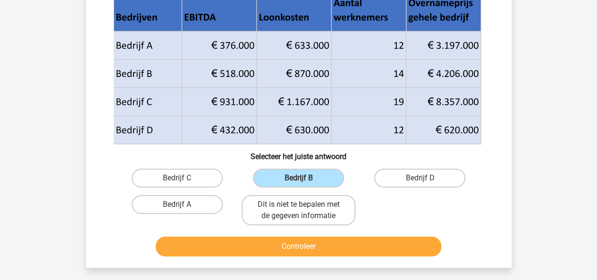
scroll to position [87, 0]
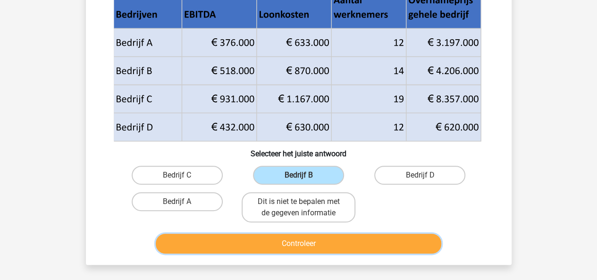
click at [417, 246] on button "Controleer" at bounding box center [298, 244] width 285 height 20
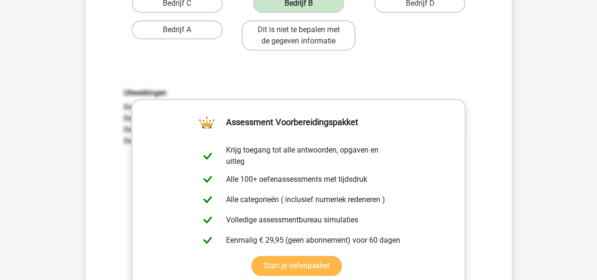
scroll to position [386, 0]
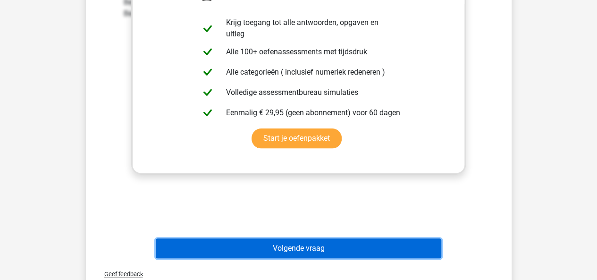
click at [370, 239] on button "Volgende vraag" at bounding box center [298, 248] width 285 height 20
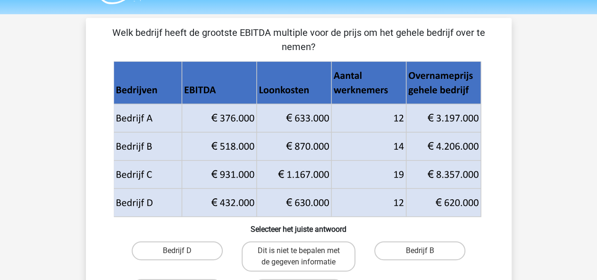
scroll to position [95, 0]
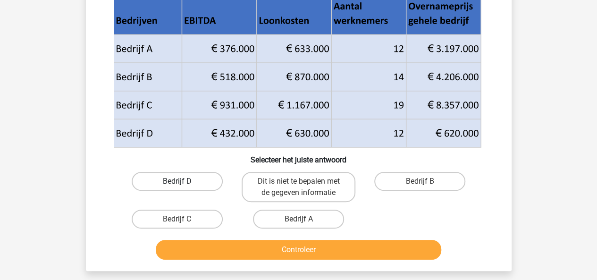
click at [179, 178] on label "Bedrijf D" at bounding box center [177, 181] width 91 height 19
click at [179, 181] on input "Bedrijf D" at bounding box center [180, 184] width 6 height 6
radio input "true"
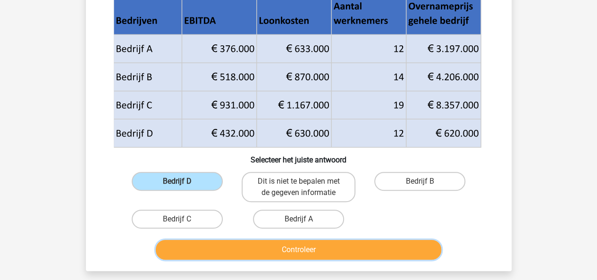
click at [274, 244] on button "Controleer" at bounding box center [298, 250] width 285 height 20
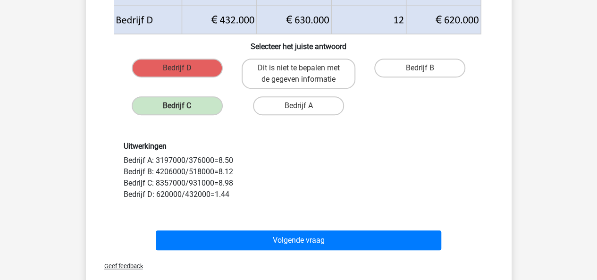
scroll to position [211, 0]
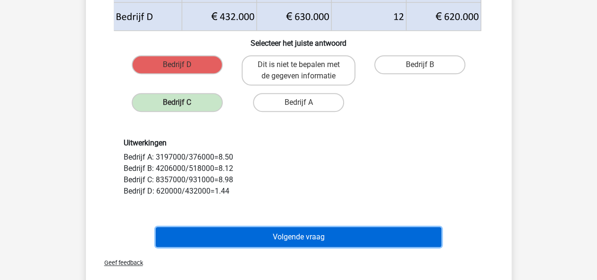
click at [369, 229] on button "Volgende vraag" at bounding box center [298, 237] width 285 height 20
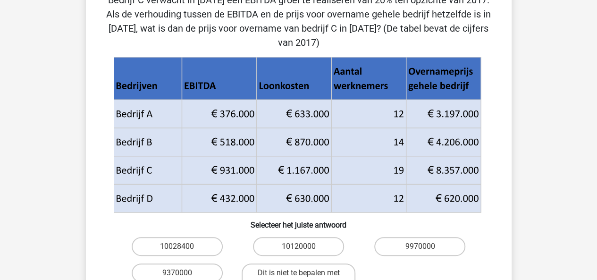
scroll to position [59, 0]
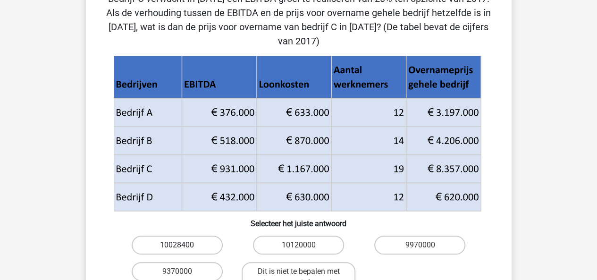
click at [189, 235] on label "10028400" at bounding box center [177, 244] width 91 height 19
click at [183, 245] on input "10028400" at bounding box center [180, 248] width 6 height 6
radio input "true"
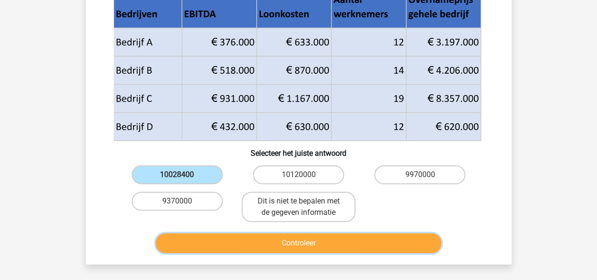
click at [313, 233] on button "Controleer" at bounding box center [298, 243] width 285 height 20
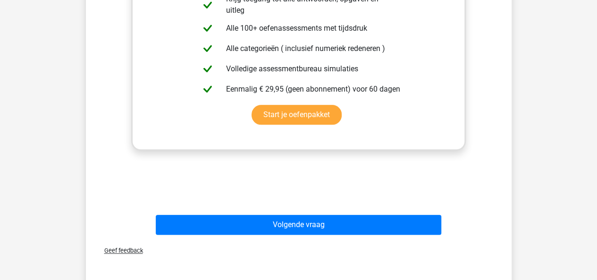
scroll to position [453, 0]
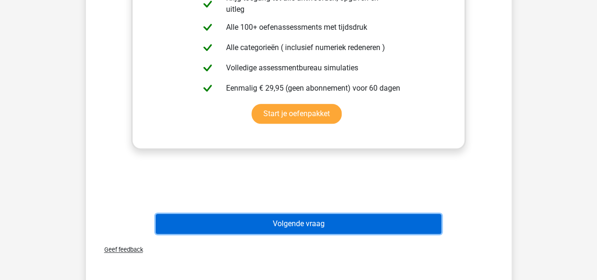
click at [348, 214] on button "Volgende vraag" at bounding box center [298, 224] width 285 height 20
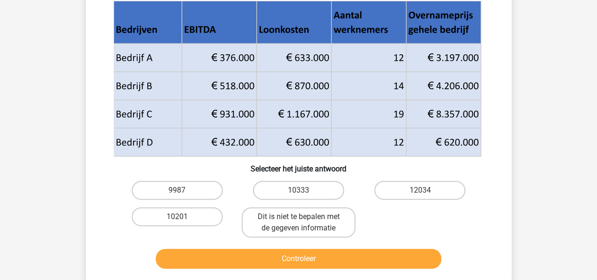
scroll to position [100, 0]
click at [289, 193] on label "10333" at bounding box center [298, 190] width 91 height 19
click at [298, 193] on input "10333" at bounding box center [301, 193] width 6 height 6
radio input "true"
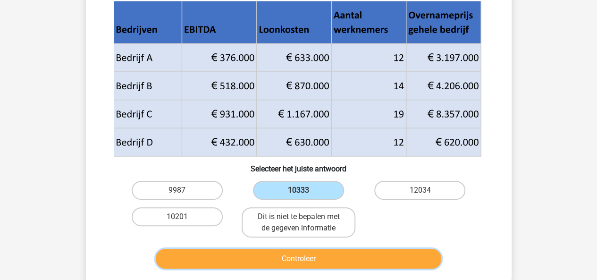
click at [409, 256] on button "Controleer" at bounding box center [298, 259] width 285 height 20
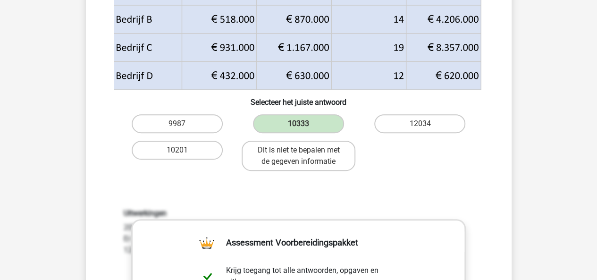
scroll to position [384, 0]
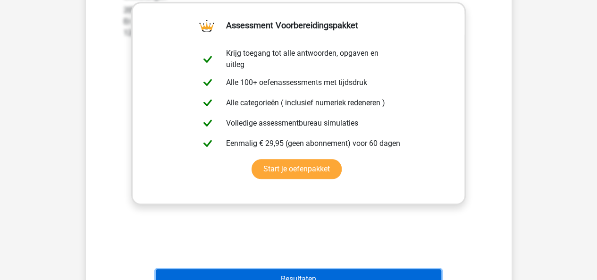
click at [394, 276] on button "Resultaten" at bounding box center [298, 279] width 285 height 20
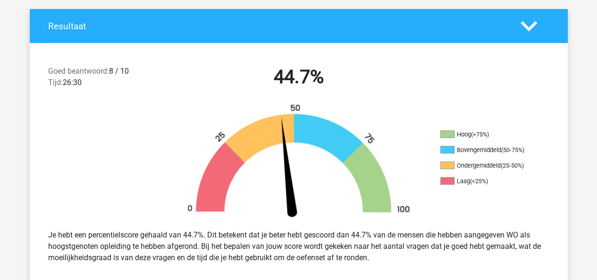
scroll to position [204, 0]
